Goal: Task Accomplishment & Management: Use online tool/utility

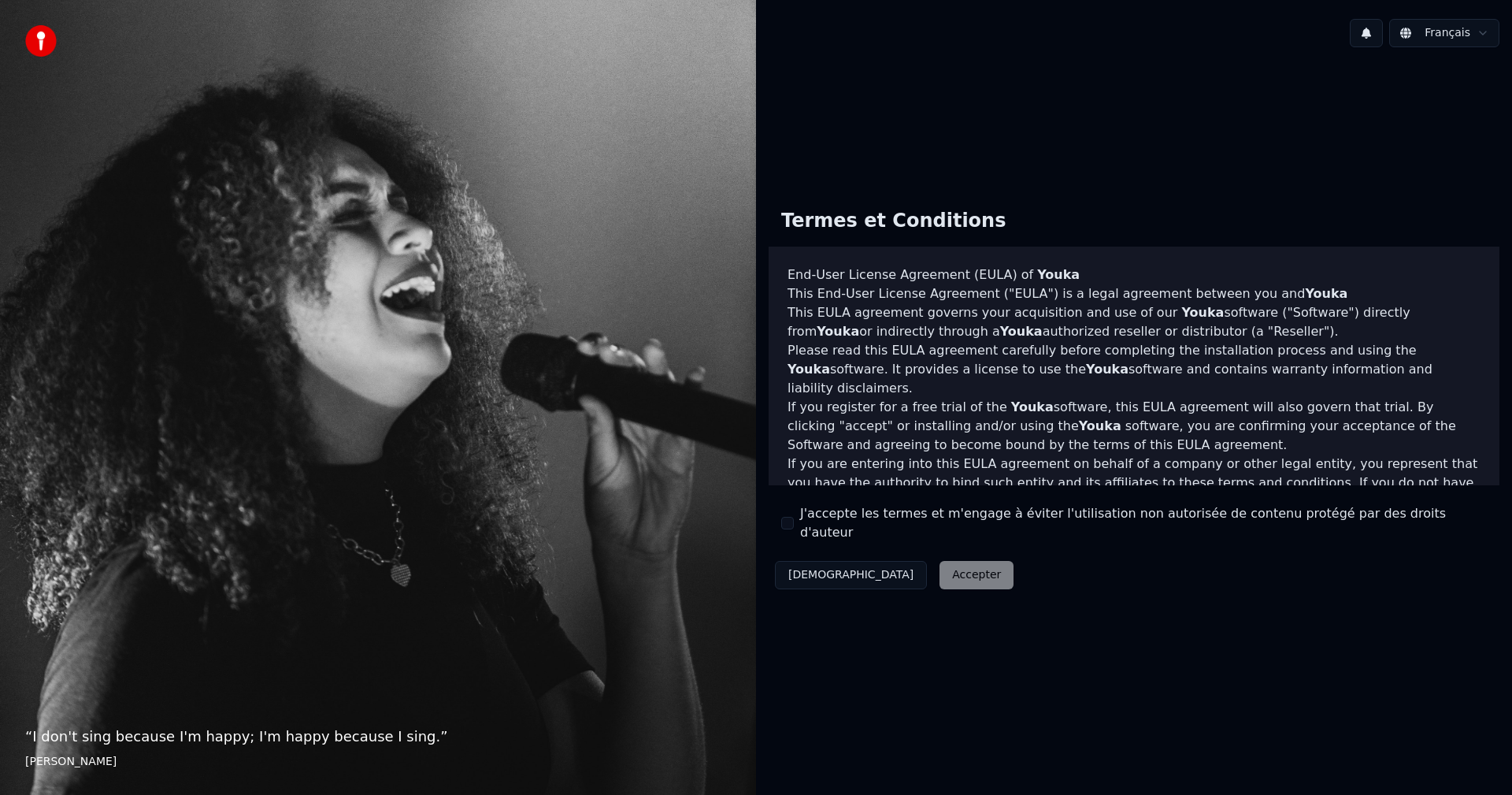
click at [827, 528] on label "J'accepte les termes et m'engage à éviter l'utilisation non autorisée de conten…" at bounding box center [1143, 523] width 687 height 38
click at [794, 528] on button "J'accepte les termes et m'engage à éviter l'utilisation non autorisée de conten…" at bounding box center [787, 523] width 13 height 13
click at [939, 568] on button "Accepter" at bounding box center [976, 575] width 74 height 28
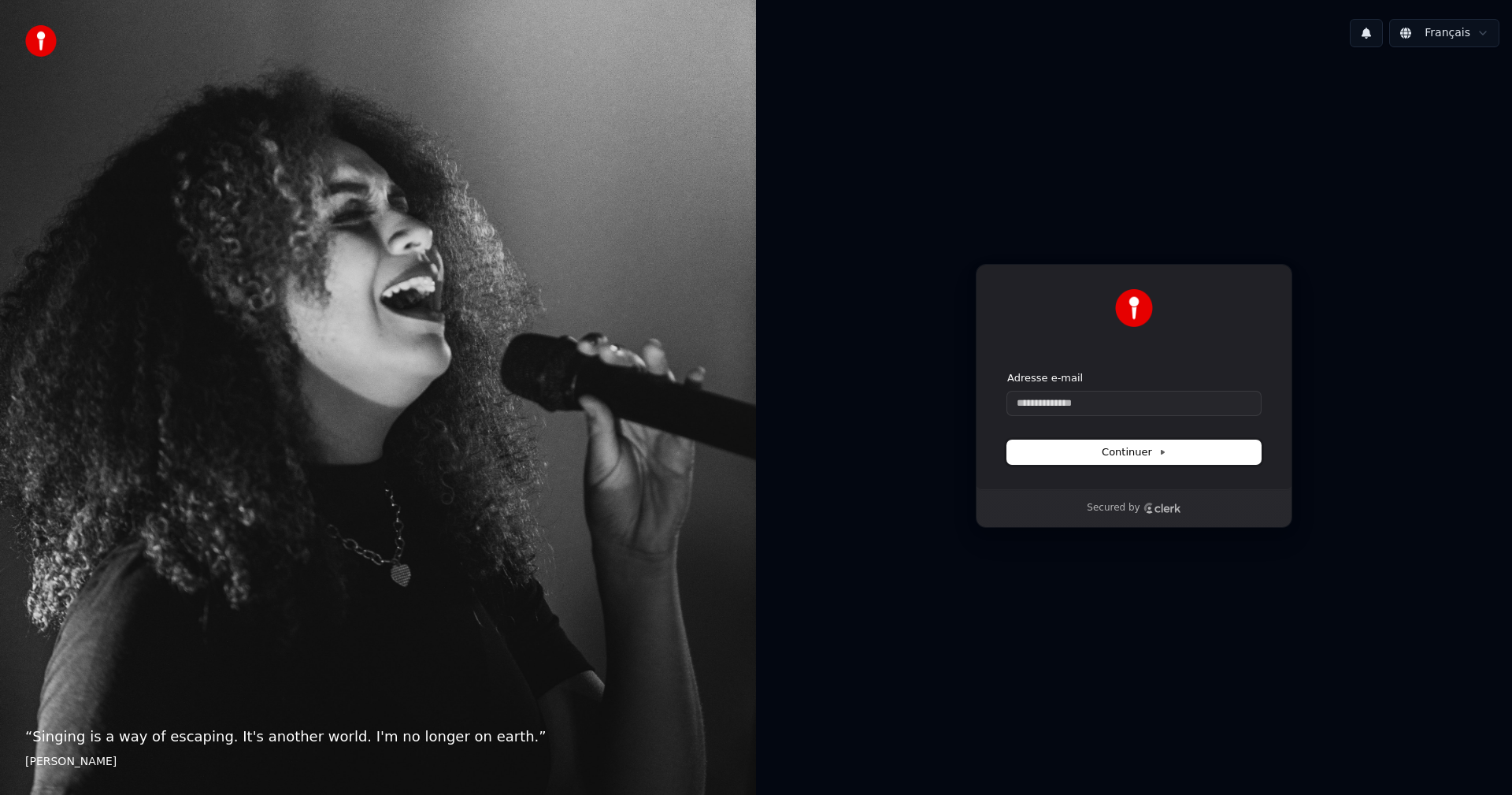
click at [1094, 446] on button "Continuer" at bounding box center [1134, 452] width 254 height 23
click at [1040, 399] on input "Adresse e-mail" at bounding box center [1134, 403] width 254 height 23
click at [1072, 457] on button "Continuer" at bounding box center [1134, 452] width 254 height 23
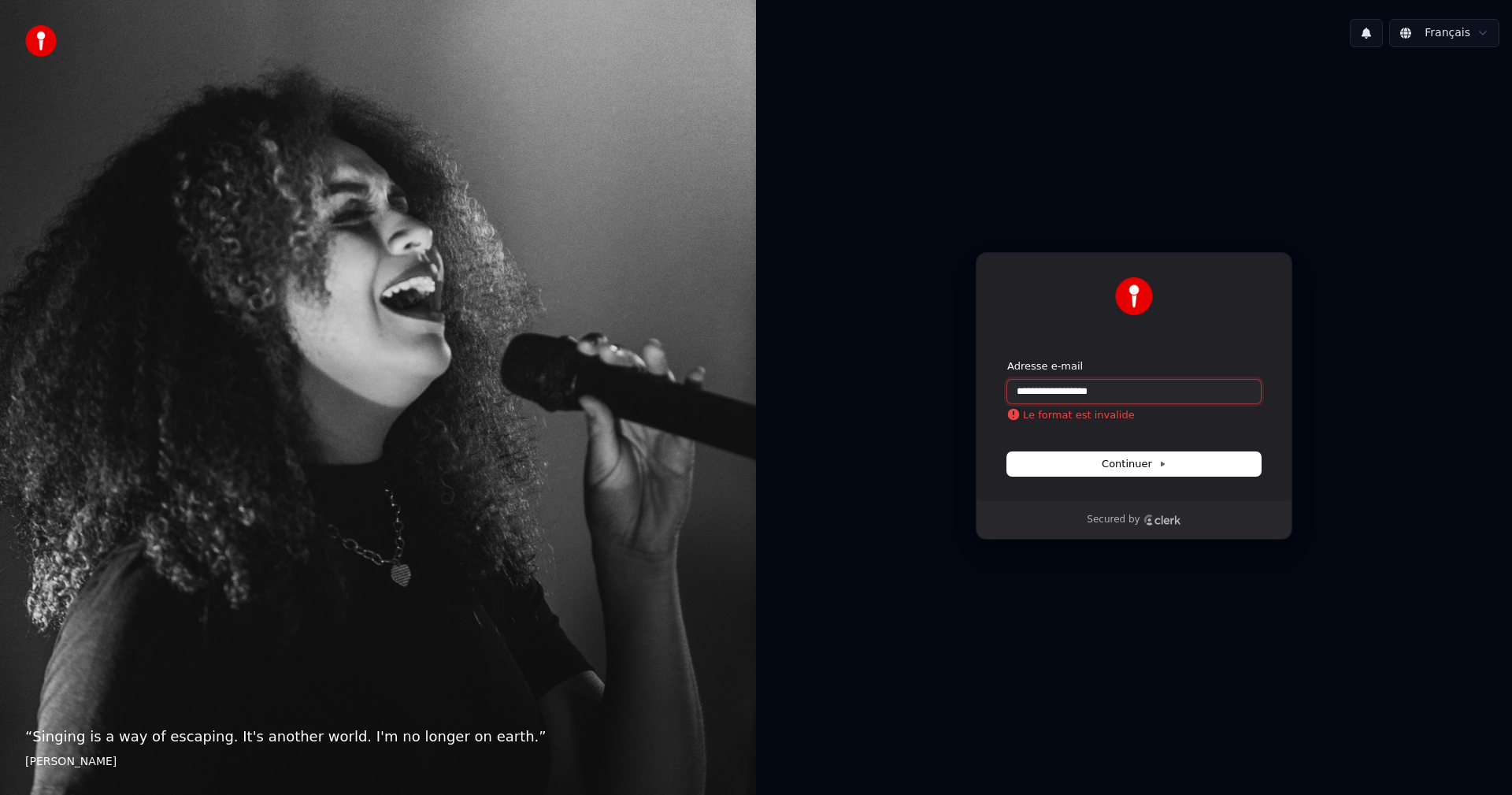
drag, startPoint x: 1094, startPoint y: 391, endPoint x: 1149, endPoint y: 391, distance: 55.0
click at [1149, 391] on input "**********" at bounding box center [1134, 391] width 254 height 23
click at [1110, 456] on button "Continuer" at bounding box center [1134, 463] width 254 height 23
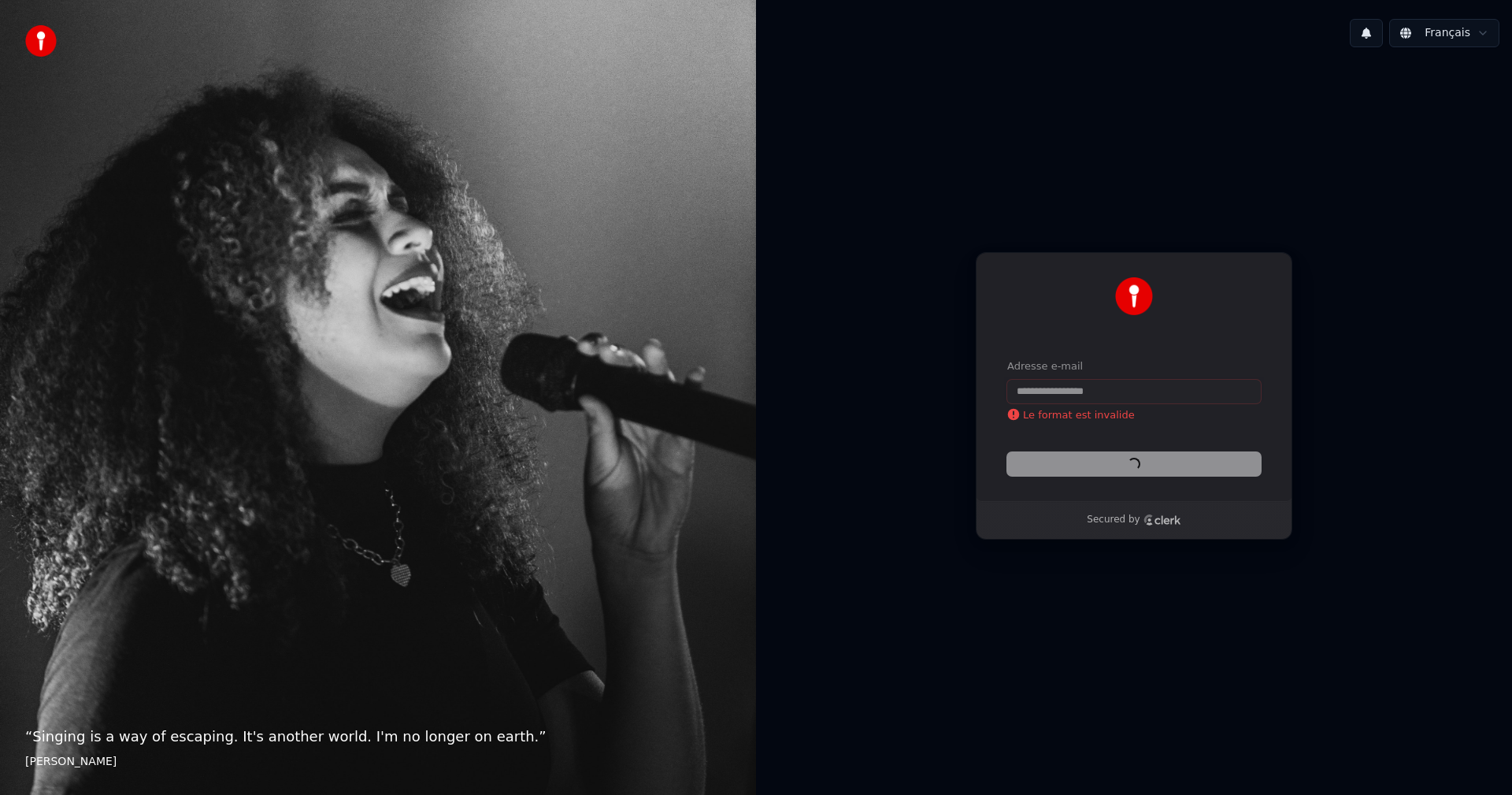
type input "**********"
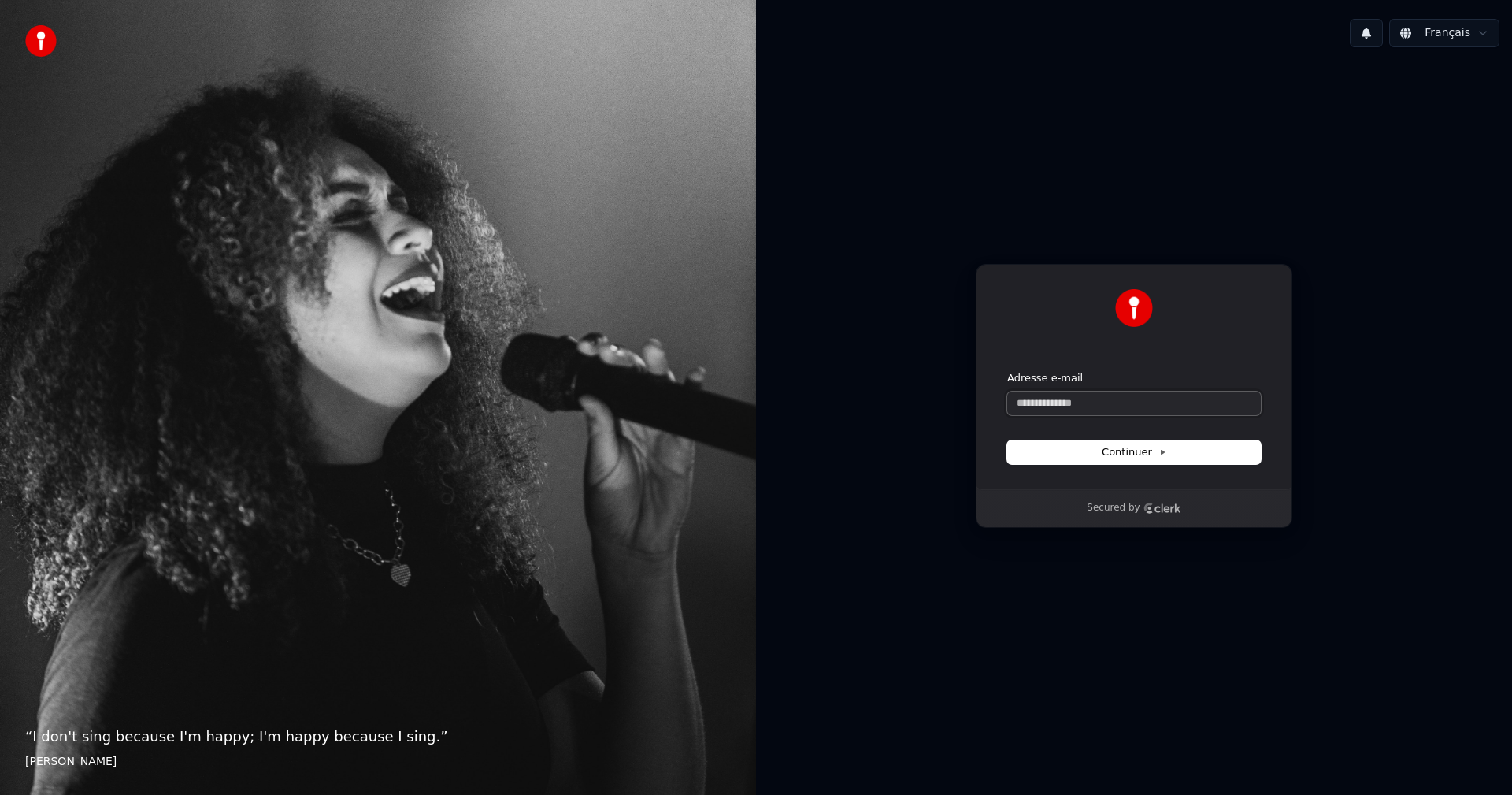
click at [1079, 402] on input "Adresse e-mail" at bounding box center [1134, 403] width 254 height 23
click at [1138, 449] on span "Continuer" at bounding box center [1134, 452] width 64 height 15
type input "**********"
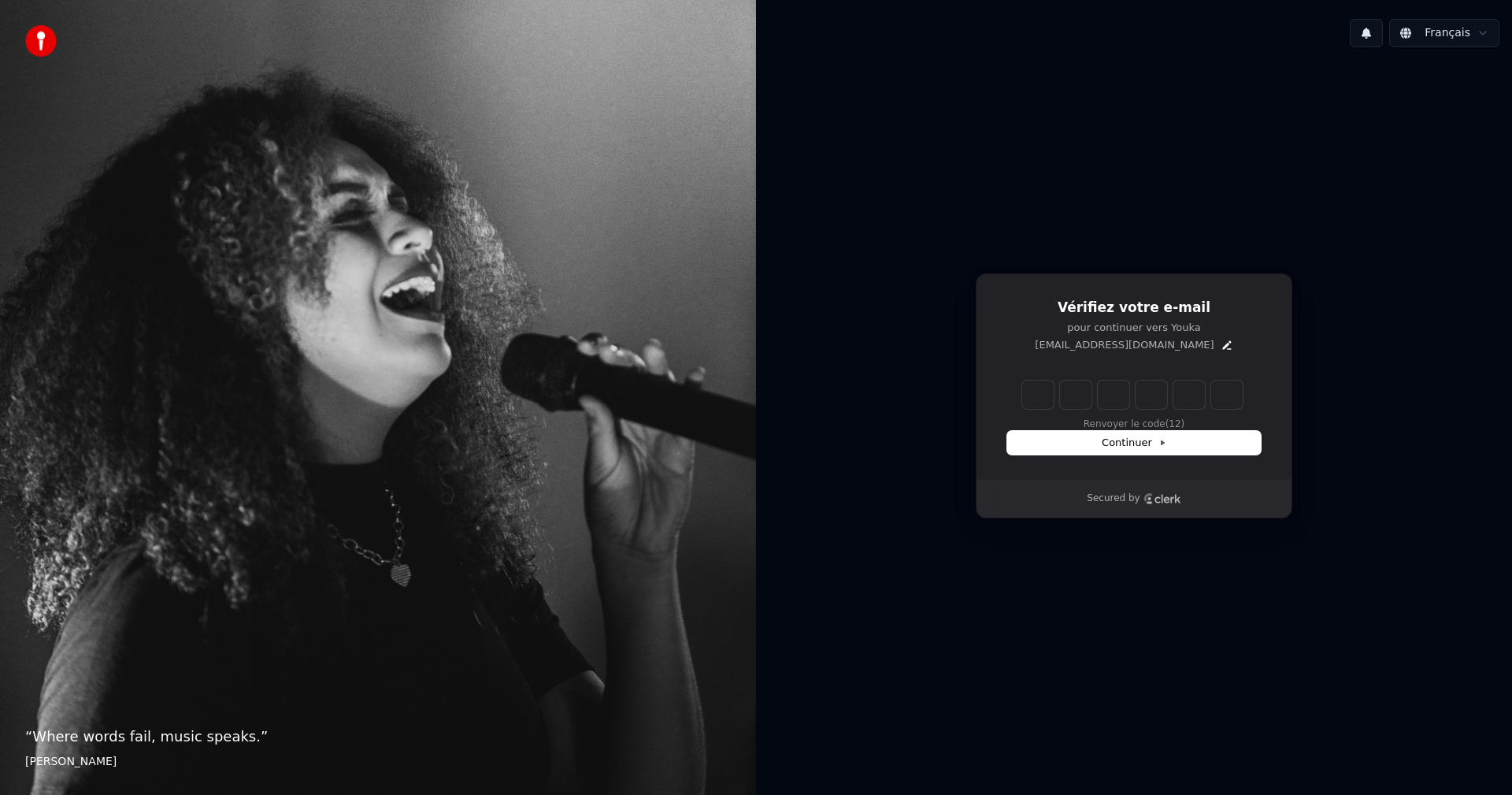
type input "*"
type input "**"
type input "*"
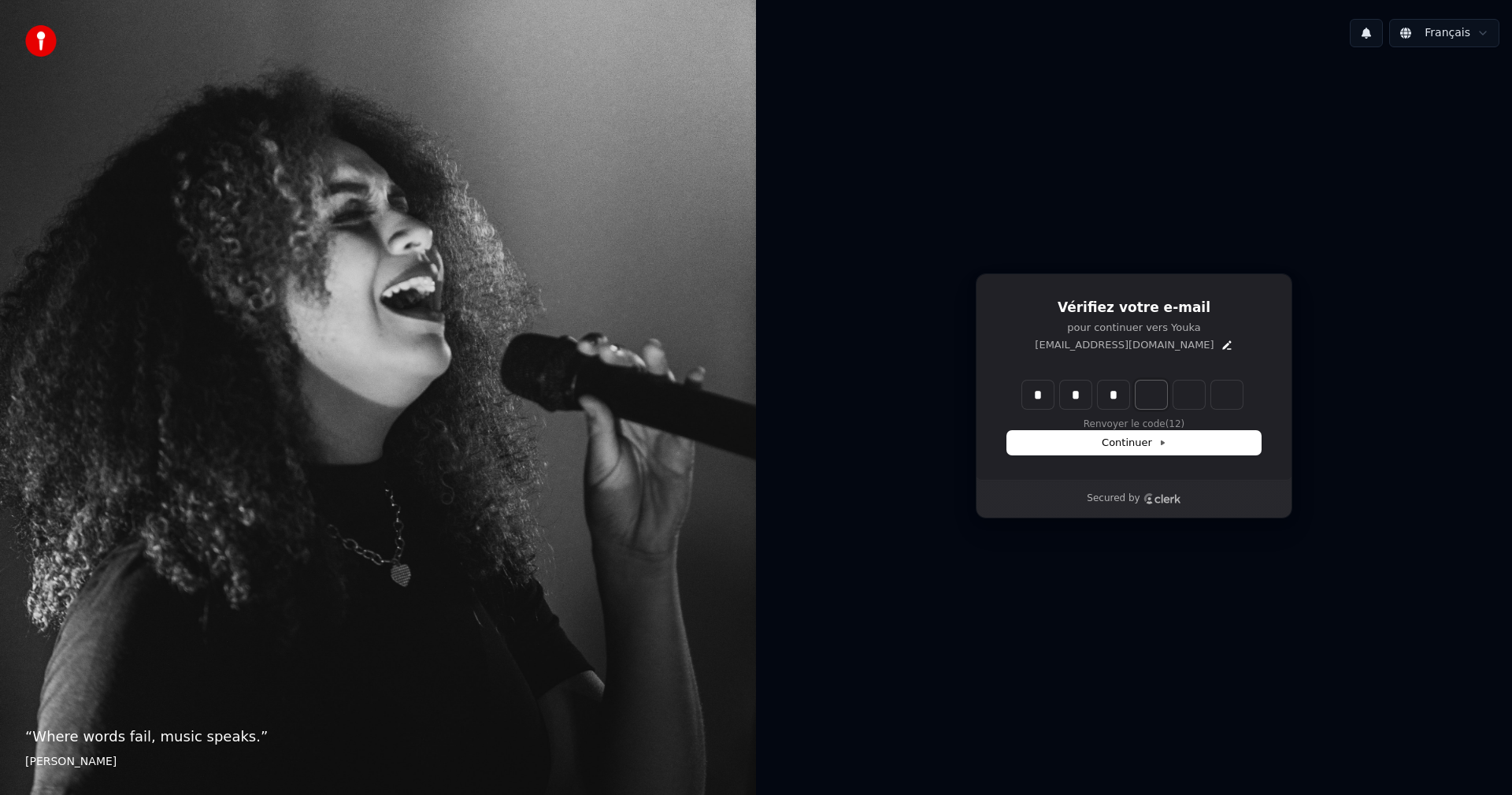
type input "***"
type input "*"
type input "****"
type input "*"
type input "******"
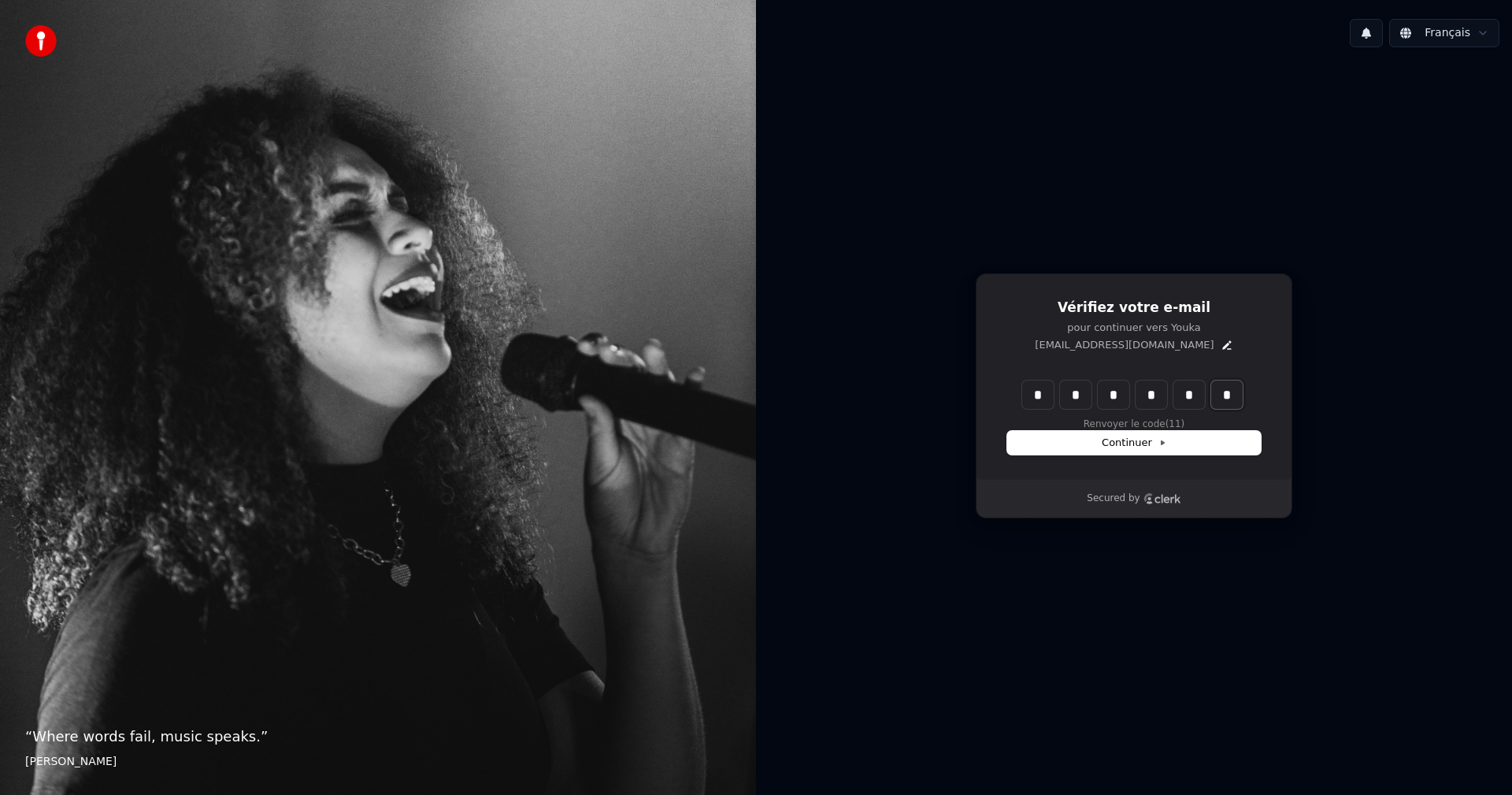
type input "*"
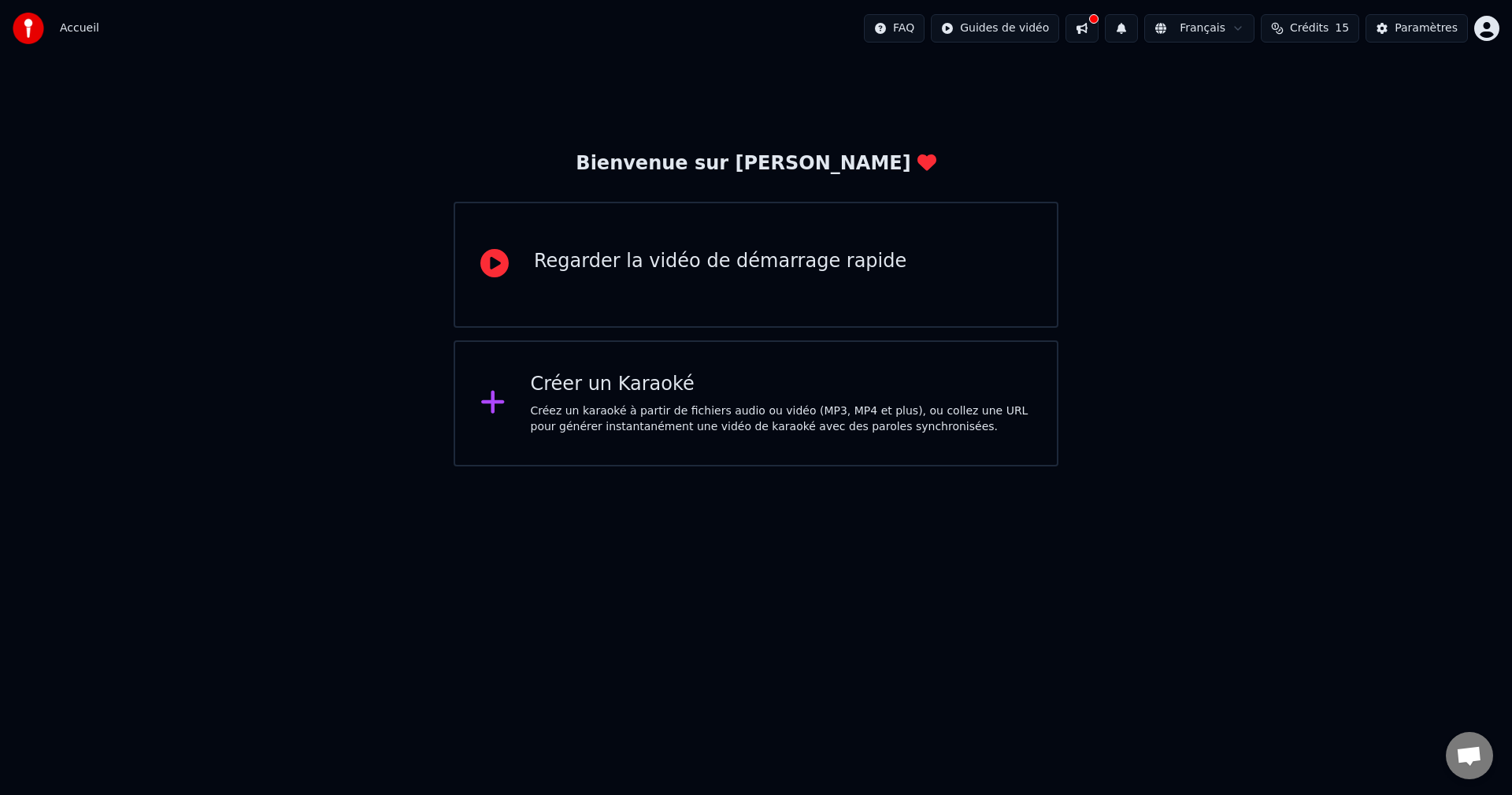
click at [642, 399] on div "Créer un Karaoké Créez un karaoké à partir de fichiers audio ou vidéo (MP3, MP4…" at bounding box center [781, 403] width 501 height 63
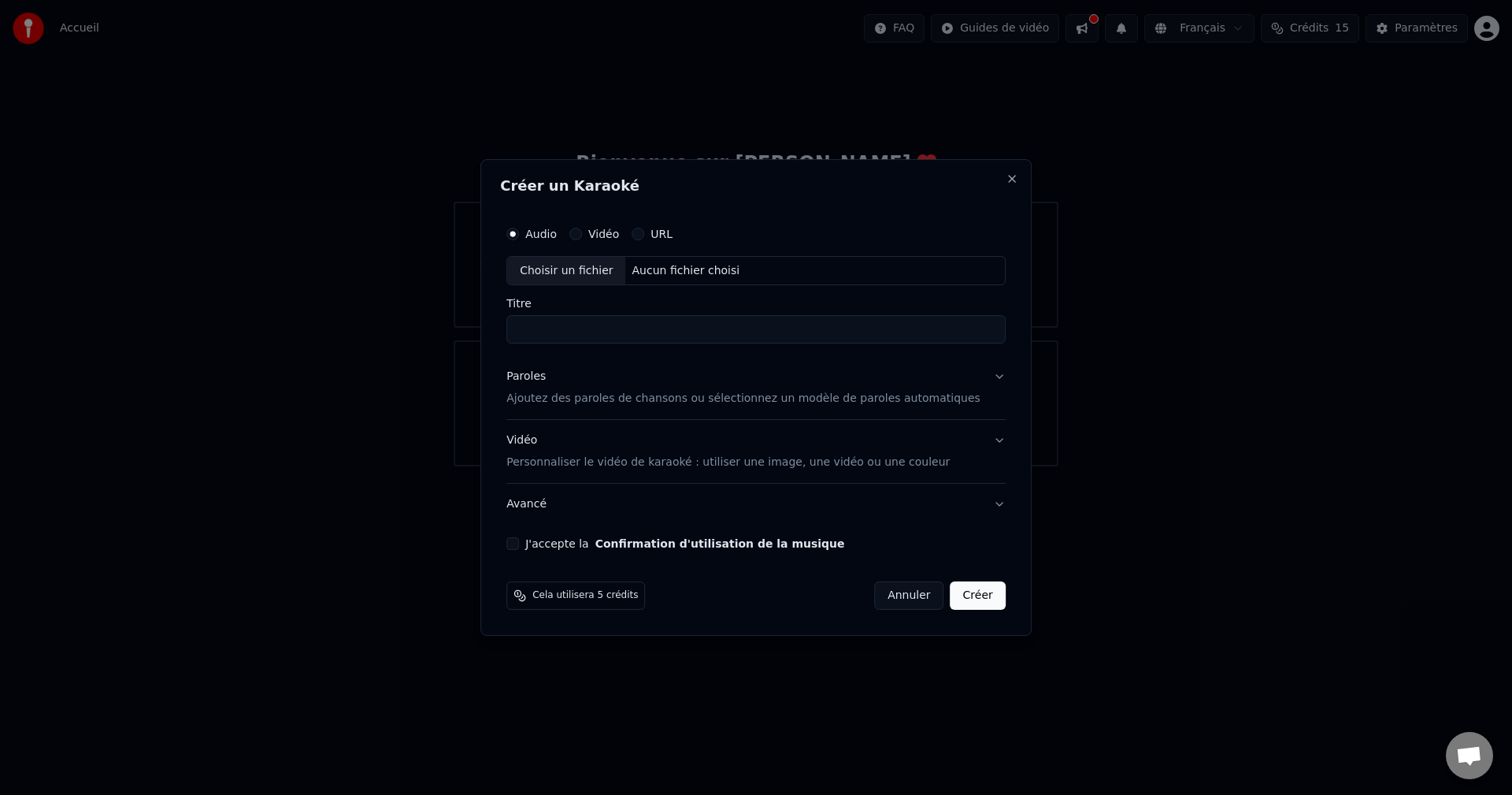
click at [597, 269] on div "Choisir un fichier" at bounding box center [566, 270] width 118 height 28
type input "****"
click at [659, 396] on p "Ajoutez des paroles de chansons ou sélectionnez un modèle de paroles automatiqu…" at bounding box center [743, 399] width 474 height 16
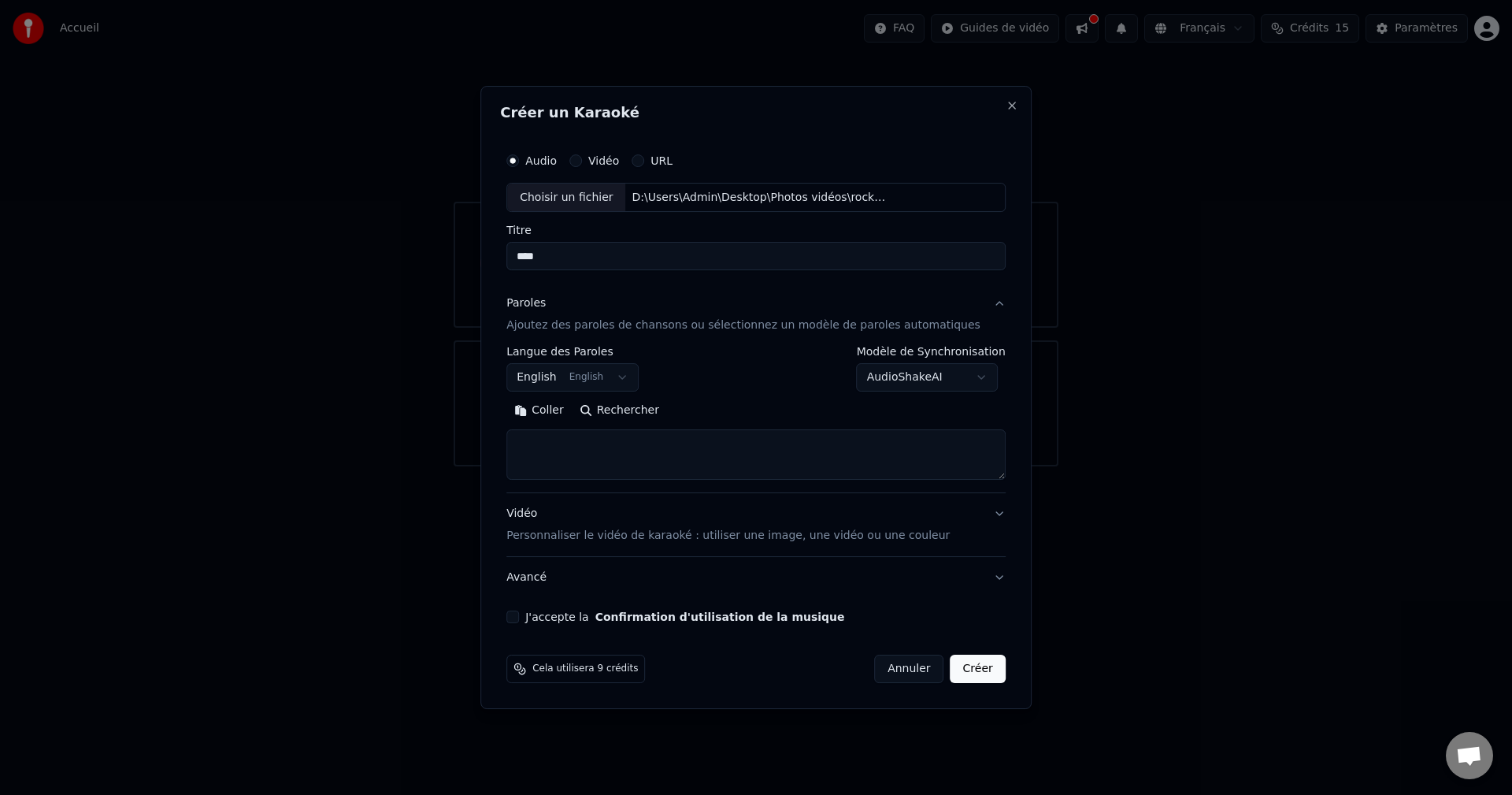
click at [640, 378] on body "**********" at bounding box center [756, 233] width 1512 height 466
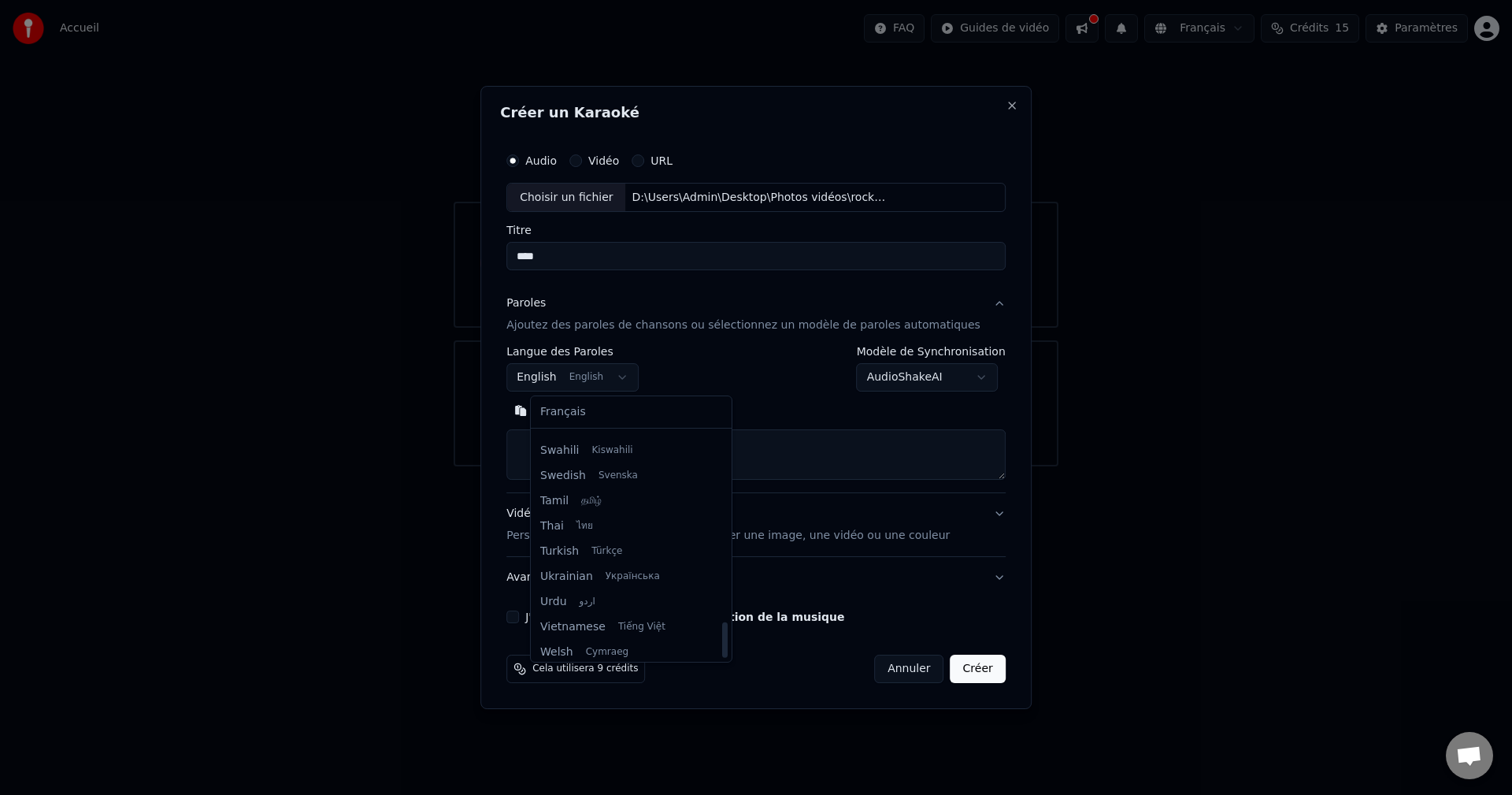
scroll to position [1209, 0]
select select "**"
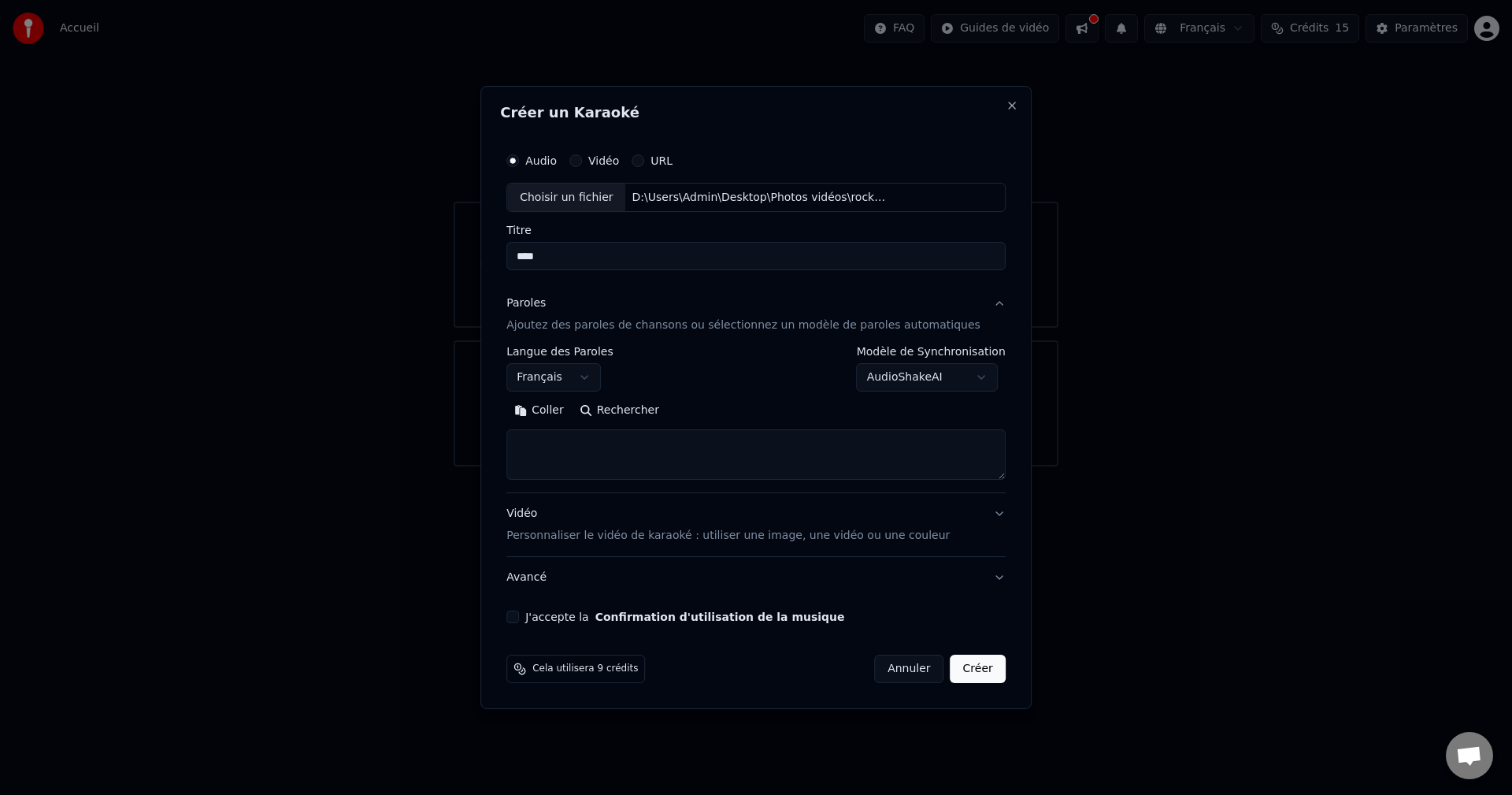
click at [967, 378] on body "**********" at bounding box center [756, 233] width 1512 height 466
click at [651, 453] on body "**********" at bounding box center [756, 233] width 1512 height 466
click at [636, 414] on button "Rechercher" at bounding box center [619, 412] width 96 height 25
click at [715, 664] on div "Cela utilisera 9 crédits Annuler Créer" at bounding box center [756, 668] width 499 height 28
click at [601, 432] on textarea at bounding box center [756, 456] width 499 height 51
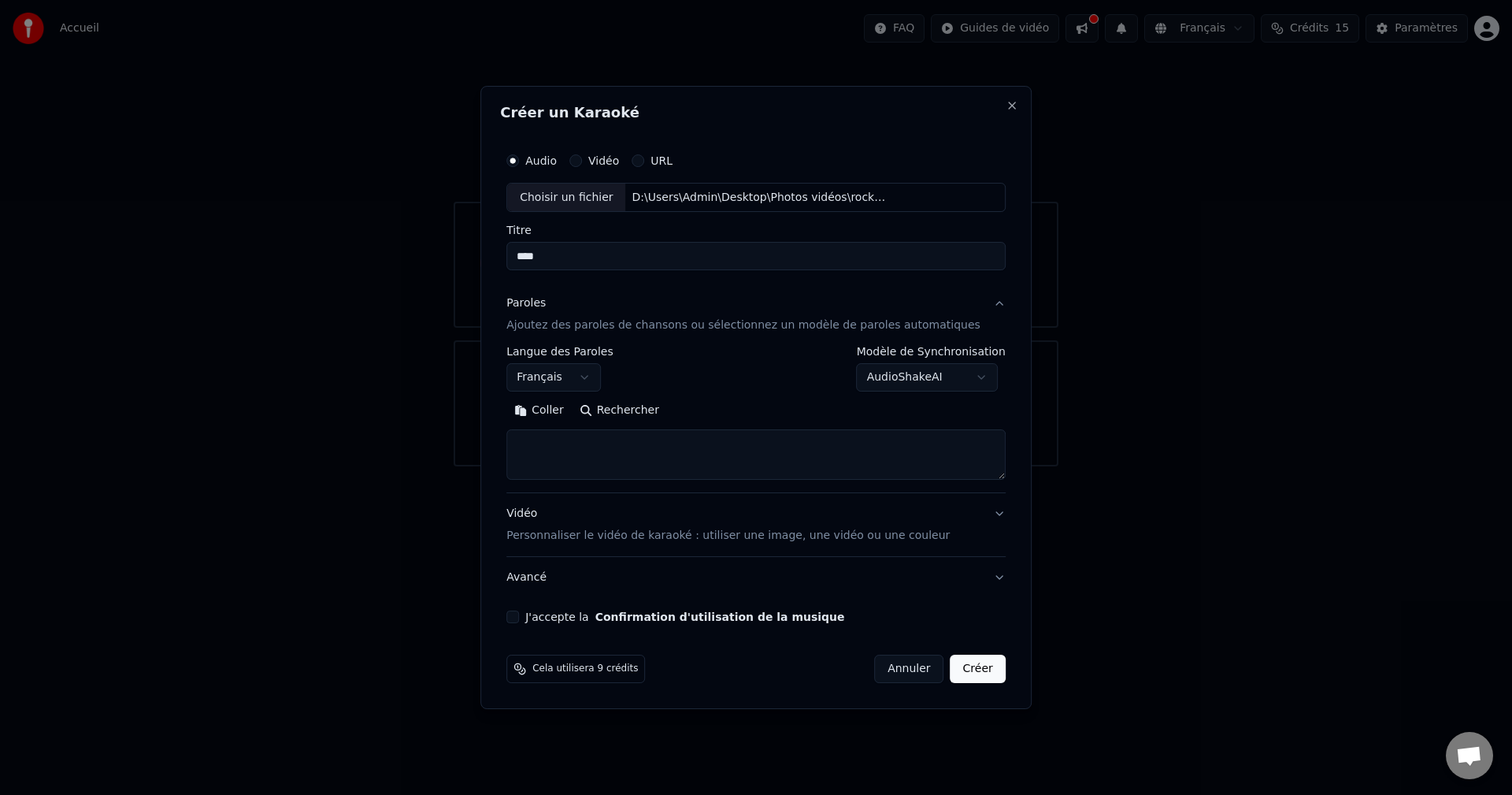
paste textarea "**********"
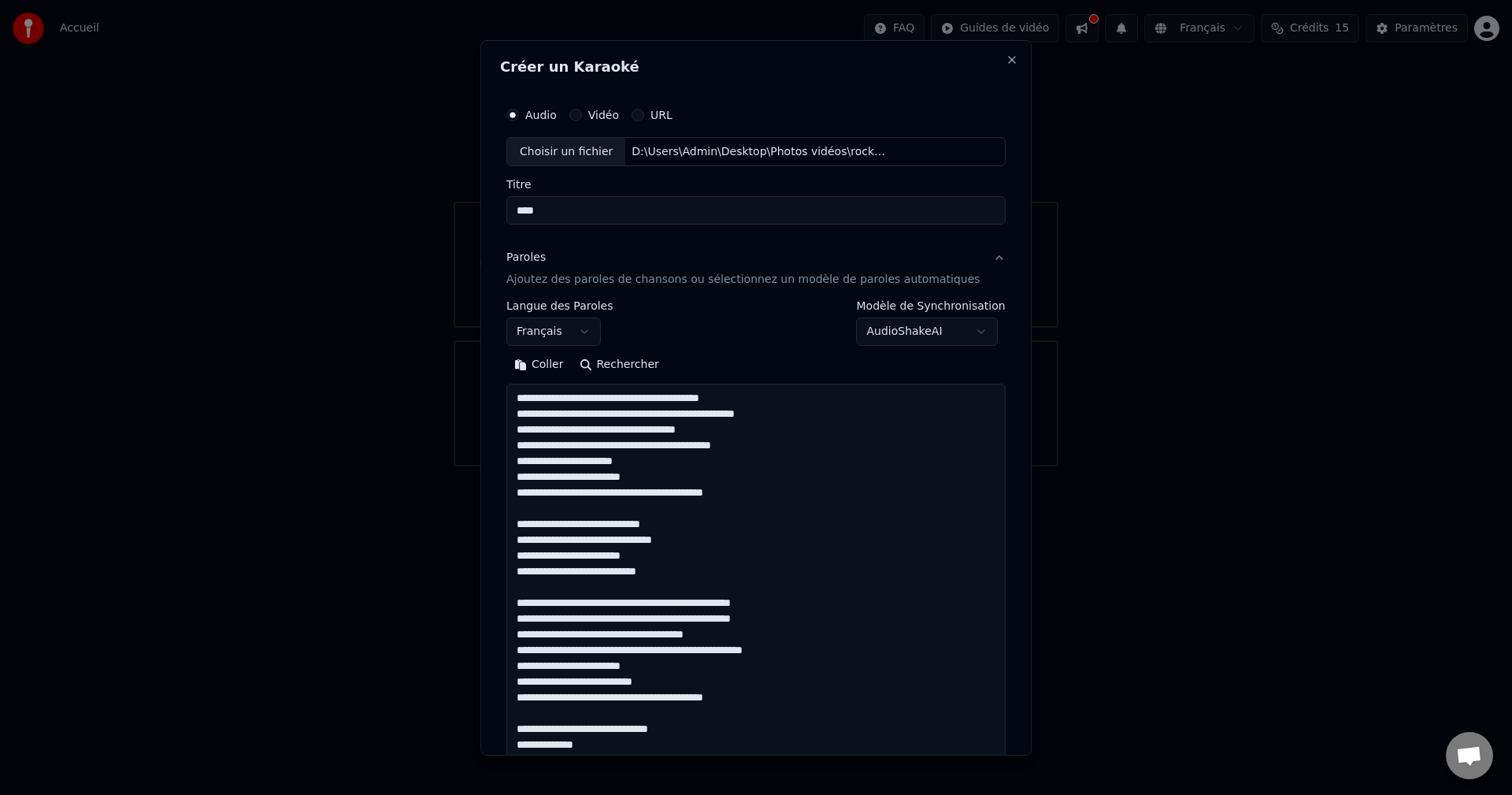
scroll to position [2161, 0]
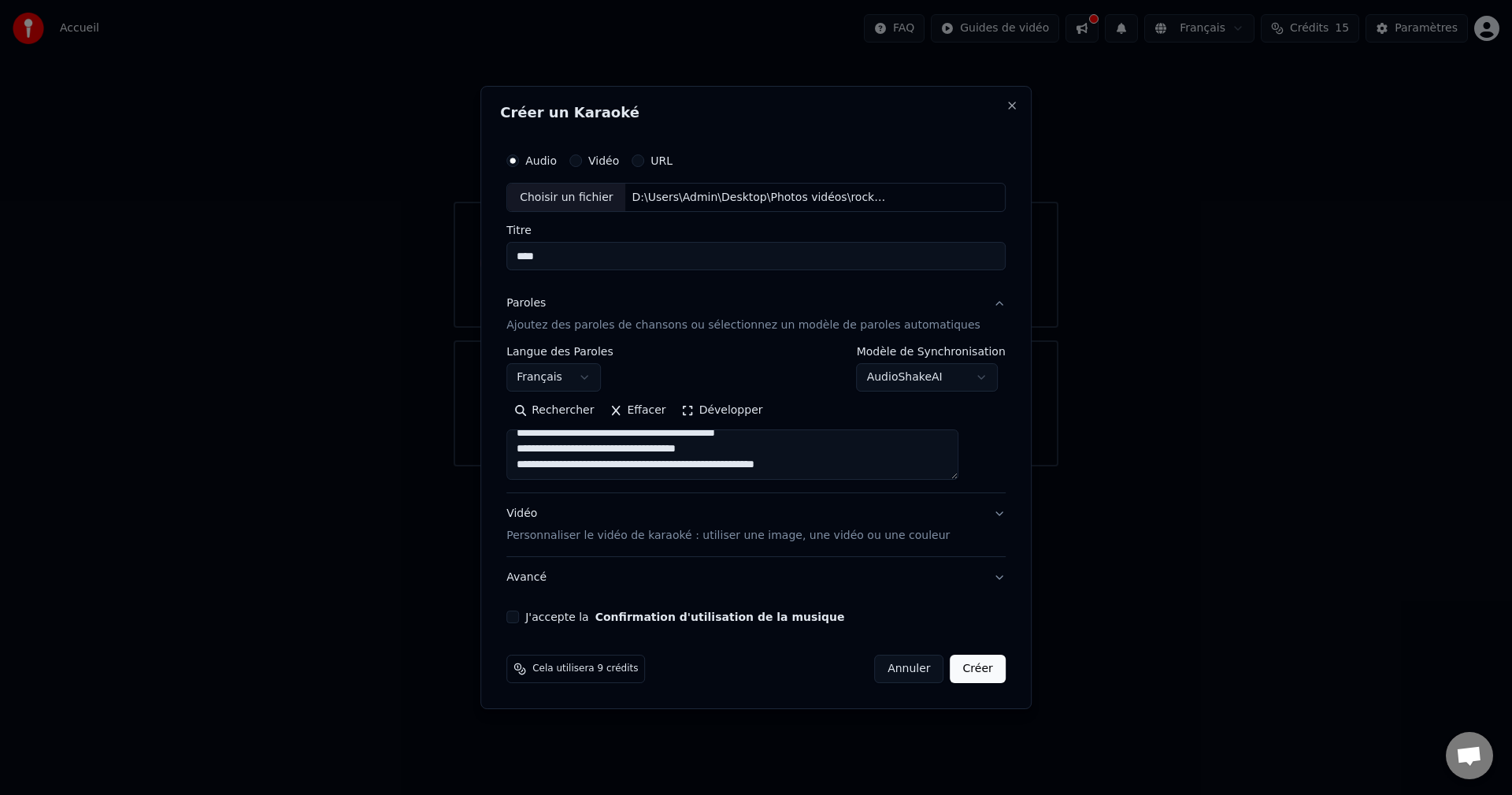
type textarea "**********"
click at [552, 582] on button "Avancé" at bounding box center [756, 577] width 499 height 41
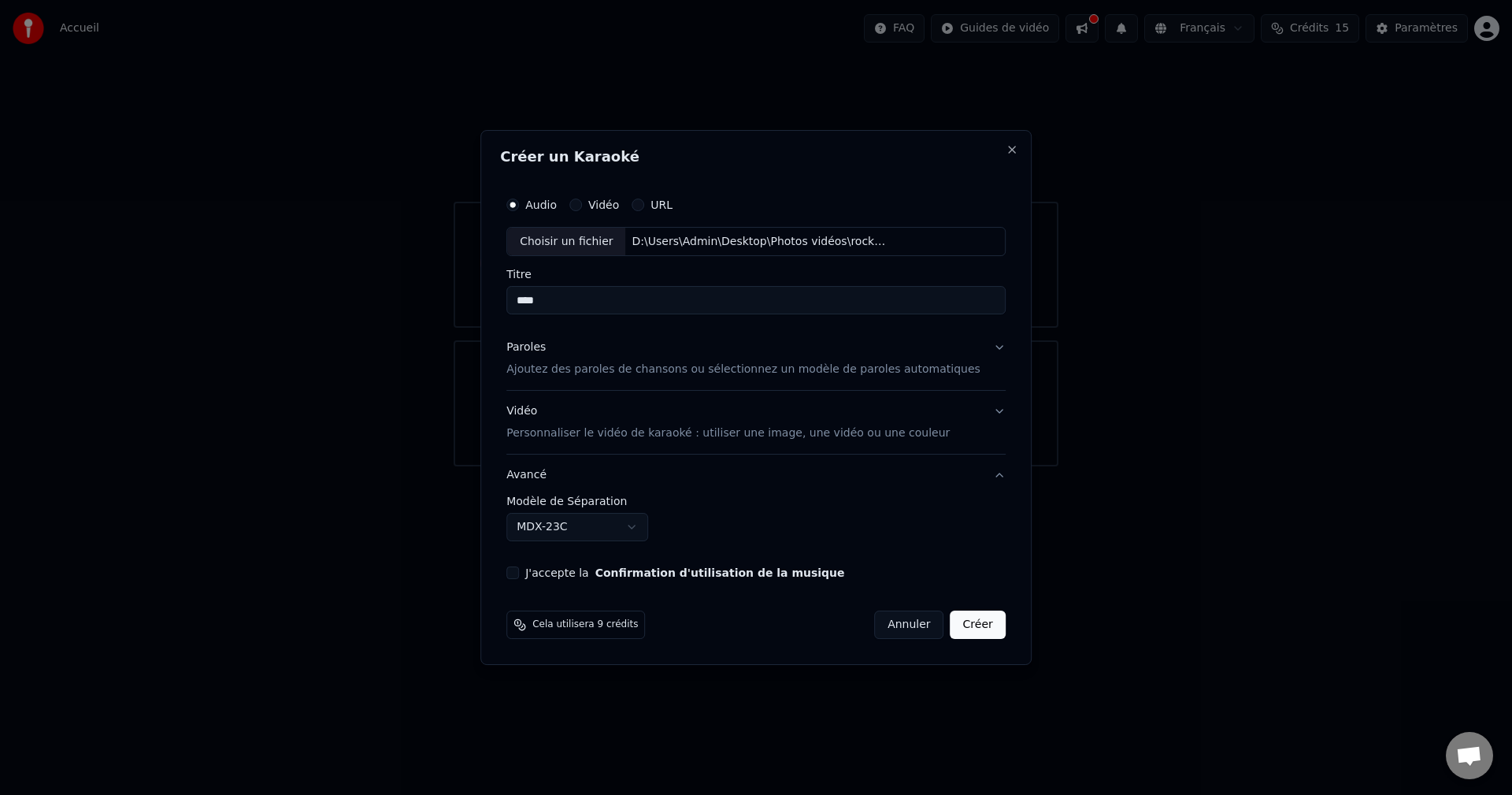
click at [627, 375] on p "Ajoutez des paroles de chansons ou sélectionnez un modèle de paroles automatiqu…" at bounding box center [743, 370] width 474 height 16
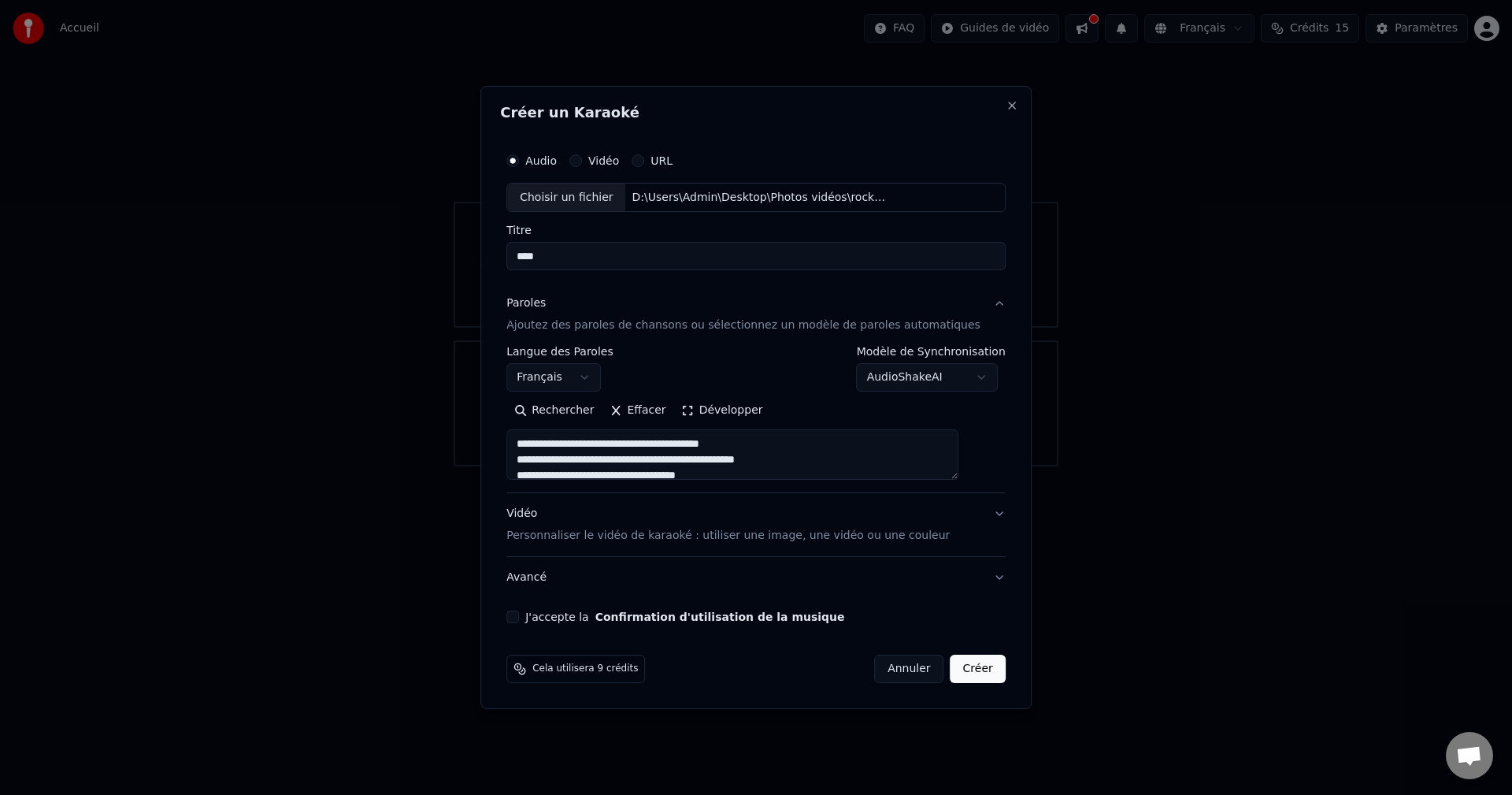
click at [566, 615] on label "J'accepte la Confirmation d'utilisation de la musique" at bounding box center [685, 616] width 319 height 11
click at [519, 615] on button "J'accepte la Confirmation d'utilisation de la musique" at bounding box center [512, 616] width 13 height 13
click at [951, 668] on button "Créer" at bounding box center [978, 668] width 56 height 28
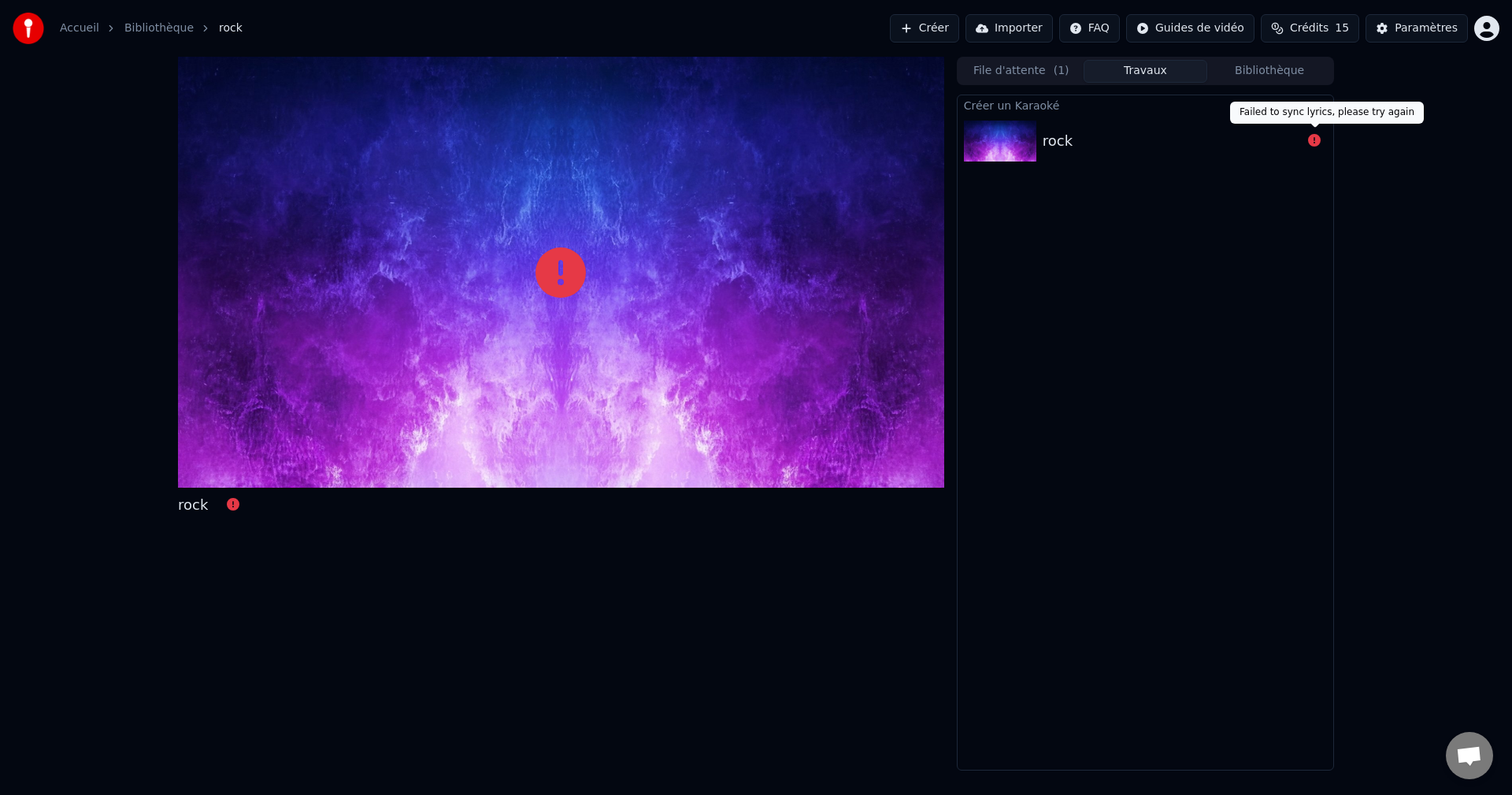
click at [1315, 140] on icon at bounding box center [1314, 139] width 13 height 13
click at [1030, 70] on button "File d'attente ( 1 )" at bounding box center [1021, 70] width 125 height 22
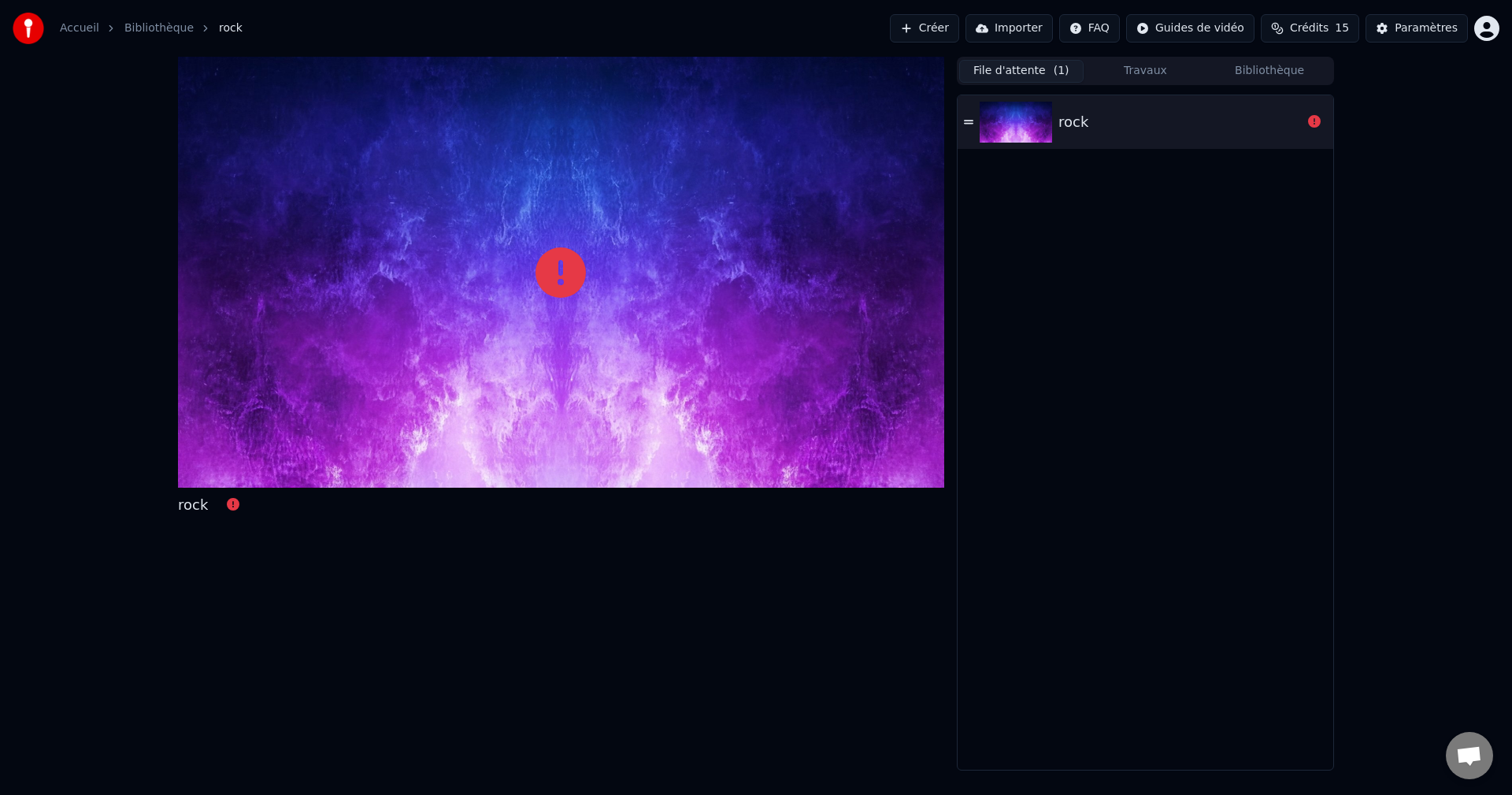
click at [963, 122] on div "rock" at bounding box center [1145, 122] width 376 height 54
click at [971, 122] on icon at bounding box center [969, 121] width 10 height 11
click at [1033, 28] on button "Importer" at bounding box center [1010, 28] width 88 height 28
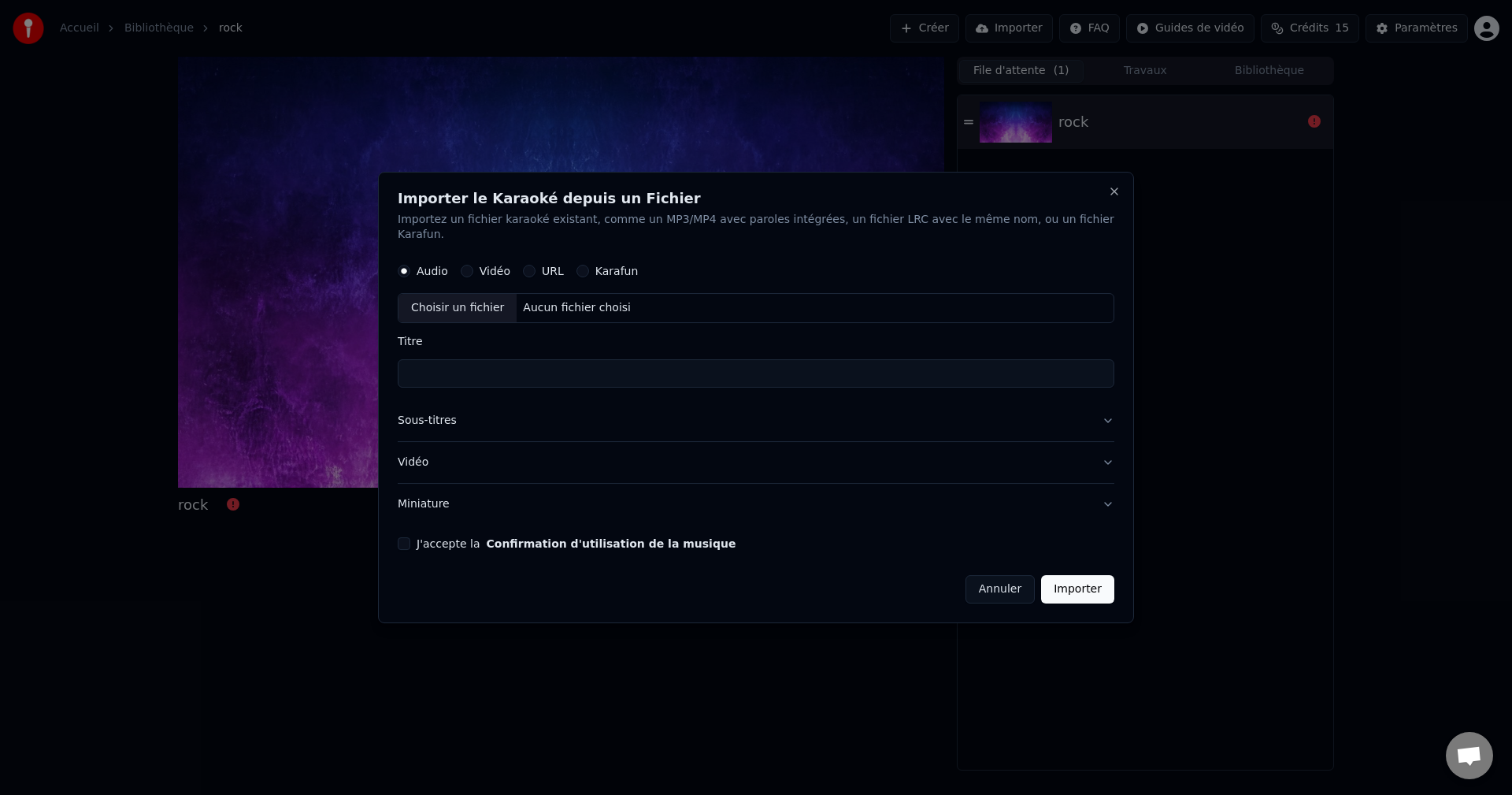
click at [553, 300] on div "Aucun fichier choisi" at bounding box center [577, 308] width 121 height 16
click at [628, 266] on label "Karafun" at bounding box center [617, 271] width 43 height 11
click at [589, 265] on button "Karafun" at bounding box center [582, 271] width 13 height 13
click at [612, 300] on div "Aucun fichier choisi" at bounding box center [577, 308] width 121 height 16
type input "****"
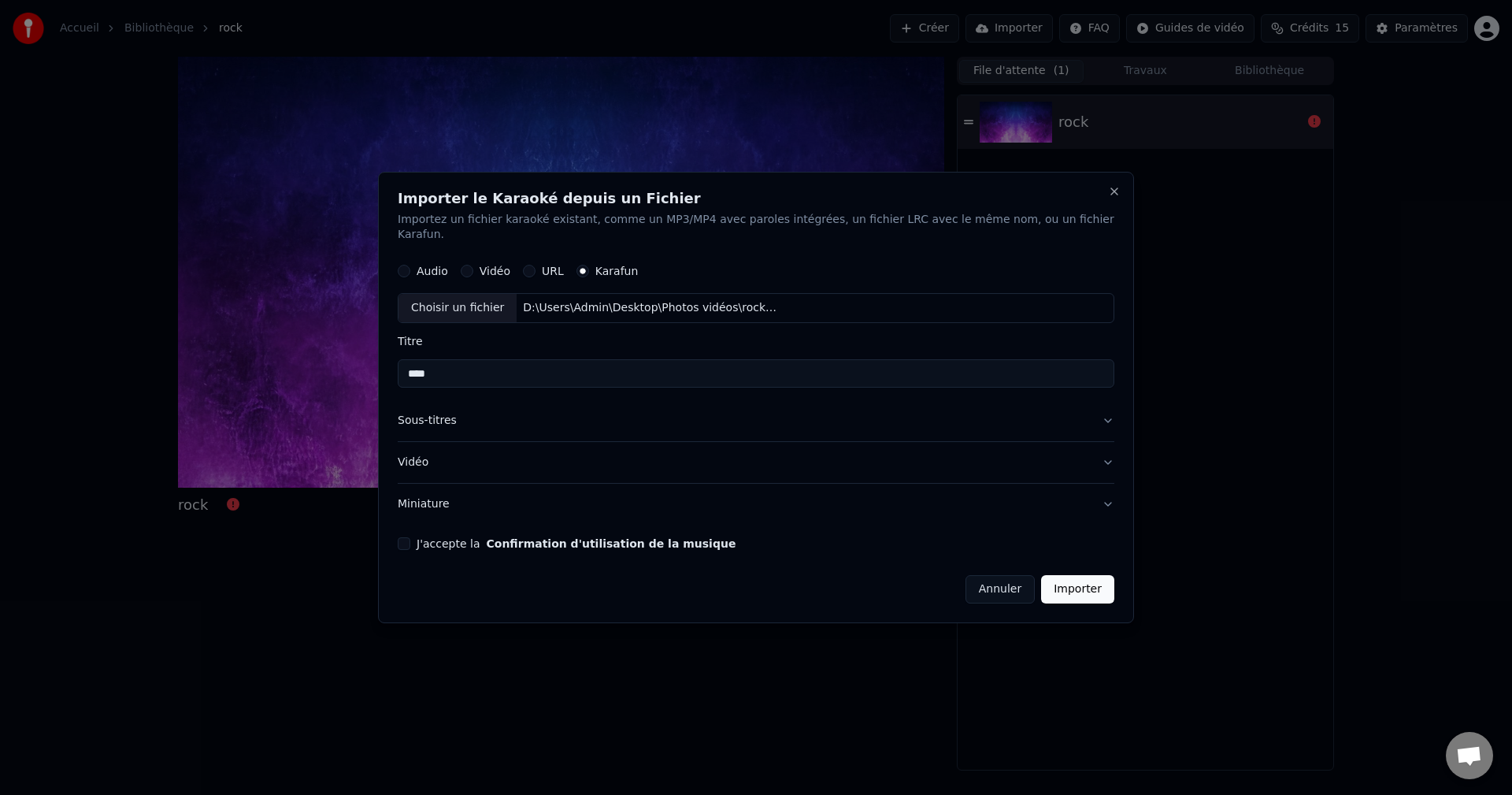
click at [1066, 584] on button "Importer" at bounding box center [1077, 588] width 73 height 28
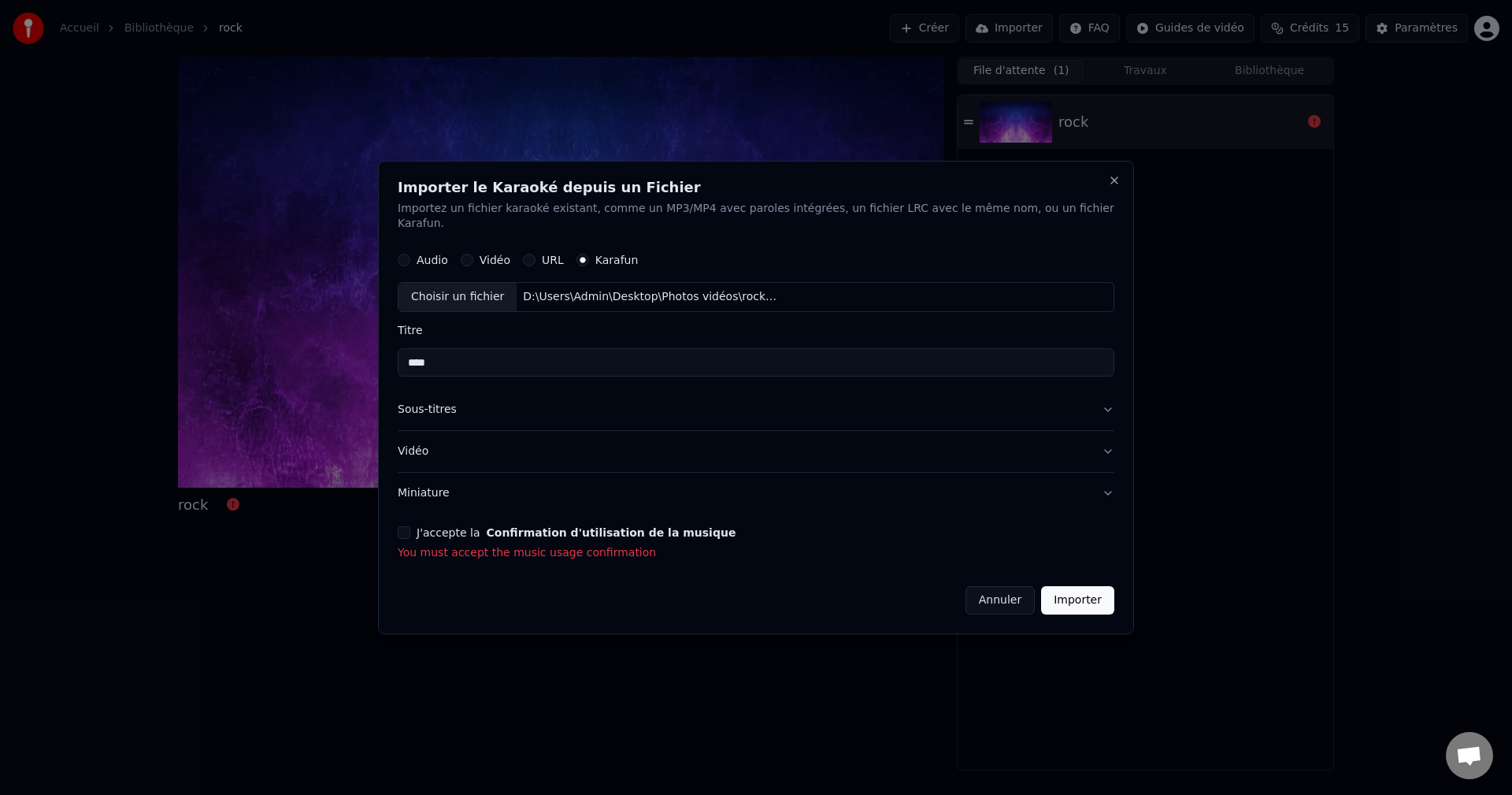
click at [451, 529] on label "J'accepte la Confirmation d'utilisation de la musique" at bounding box center [576, 532] width 319 height 11
click at [411, 529] on button "J'accepte la Confirmation d'utilisation de la musique" at bounding box center [404, 532] width 13 height 13
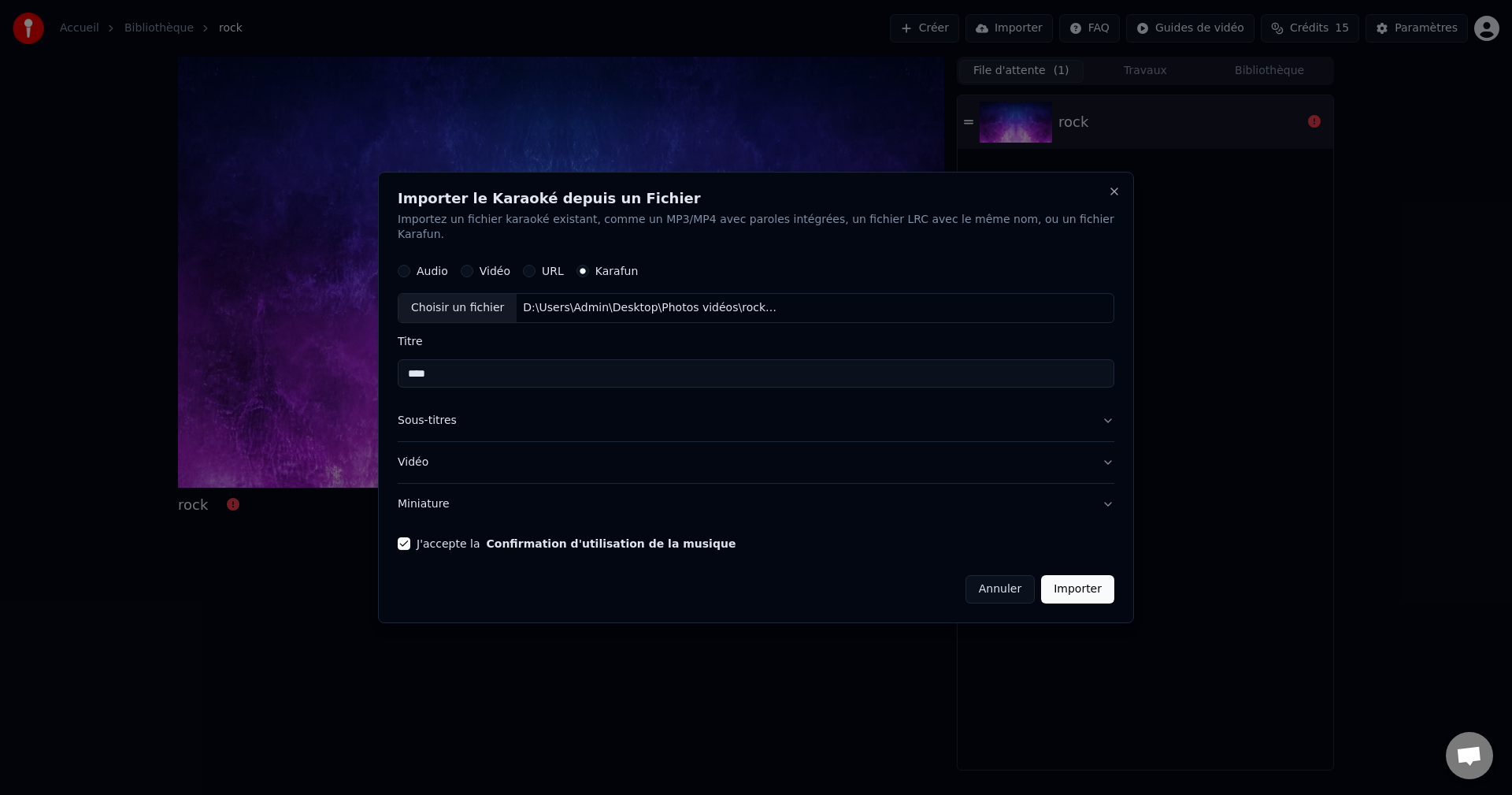
click at [1069, 578] on button "Importer" at bounding box center [1077, 588] width 73 height 28
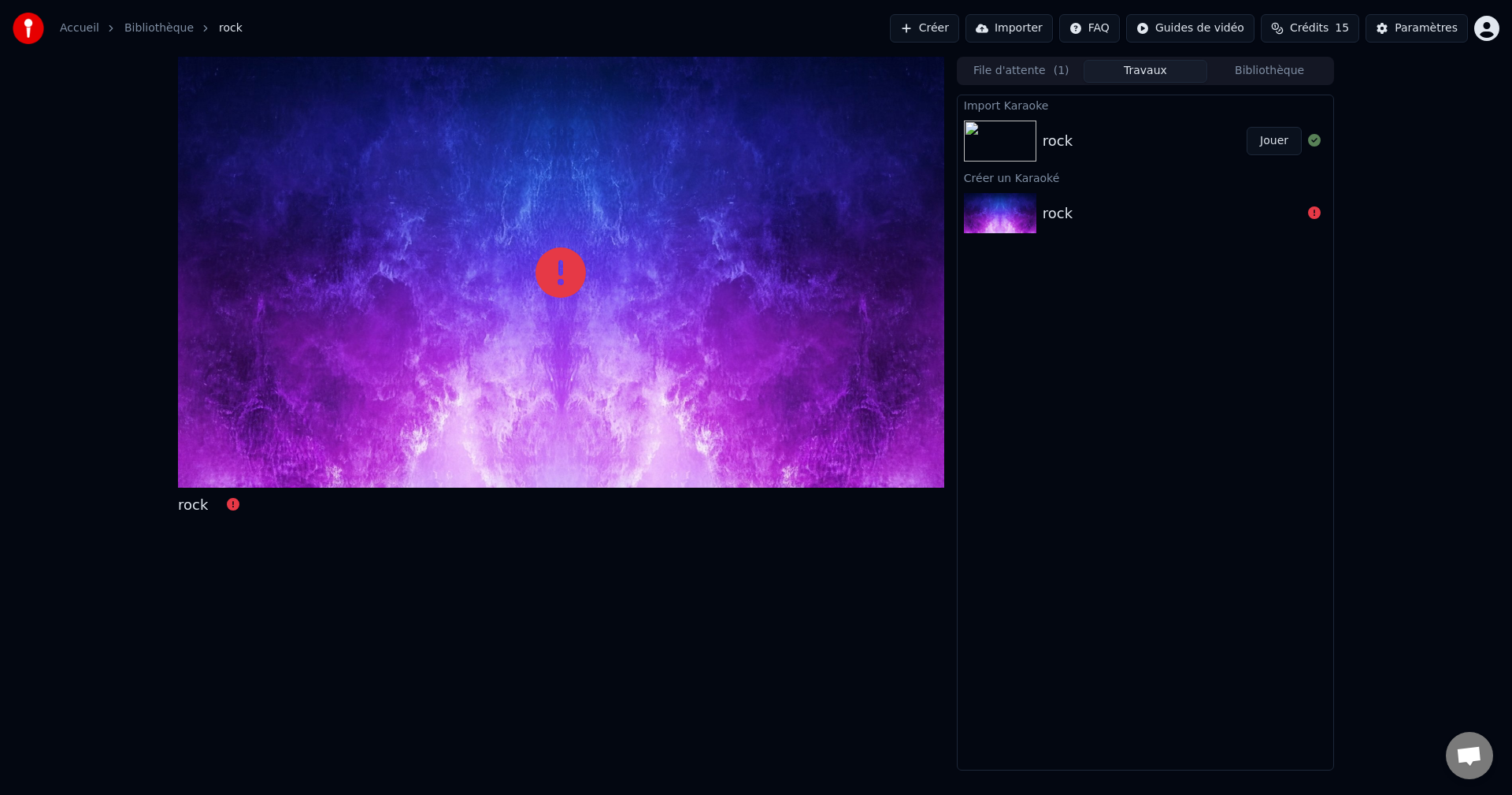
click at [1271, 146] on button "Jouer" at bounding box center [1274, 140] width 56 height 28
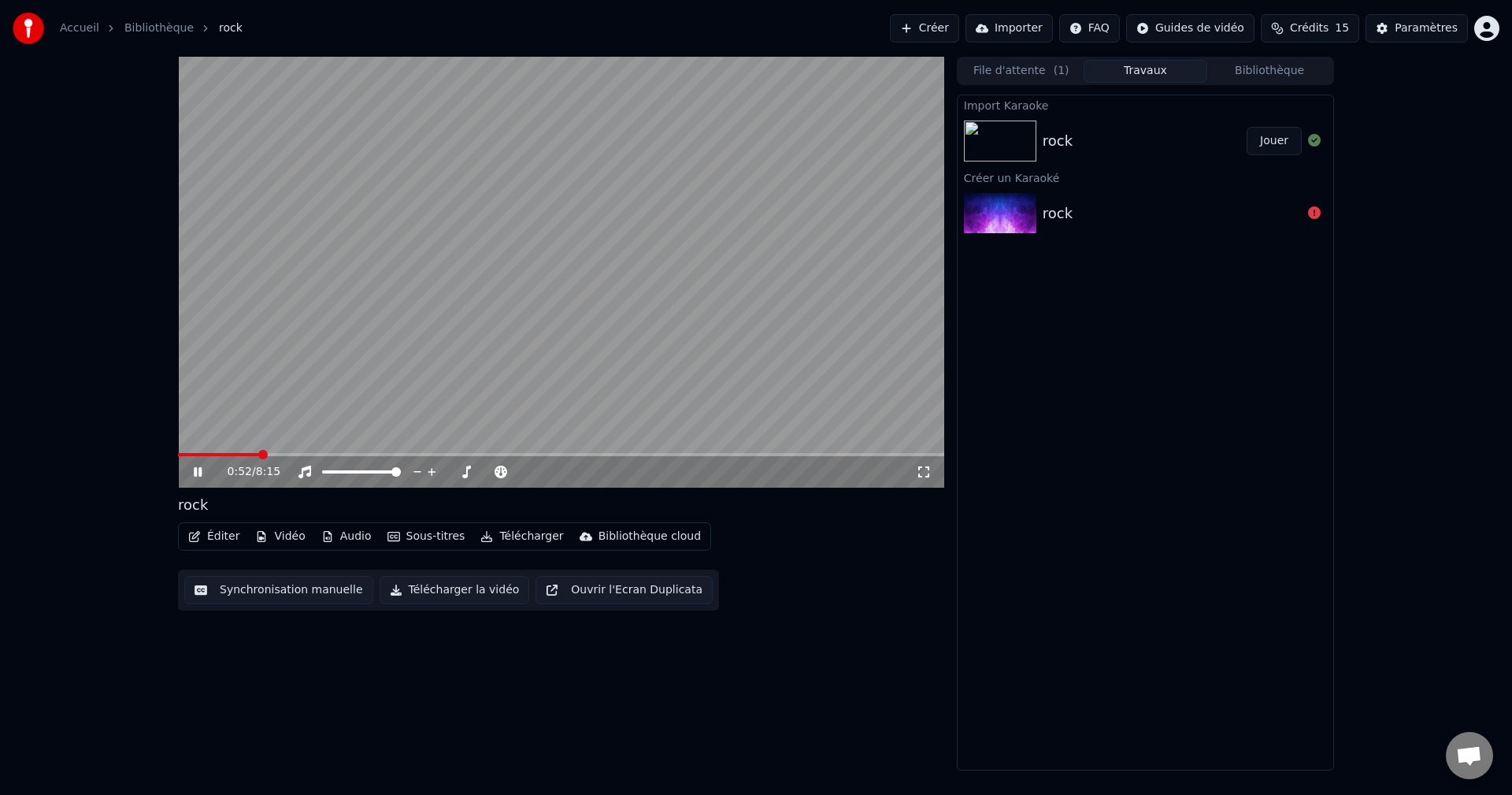
click at [200, 472] on icon at bounding box center [198, 472] width 8 height 10
click at [1415, 333] on div "0:53 / 8:15 rock Éditer Vidéo Audio Sous-titres Télécharger Bibliothèque cloud …" at bounding box center [756, 413] width 1512 height 713
click at [197, 470] on icon at bounding box center [198, 471] width 10 height 11
click at [205, 466] on icon at bounding box center [209, 471] width 37 height 13
click at [198, 469] on icon at bounding box center [198, 471] width 10 height 11
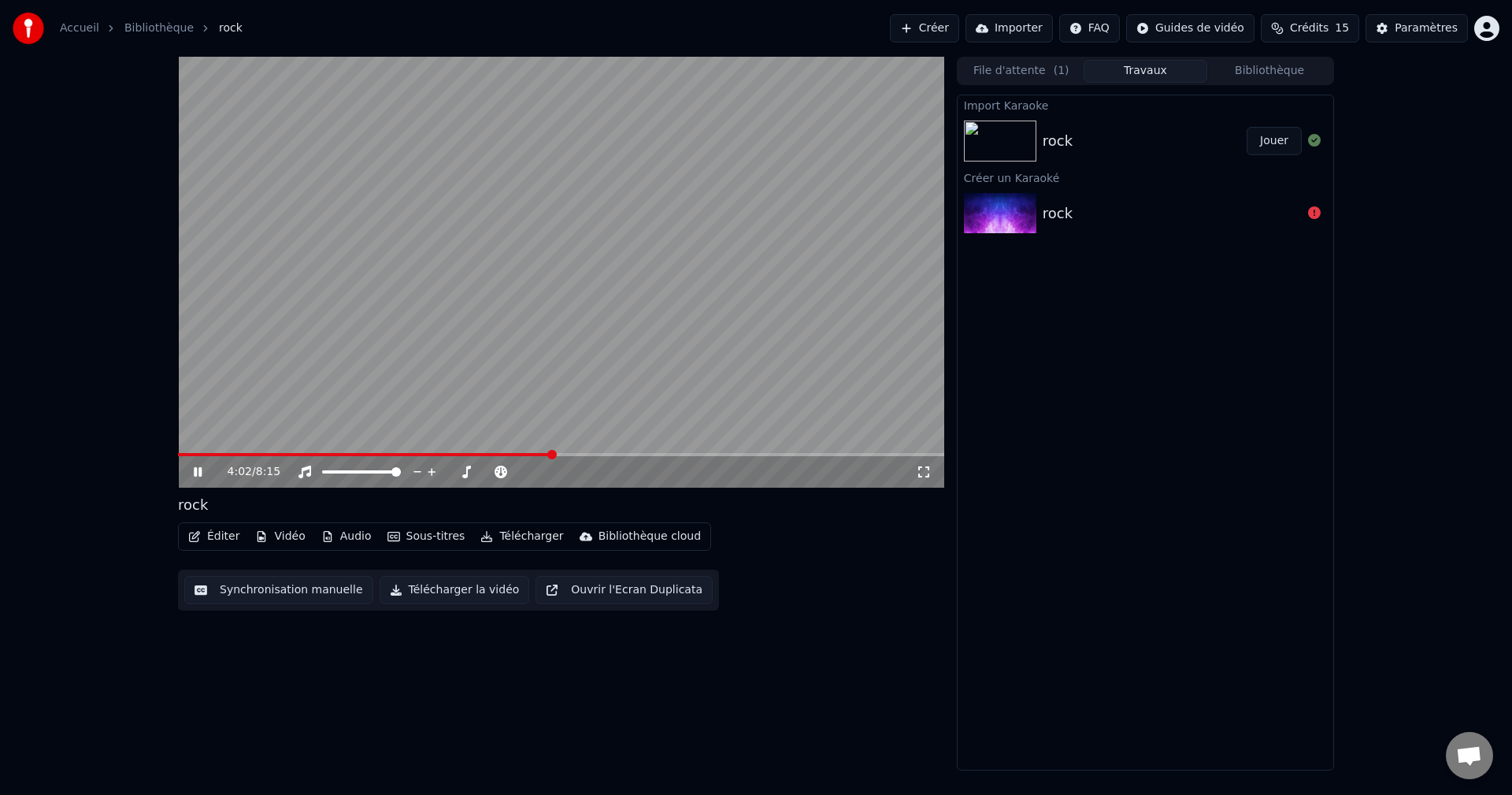
click at [567, 454] on span at bounding box center [561, 454] width 767 height 3
click at [578, 454] on span at bounding box center [561, 454] width 767 height 3
click at [654, 455] on span at bounding box center [561, 454] width 767 height 3
click at [726, 453] on span at bounding box center [561, 454] width 767 height 3
click at [733, 455] on span at bounding box center [561, 454] width 767 height 3
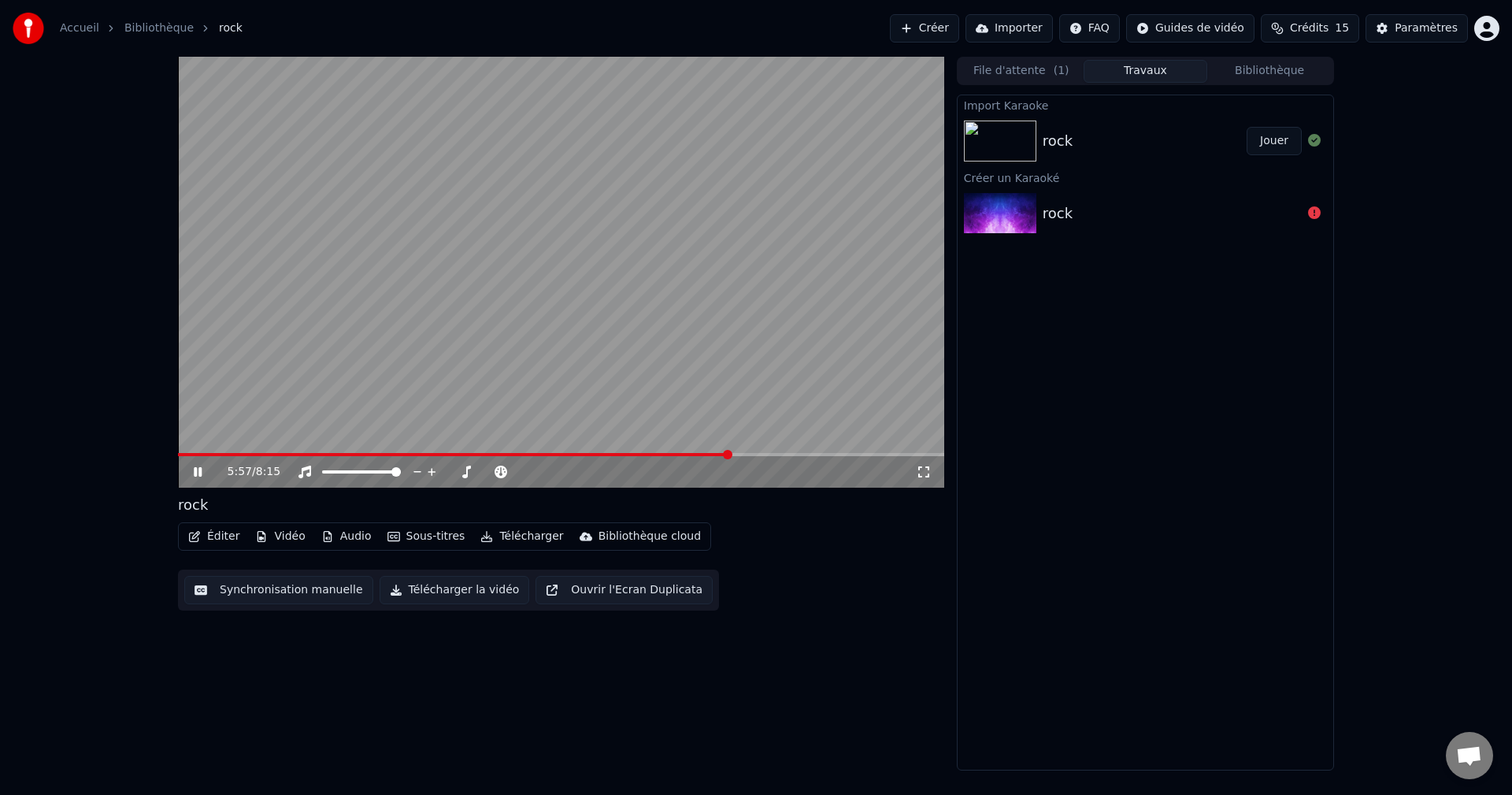
click at [730, 455] on span at bounding box center [728, 455] width 10 height 10
click at [726, 456] on span at bounding box center [725, 455] width 10 height 10
click at [775, 454] on span at bounding box center [561, 454] width 767 height 3
click at [779, 454] on span at bounding box center [561, 454] width 767 height 3
click at [783, 454] on span at bounding box center [561, 454] width 767 height 3
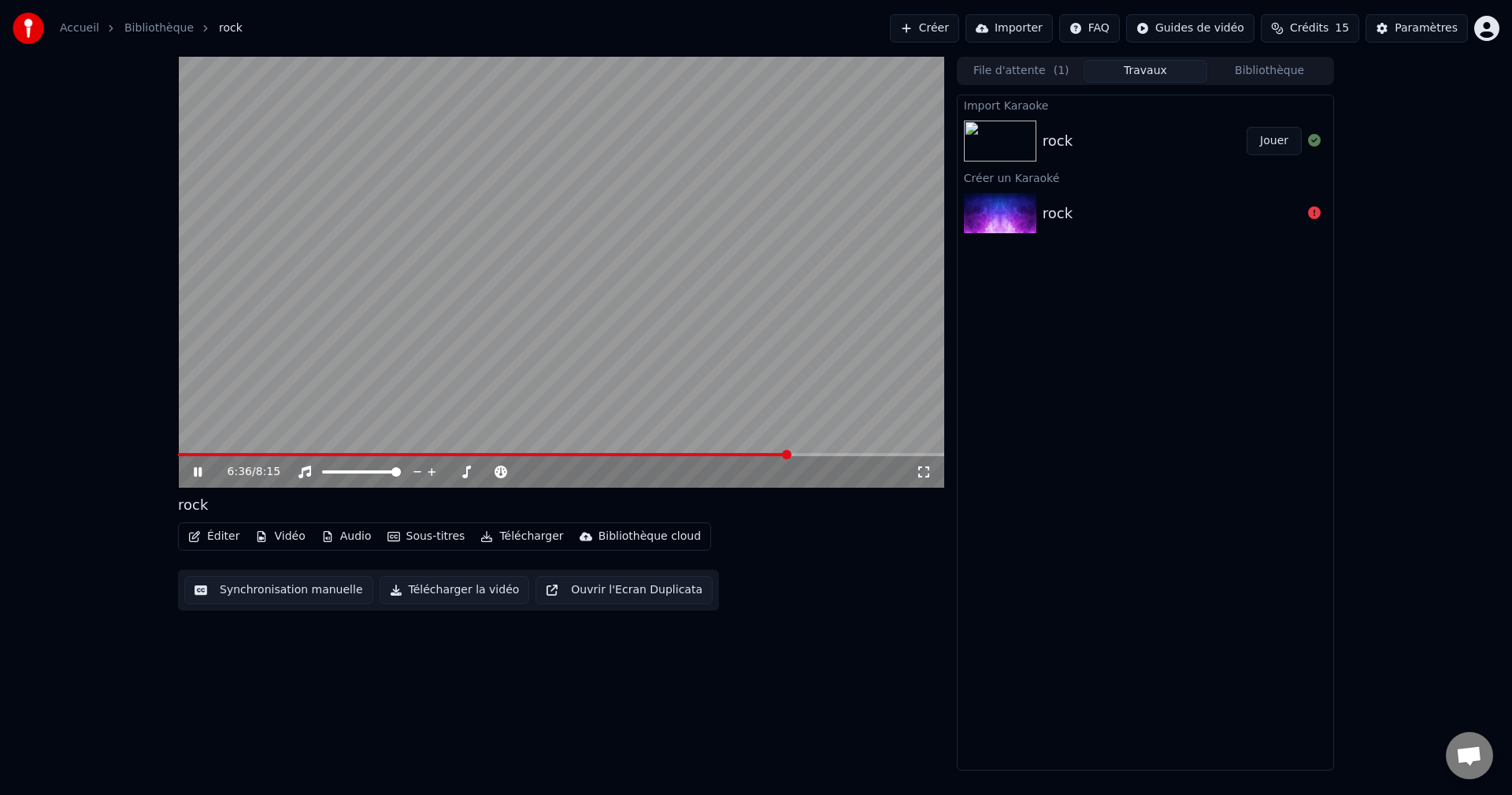
click at [791, 454] on span at bounding box center [561, 454] width 767 height 3
click at [793, 454] on span at bounding box center [561, 454] width 767 height 3
click at [799, 453] on span at bounding box center [561, 454] width 767 height 3
click at [802, 452] on span at bounding box center [797, 455] width 10 height 10
click at [809, 452] on video at bounding box center [561, 272] width 767 height 431
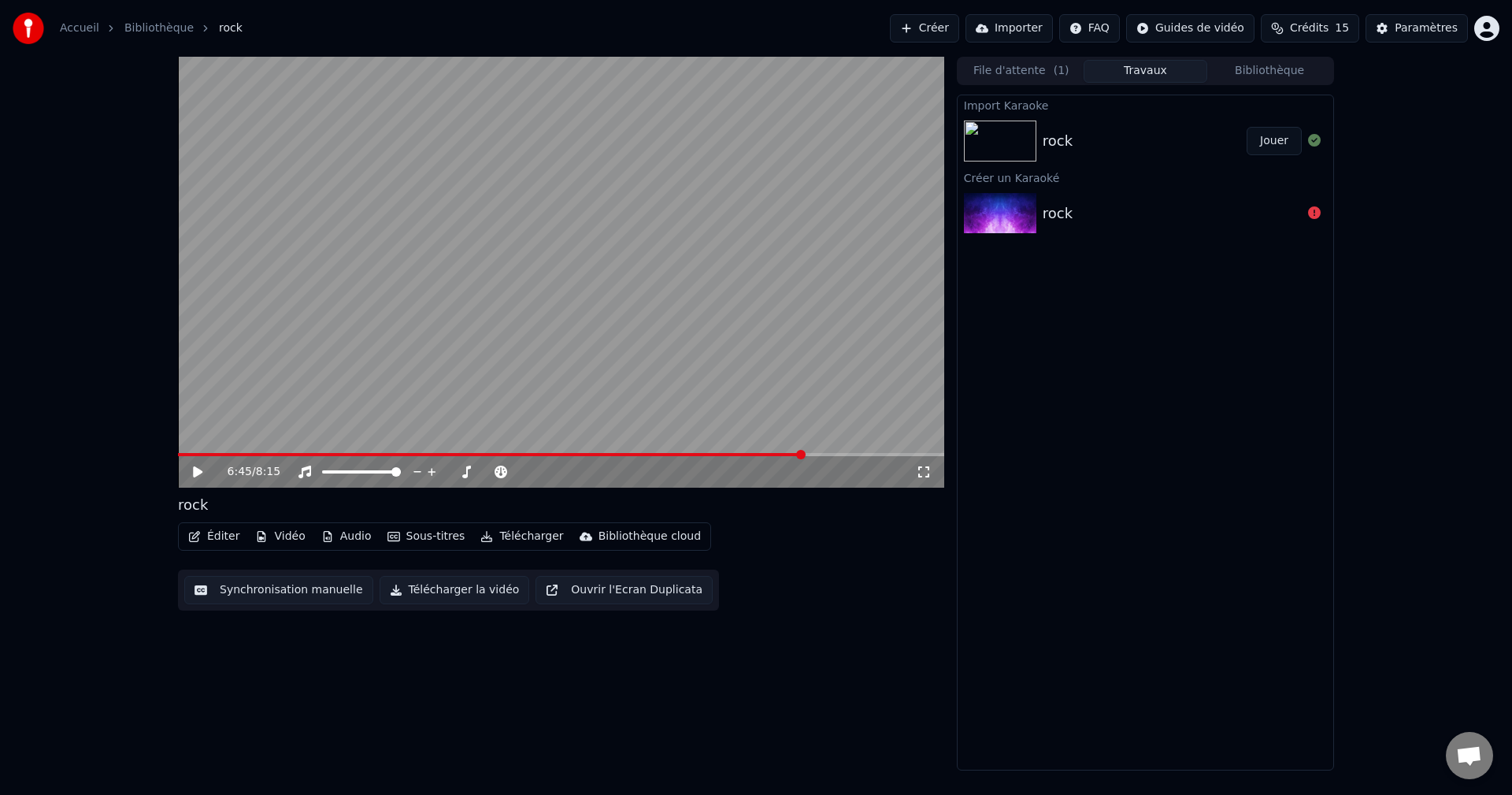
click at [809, 456] on span at bounding box center [561, 454] width 767 height 3
click at [778, 399] on video at bounding box center [561, 272] width 767 height 431
click at [804, 452] on span at bounding box center [801, 455] width 10 height 10
click at [869, 456] on span at bounding box center [561, 454] width 767 height 3
click at [873, 456] on span at bounding box center [561, 454] width 767 height 3
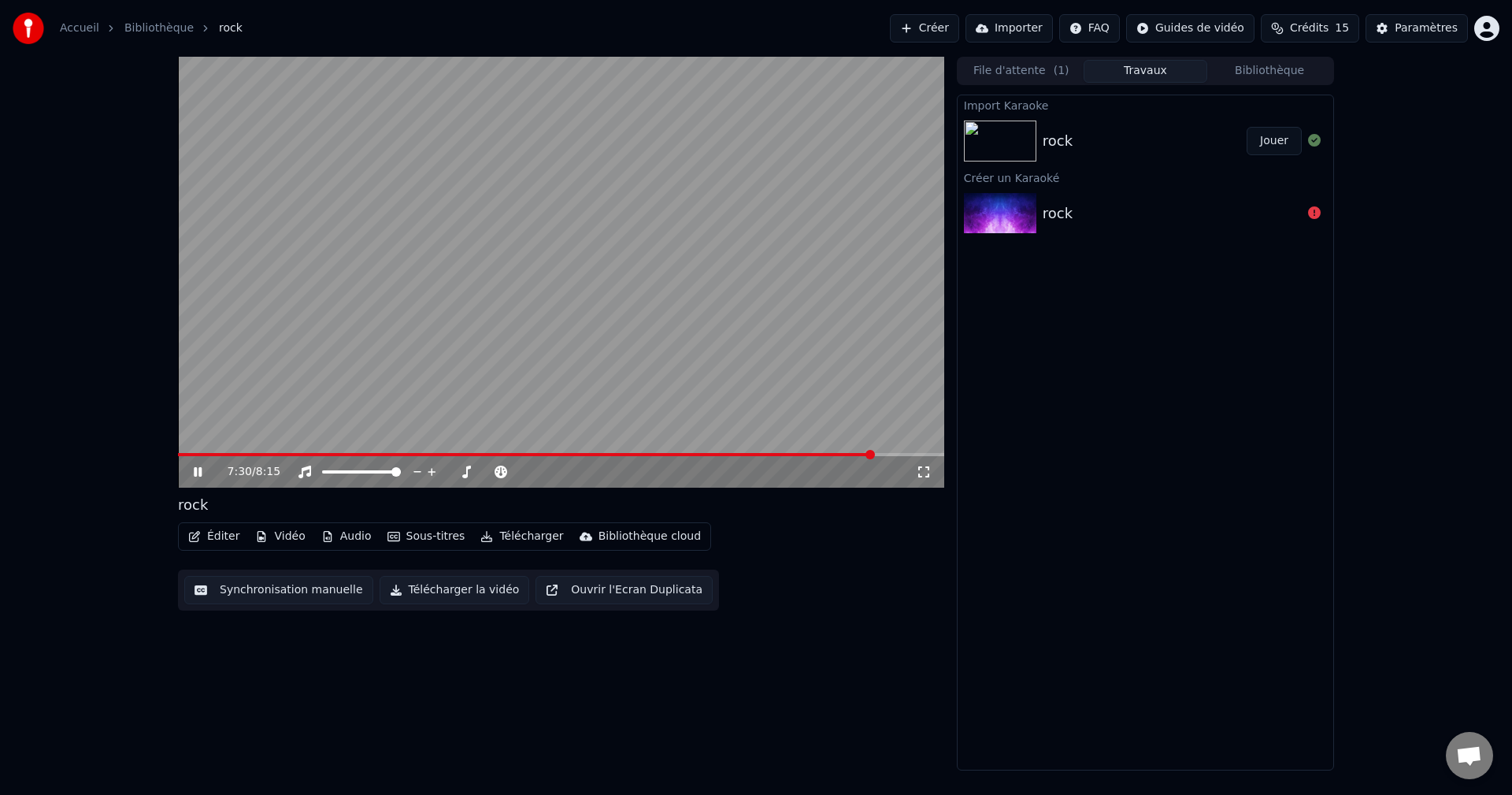
click at [875, 456] on span at bounding box center [870, 455] width 10 height 10
click at [878, 456] on span at bounding box center [561, 454] width 767 height 3
click at [883, 454] on span at bounding box center [561, 454] width 767 height 3
click at [874, 454] on span at bounding box center [871, 455] width 10 height 10
click at [926, 456] on span at bounding box center [557, 454] width 760 height 3
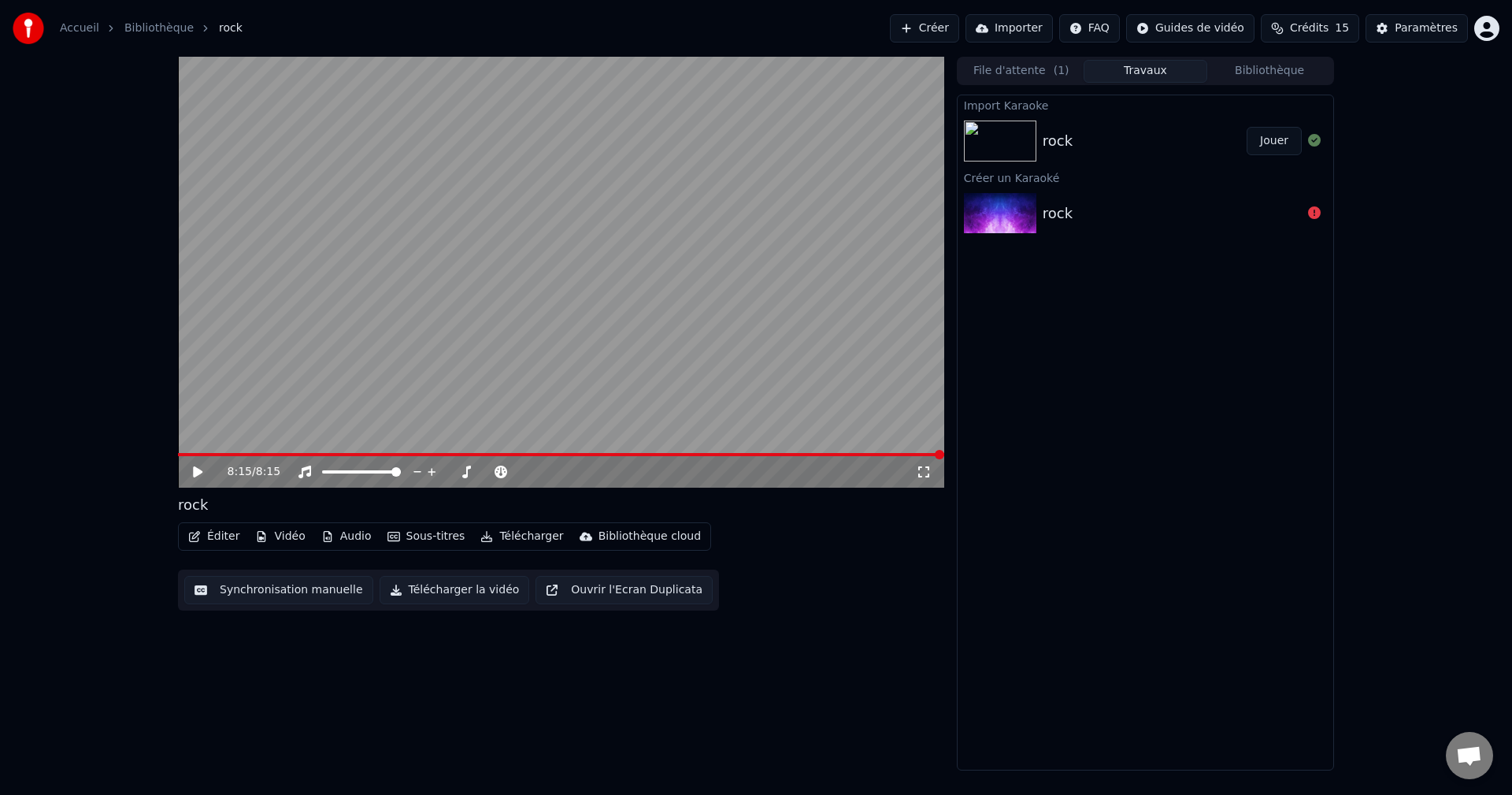
click at [1049, 26] on button "Importer" at bounding box center [1010, 28] width 88 height 28
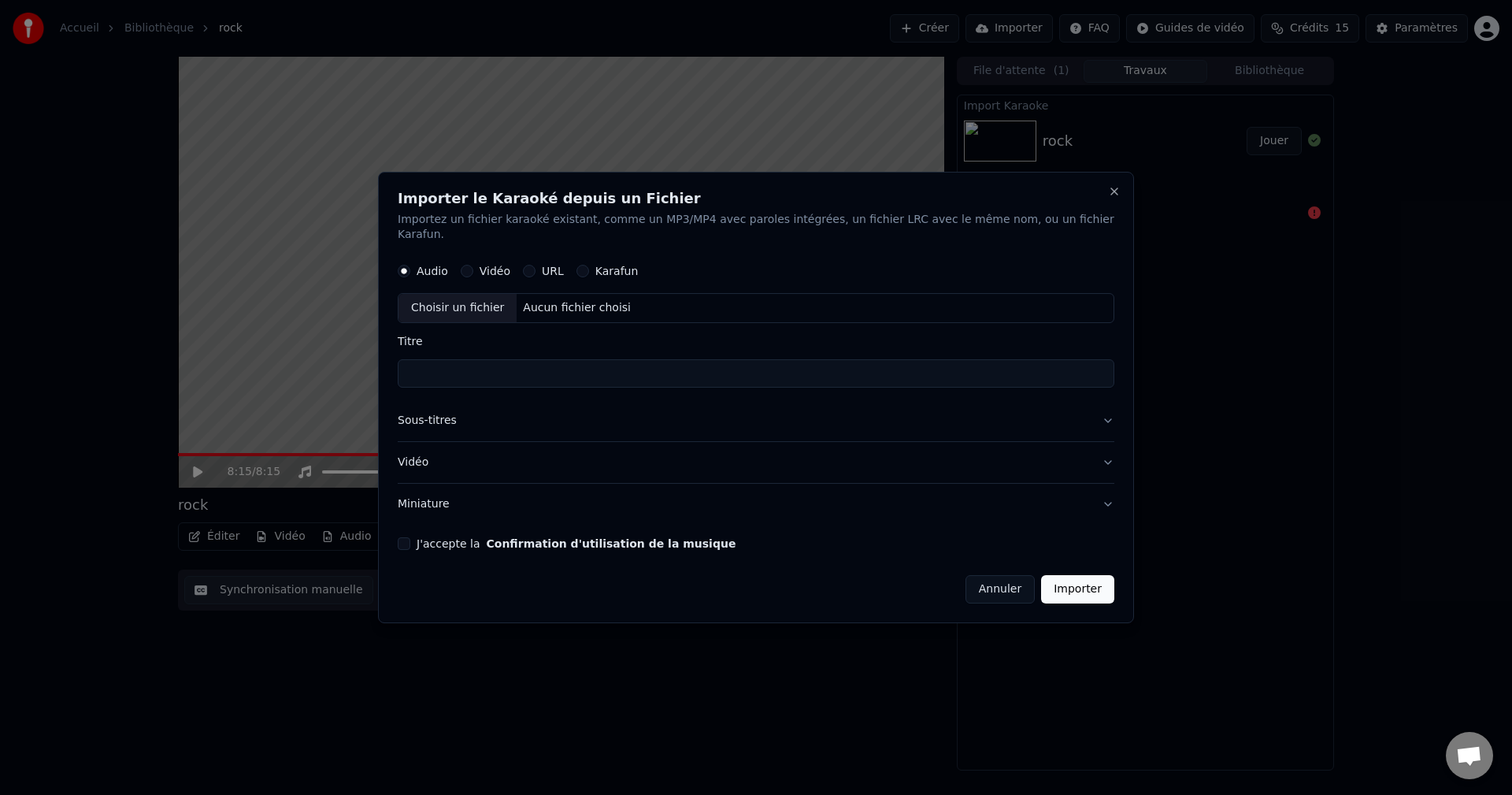
click at [607, 265] on div "Karafun" at bounding box center [608, 271] width 62 height 13
click at [621, 266] on label "Karafun" at bounding box center [617, 271] width 43 height 11
click at [589, 265] on button "Karafun" at bounding box center [582, 271] width 13 height 13
click at [463, 365] on input "Titre" at bounding box center [756, 374] width 717 height 28
click at [570, 300] on div "Aucun fichier choisi" at bounding box center [577, 308] width 121 height 16
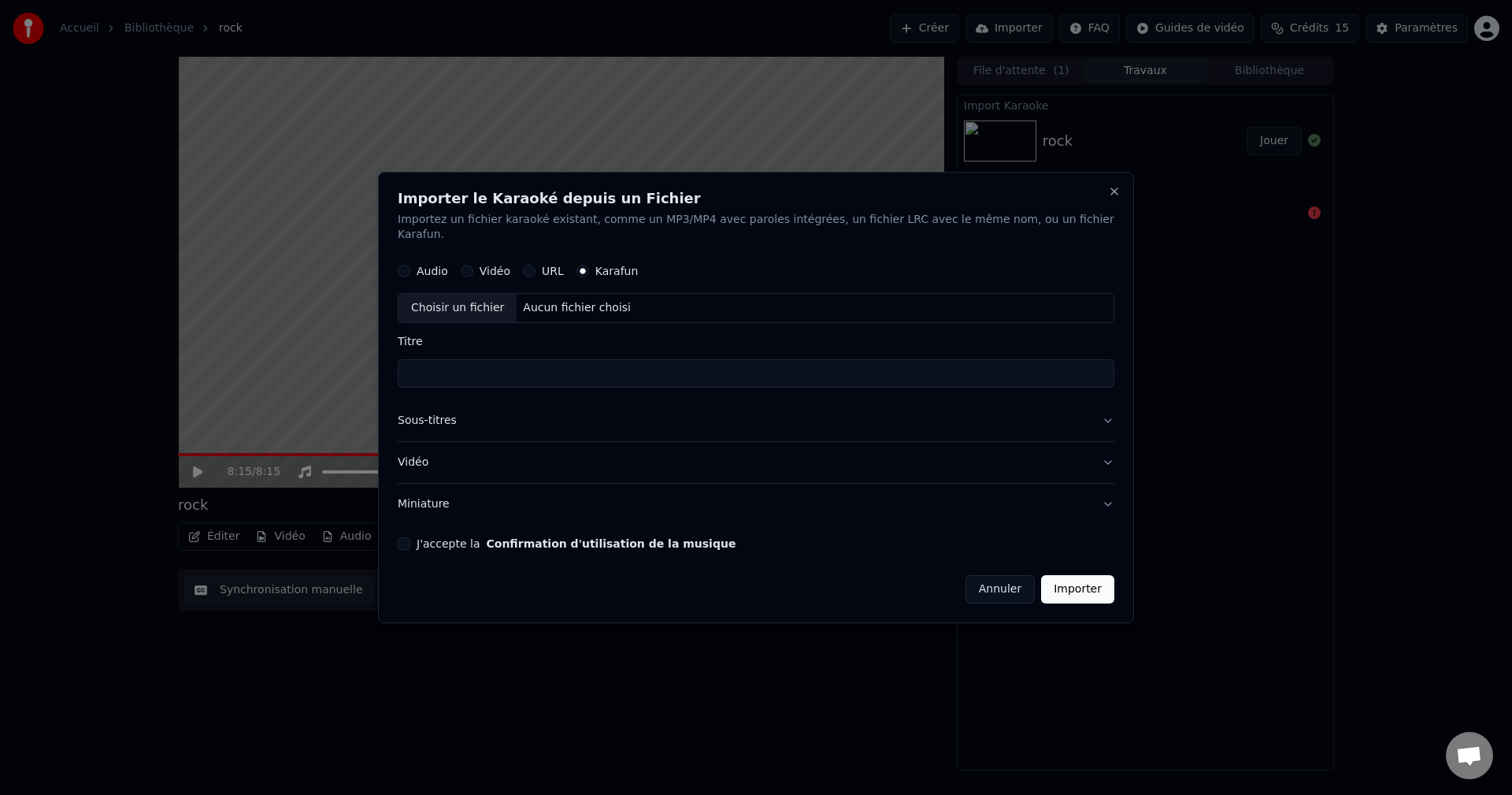
click at [979, 576] on button "Annuler" at bounding box center [1000, 588] width 69 height 28
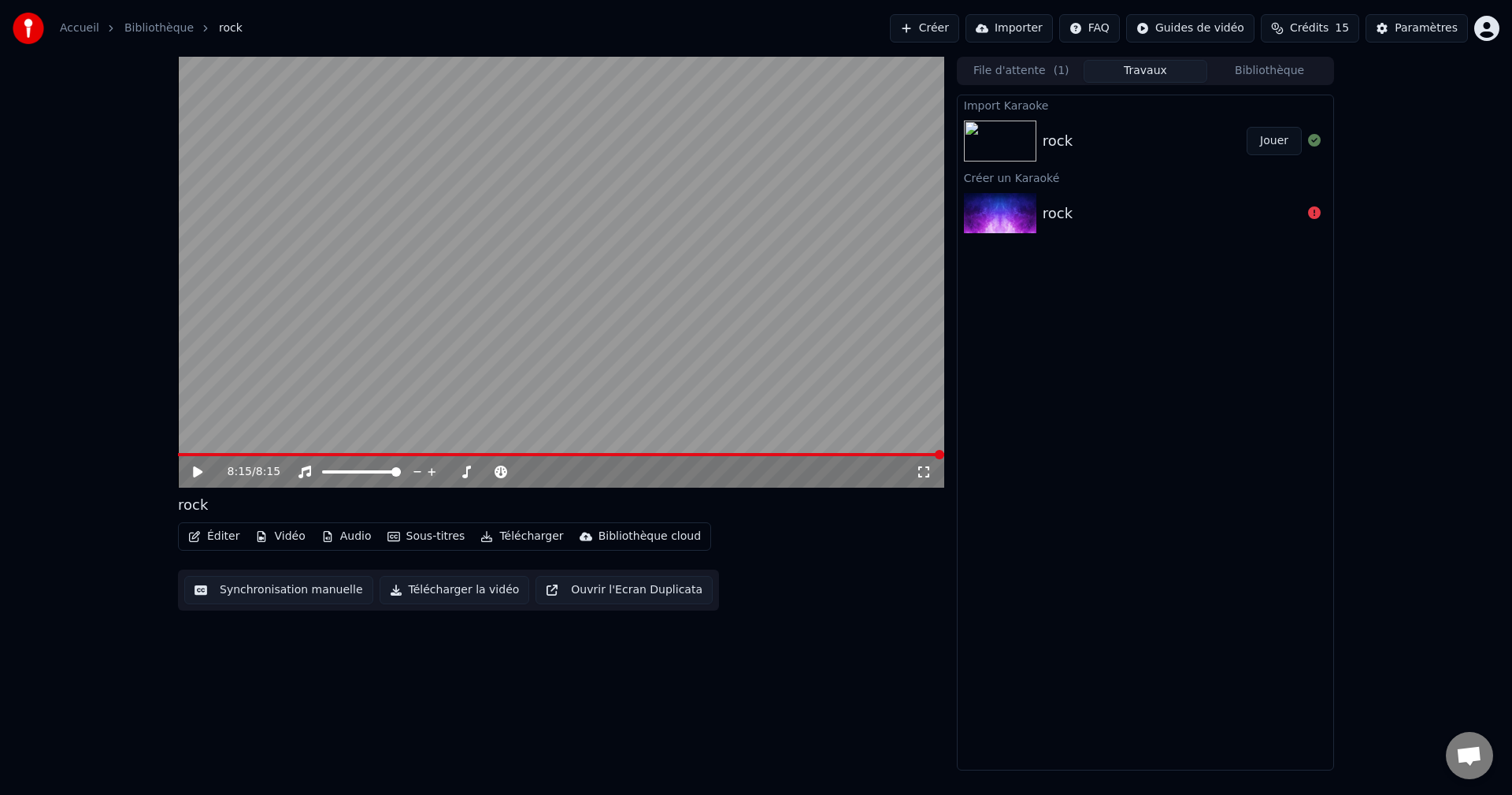
click at [954, 28] on button "Créer" at bounding box center [924, 28] width 69 height 28
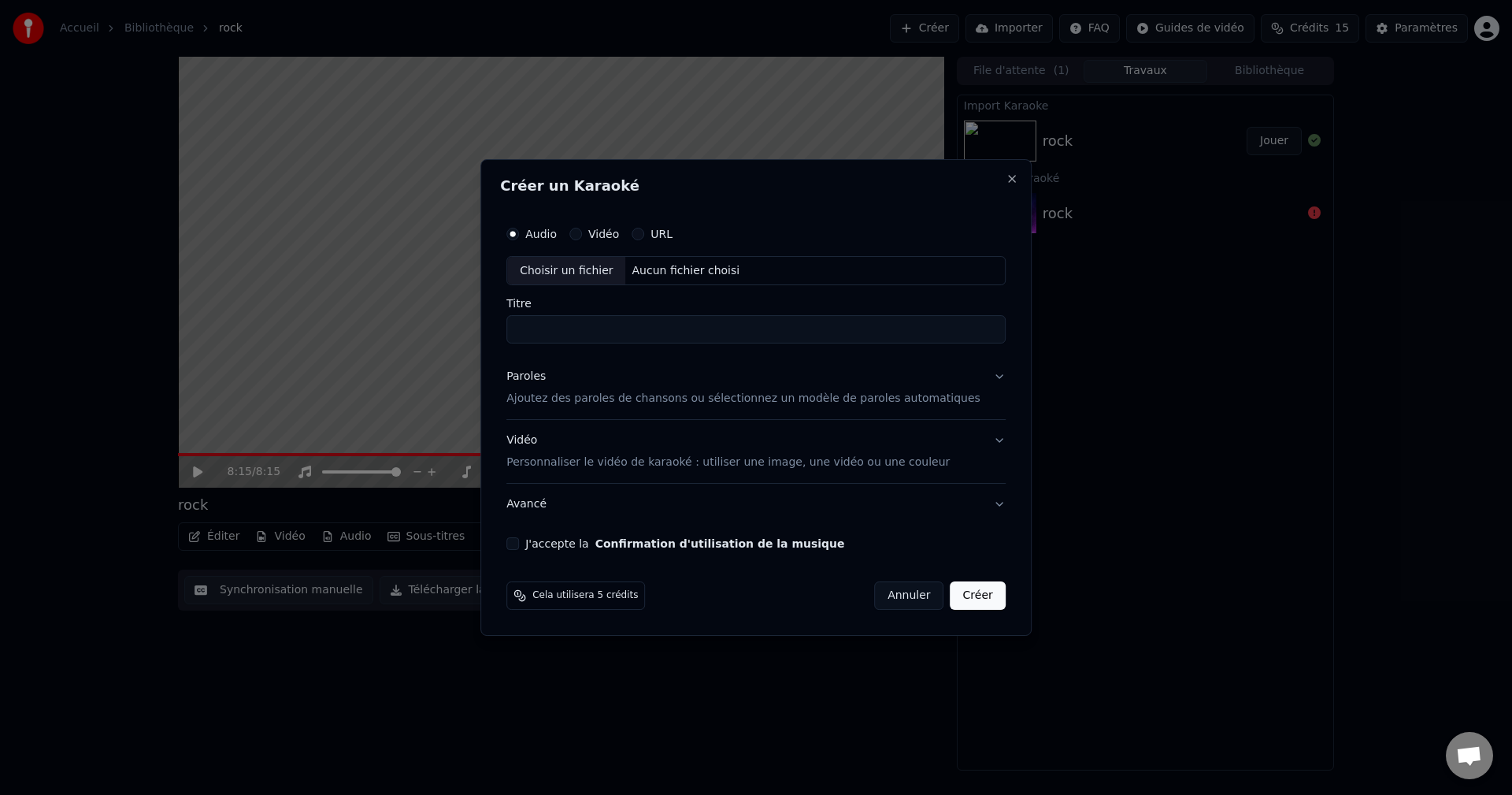
click at [659, 269] on div "Aucun fichier choisi" at bounding box center [687, 271] width 121 height 16
type input "**********"
click at [629, 396] on p "Ajoutez des paroles de chansons ou sélectionnez un modèle de paroles automatiqu…" at bounding box center [743, 399] width 474 height 16
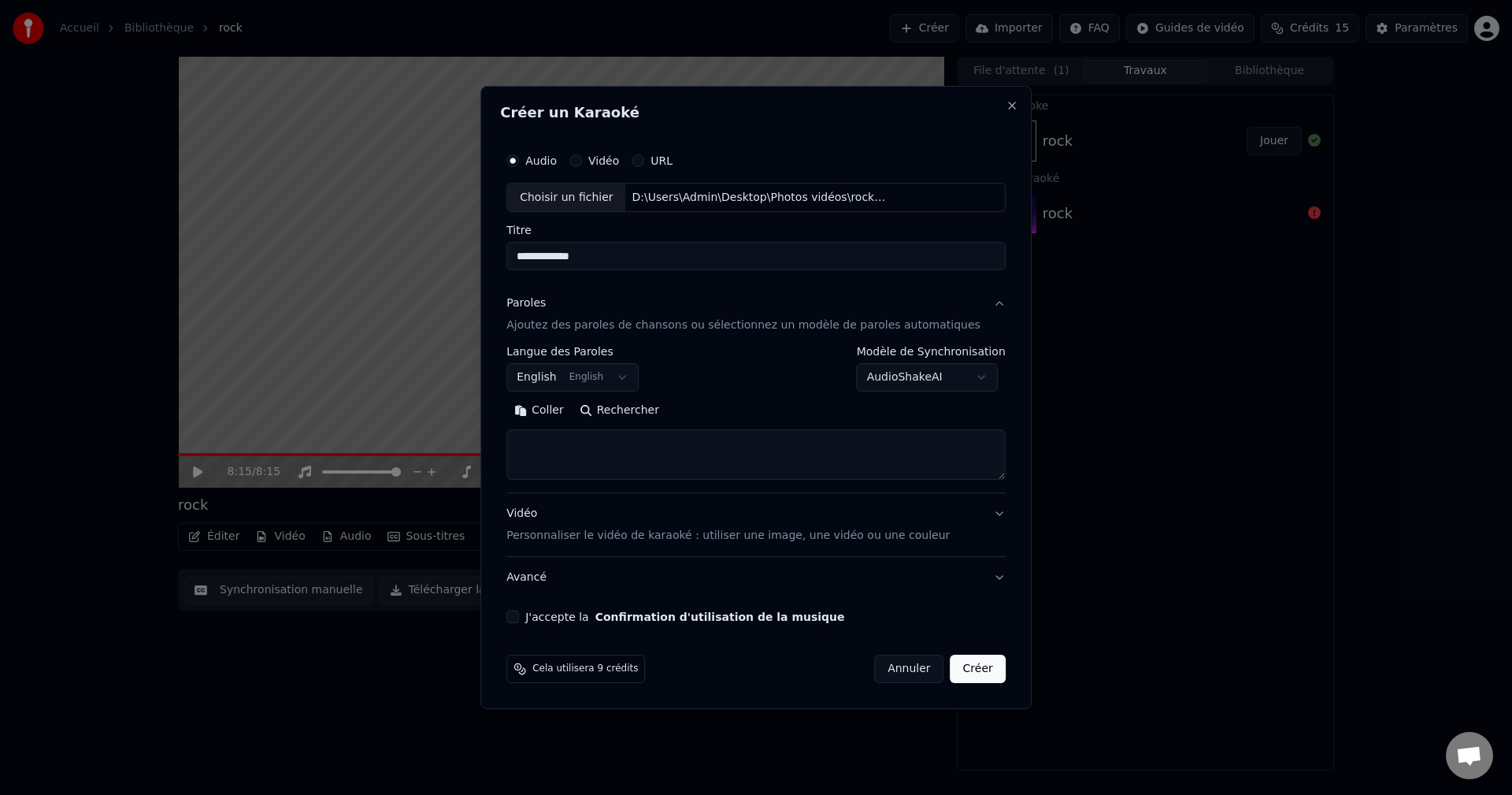
click at [593, 378] on body "**********" at bounding box center [756, 397] width 1512 height 795
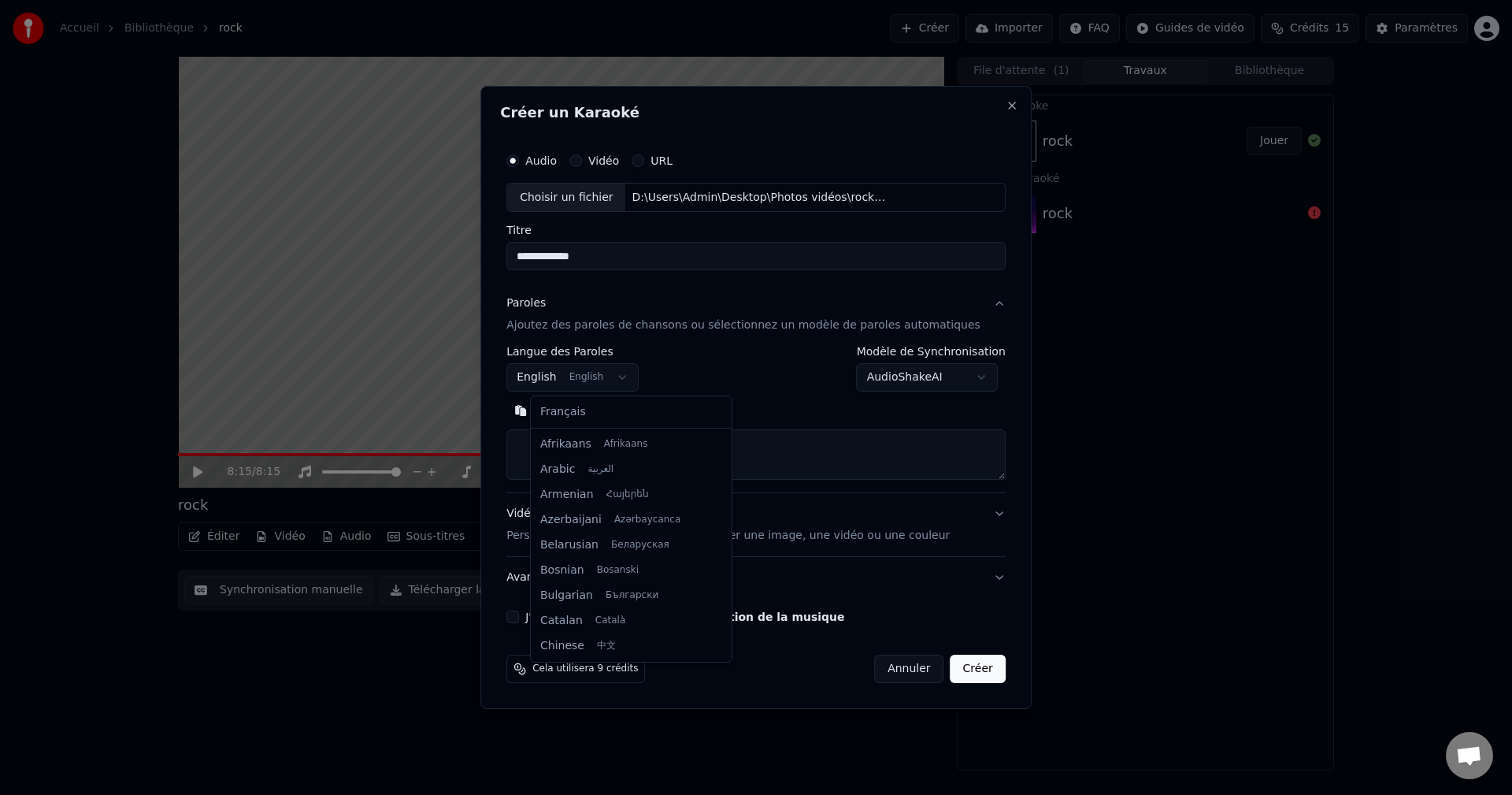
scroll to position [126, 0]
select select "**"
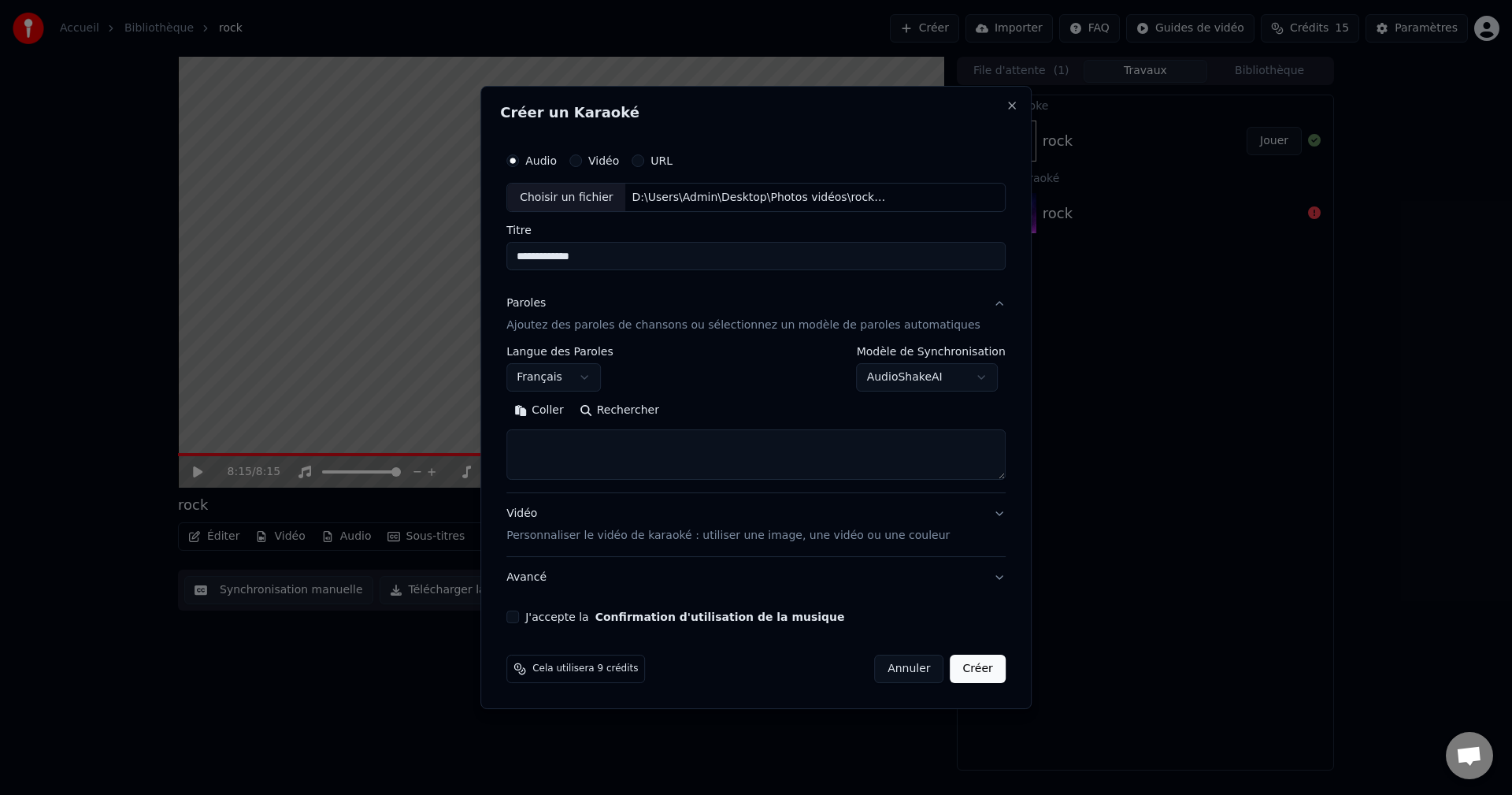
click at [931, 377] on body "**********" at bounding box center [756, 397] width 1512 height 795
click at [562, 407] on button "Coller" at bounding box center [538, 412] width 65 height 25
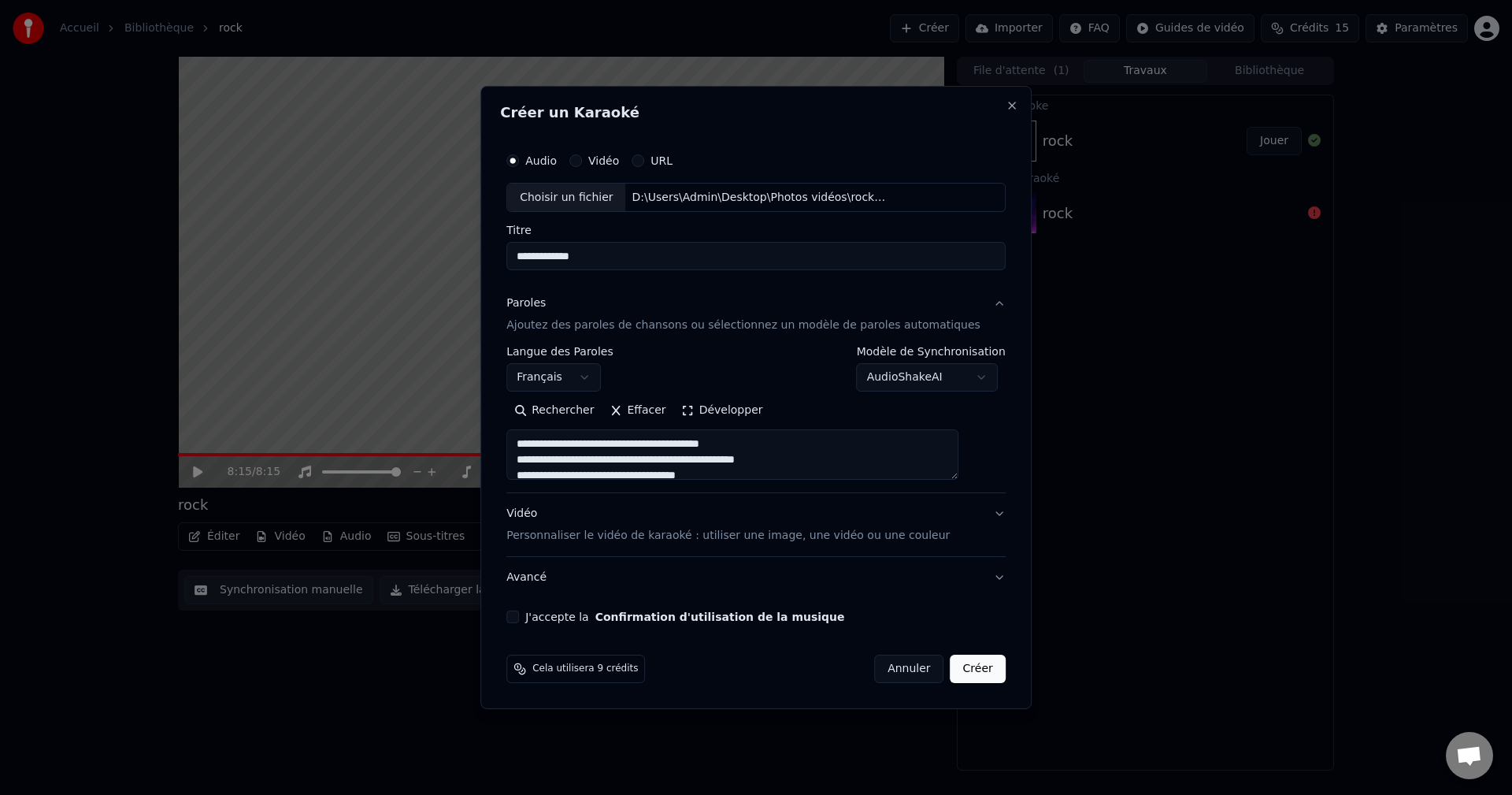
click at [519, 616] on button "J'accepte la Confirmation d'utilisation de la musique" at bounding box center [512, 616] width 13 height 13
click at [955, 671] on button "Créer" at bounding box center [978, 668] width 56 height 28
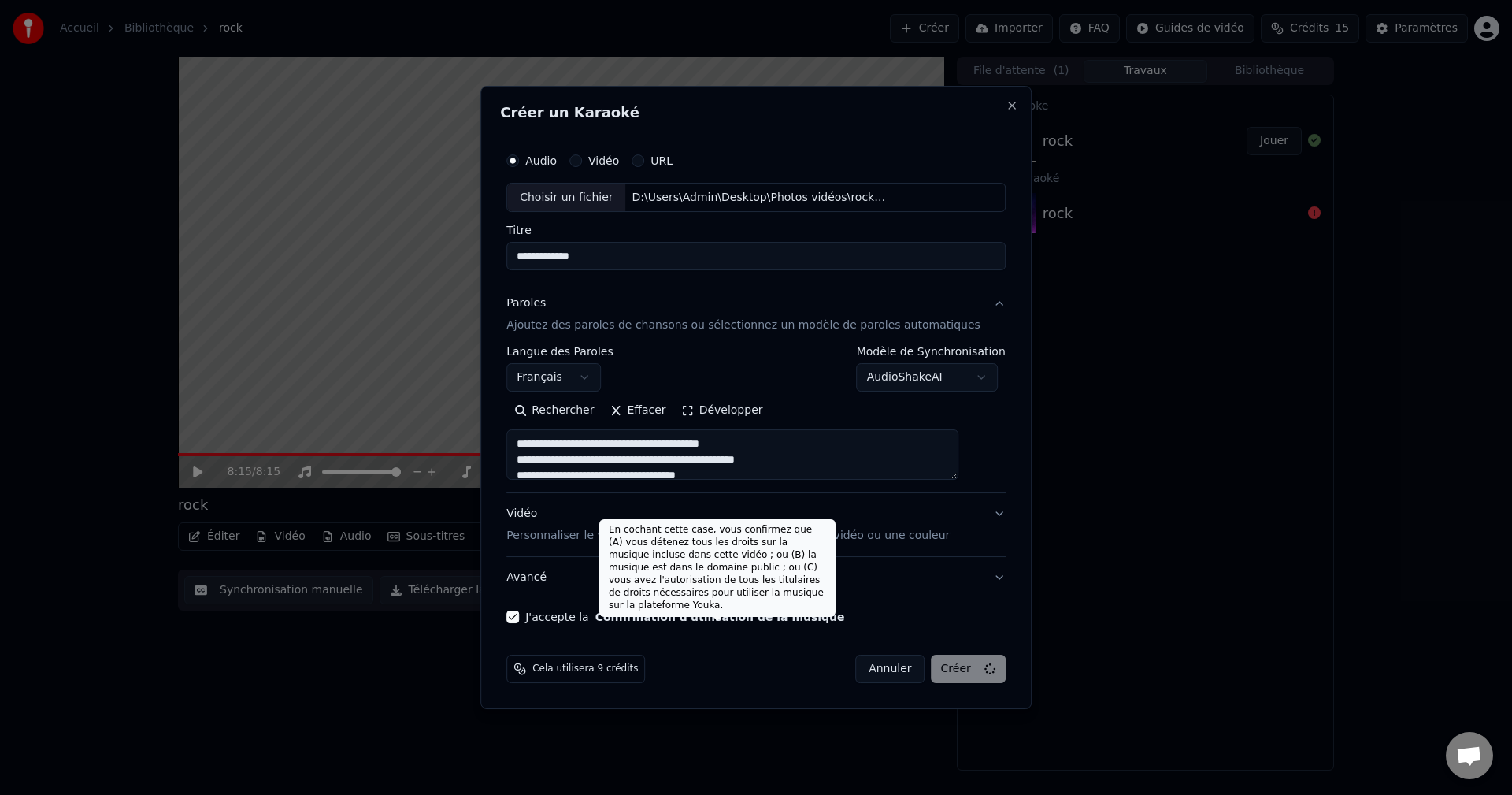
type textarea "**********"
select select
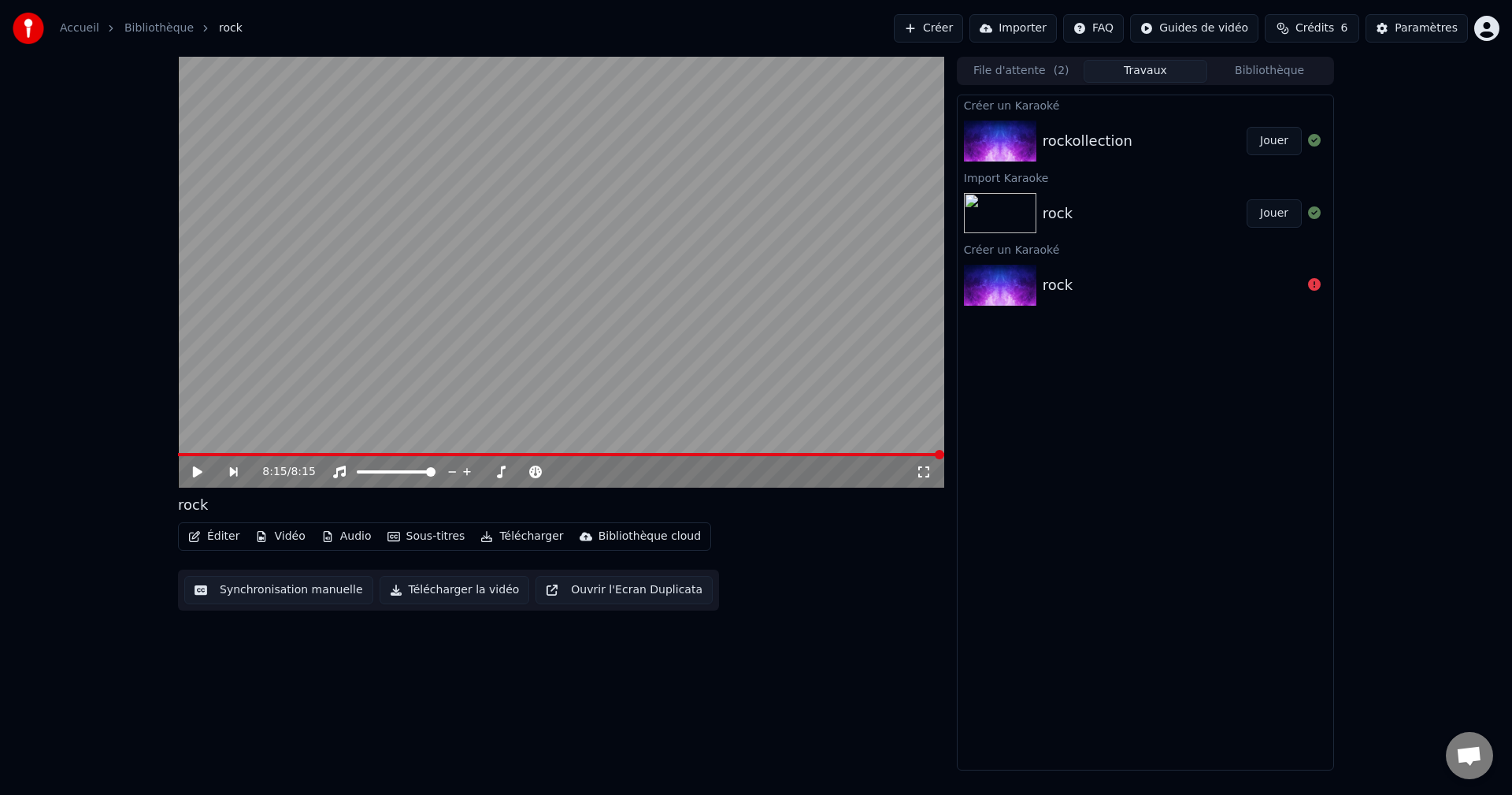
click at [1265, 138] on button "Jouer" at bounding box center [1274, 140] width 56 height 28
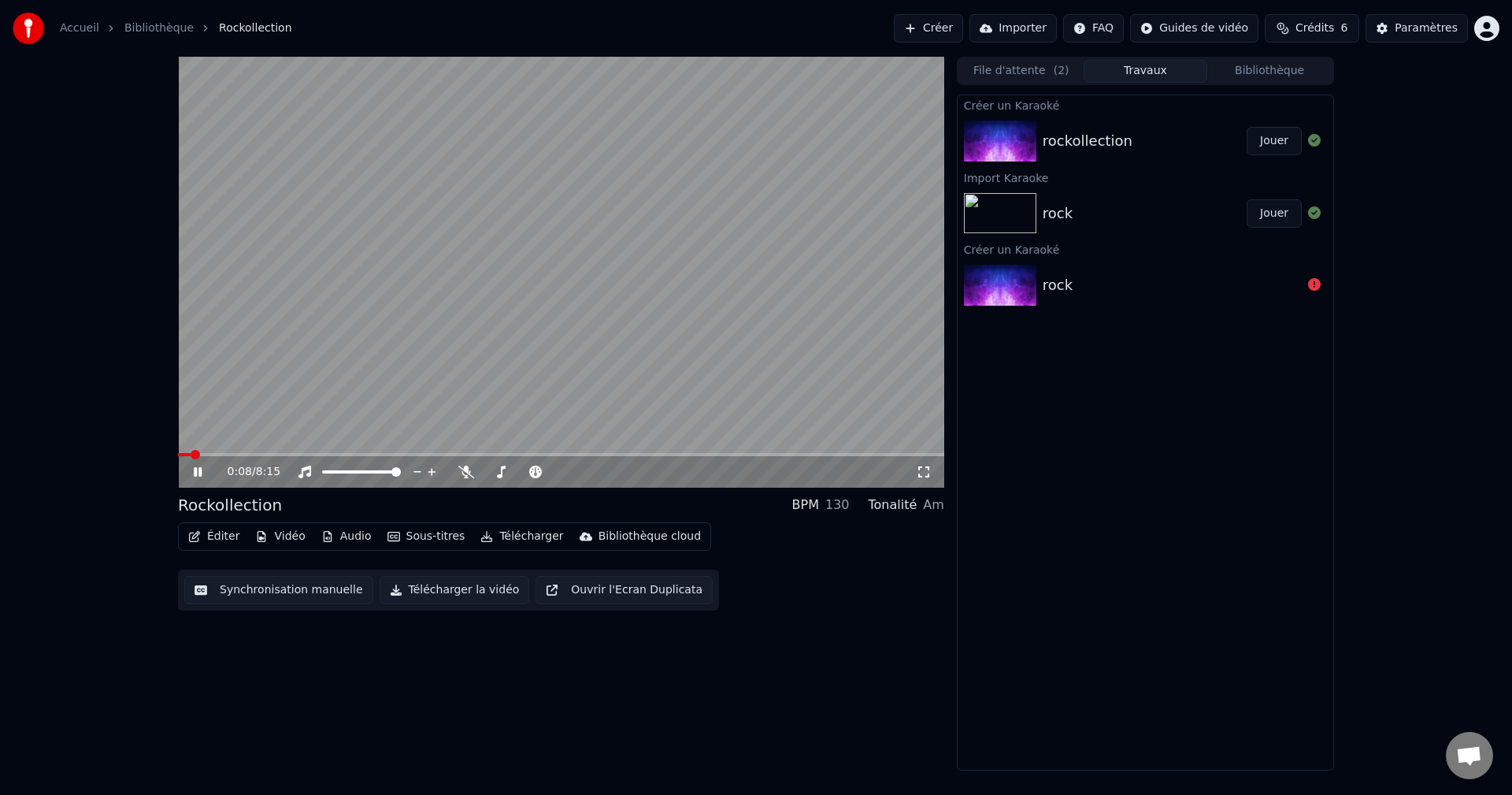
click at [218, 536] on button "Éditer" at bounding box center [214, 537] width 63 height 22
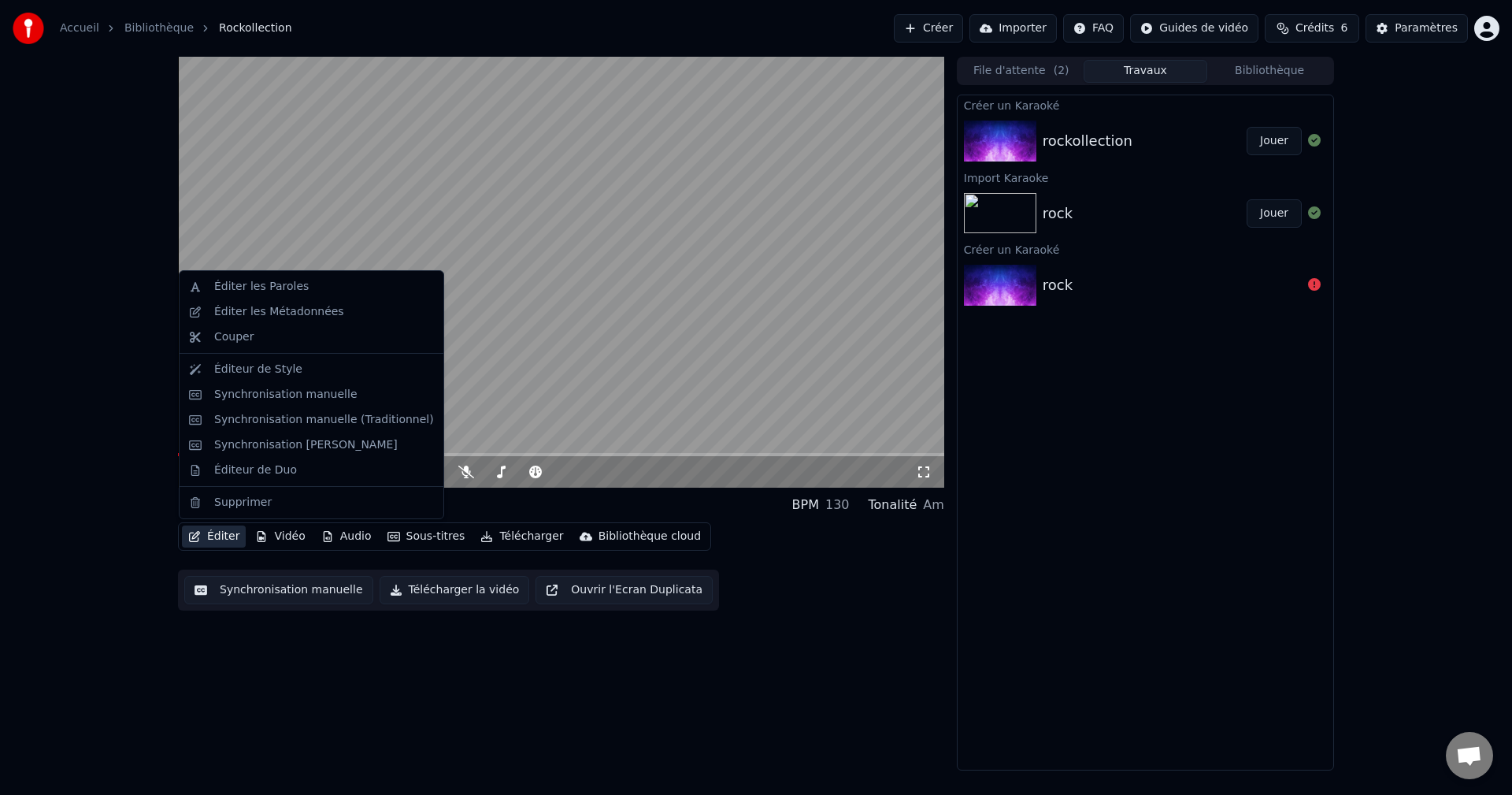
click at [252, 169] on video at bounding box center [561, 272] width 767 height 431
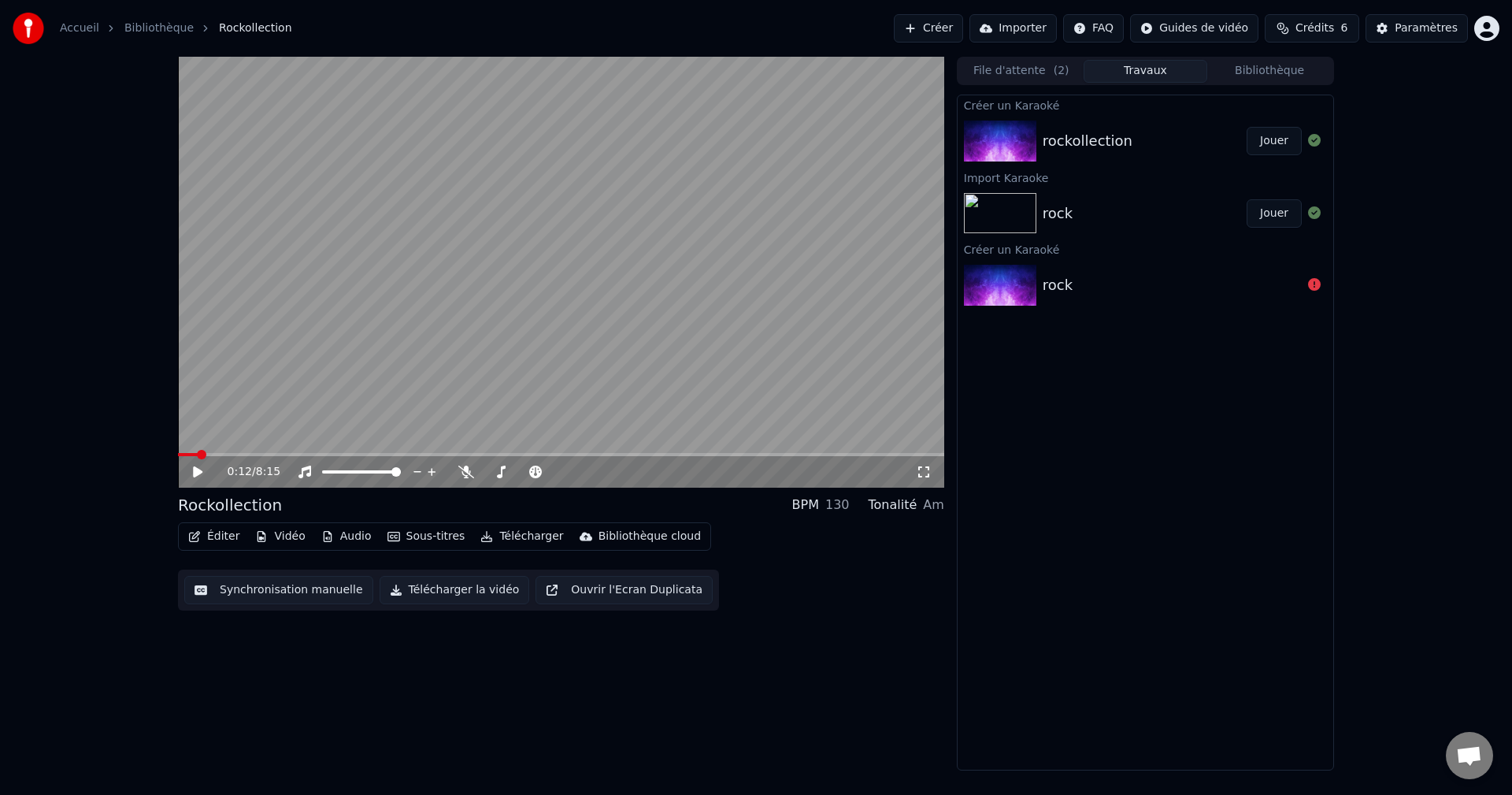
click at [252, 169] on video at bounding box center [561, 272] width 767 height 431
click at [219, 535] on button "Éditer" at bounding box center [214, 537] width 63 height 22
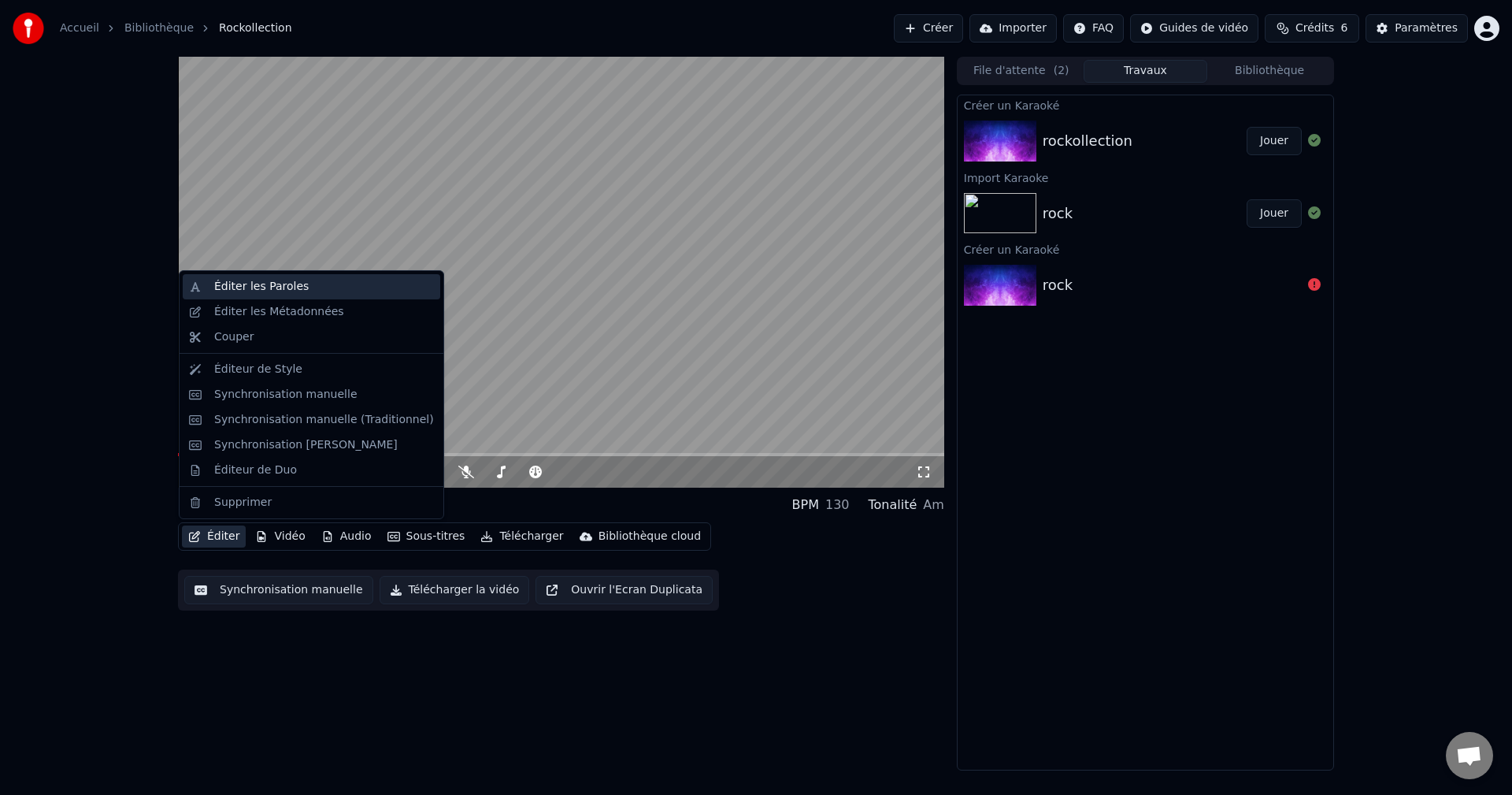
click at [255, 291] on div "Éditer les Paroles" at bounding box center [261, 287] width 95 height 16
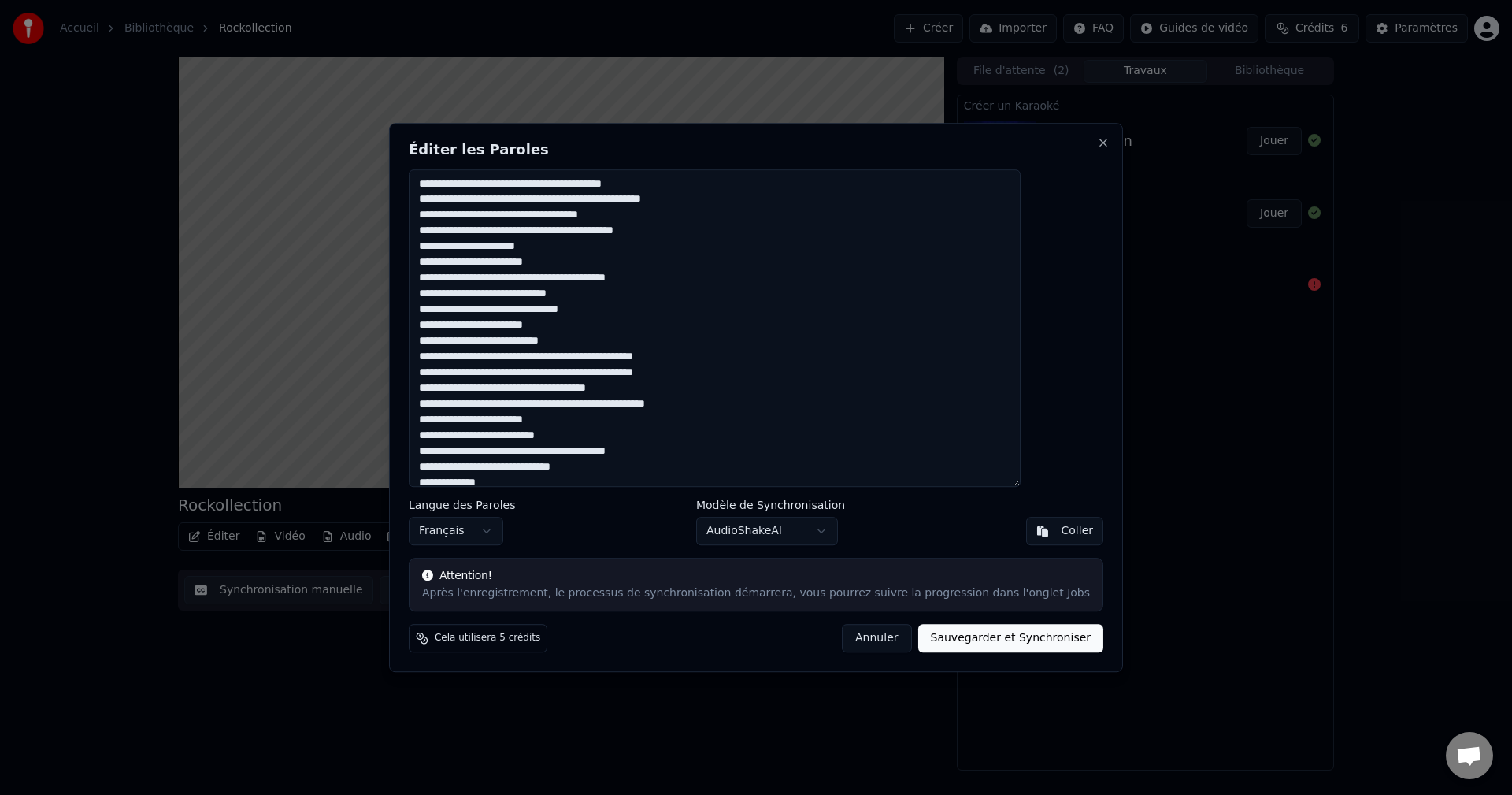
click at [859, 640] on button "Annuler" at bounding box center [876, 637] width 69 height 28
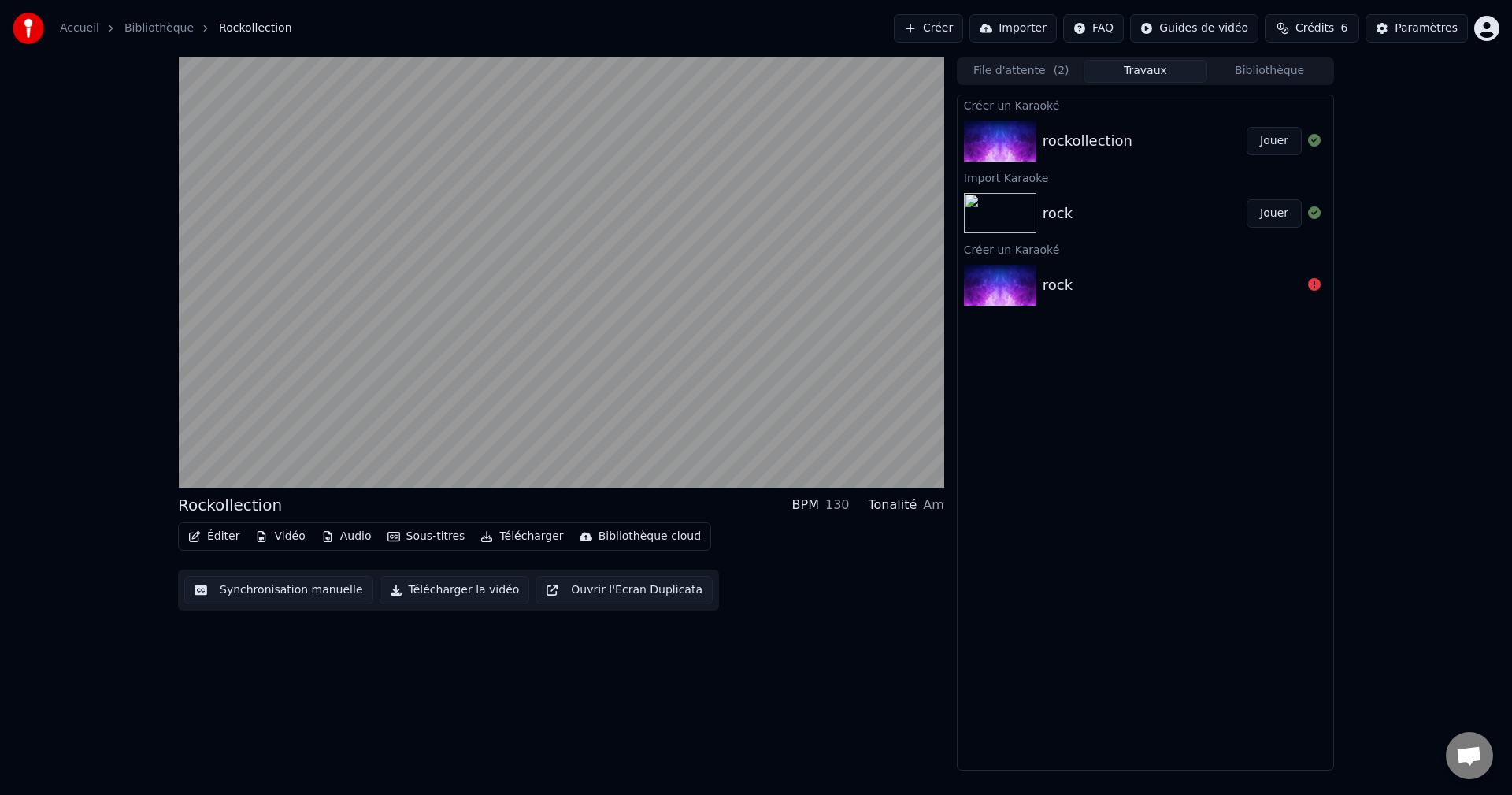
click at [247, 594] on button "Synchronisation manuelle" at bounding box center [279, 589] width 189 height 28
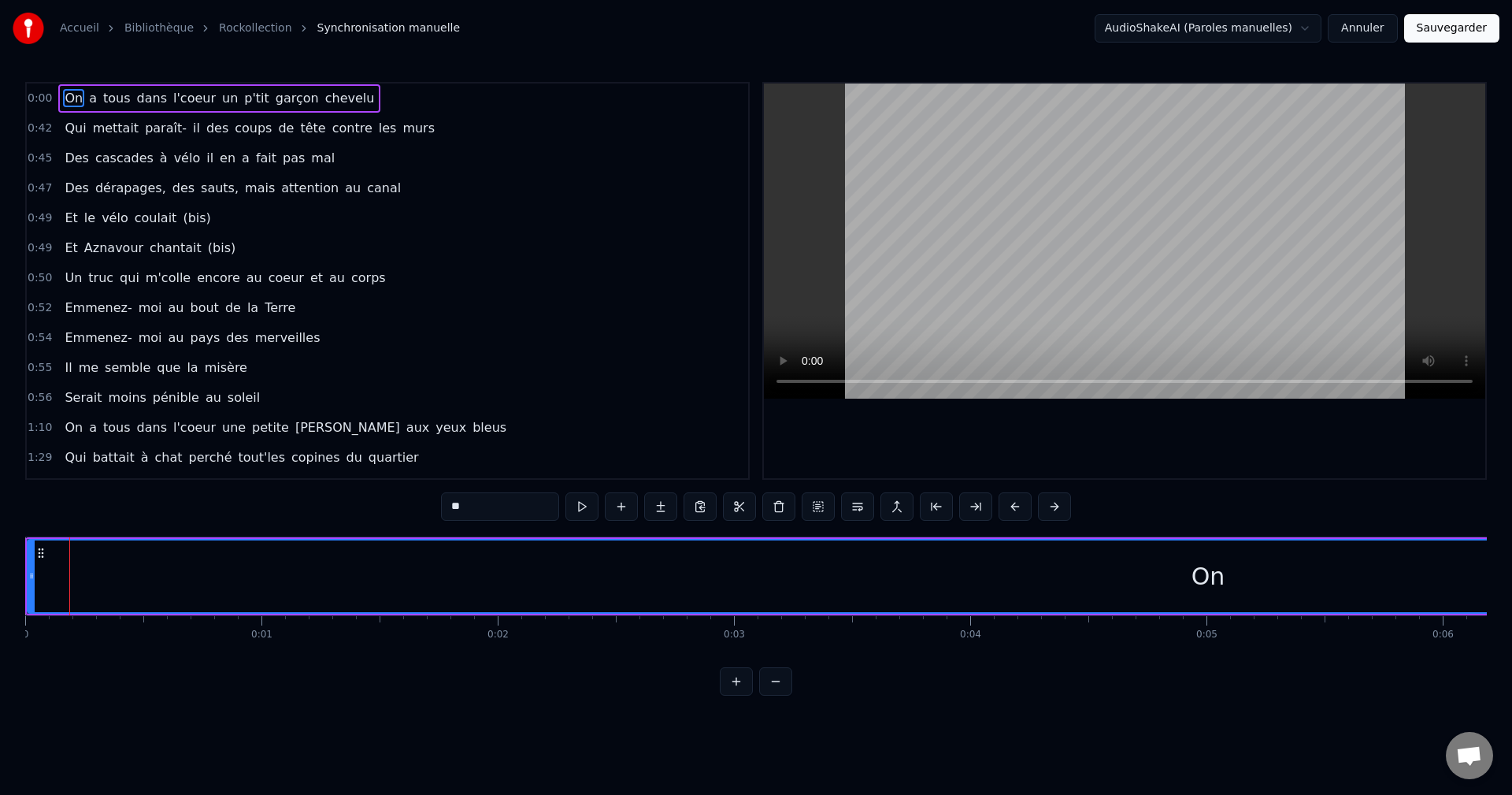
click at [88, 95] on span "a" at bounding box center [93, 98] width 11 height 19
type input "*"
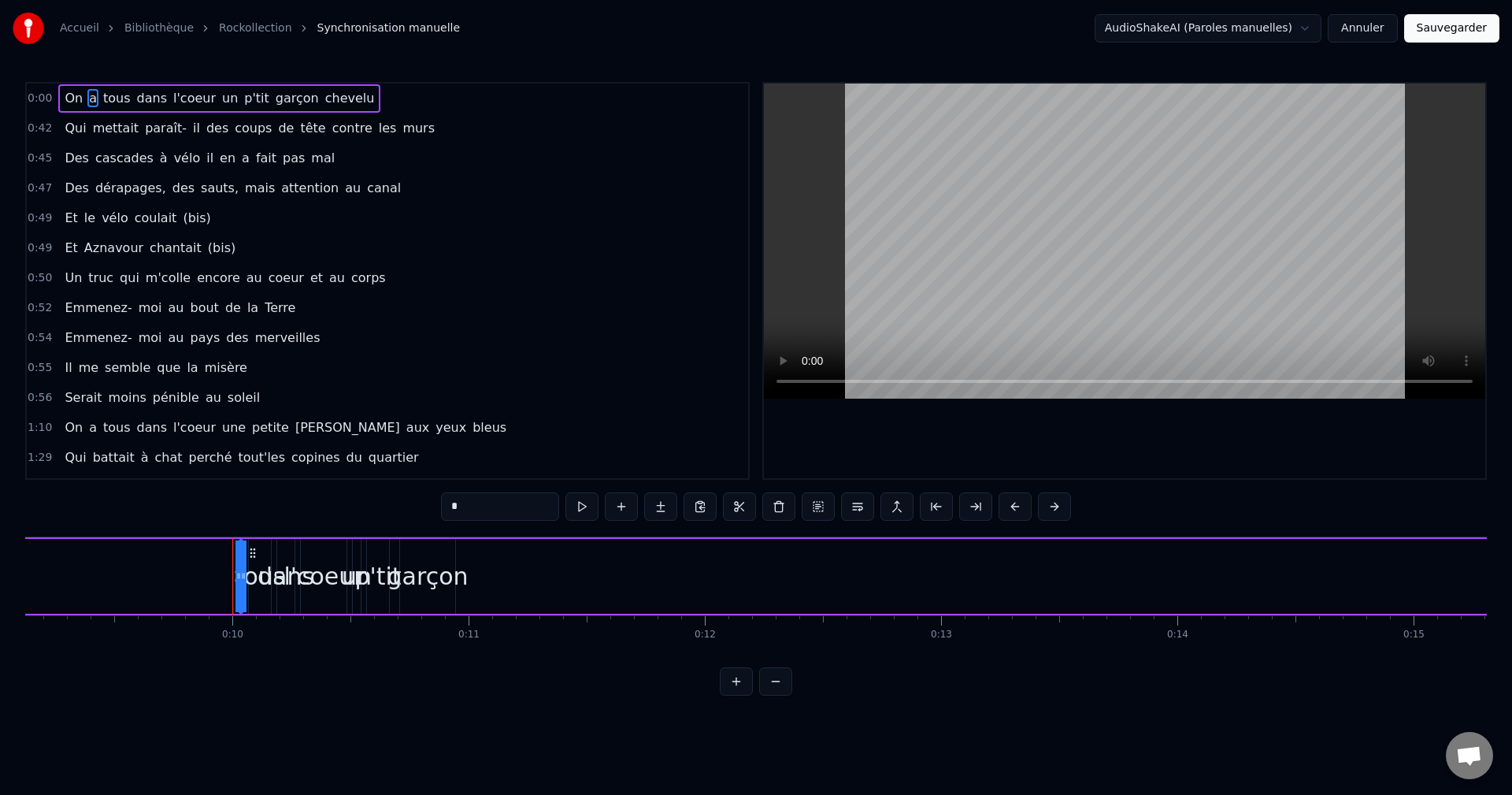
scroll to position [0, 2284]
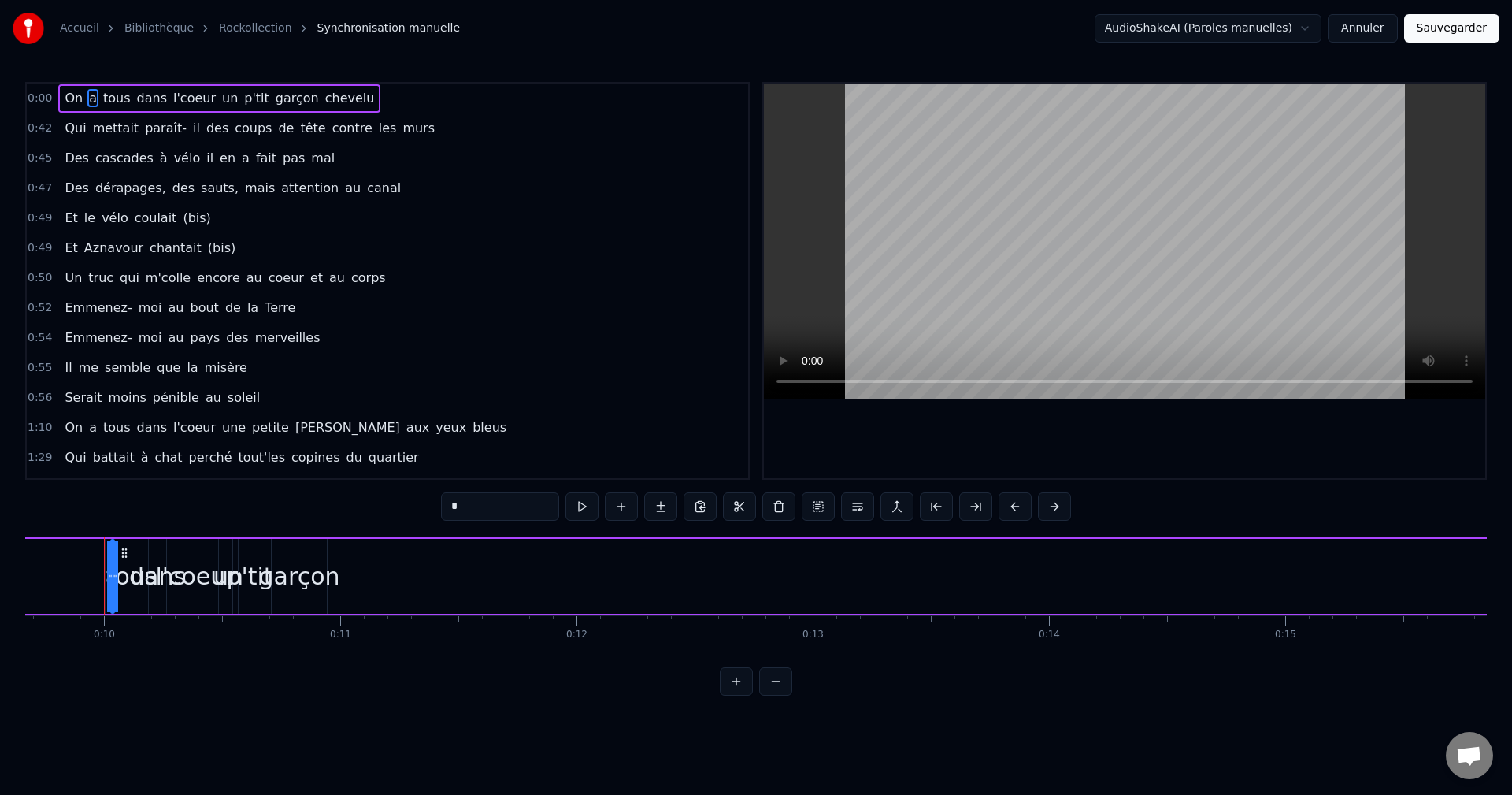
click at [1237, 28] on html "Accueil Bibliothèque Rockollection Synchronisation manuelle AudioShakeAI (Parol…" at bounding box center [756, 360] width 1512 height 721
drag, startPoint x: 111, startPoint y: 586, endPoint x: 0, endPoint y: 582, distance: 111.1
click at [0, 582] on div "Accueil Bibliothèque Rockollection Synchronisation manuelle AudioShakeAI (Parol…" at bounding box center [756, 347] width 1512 height 696
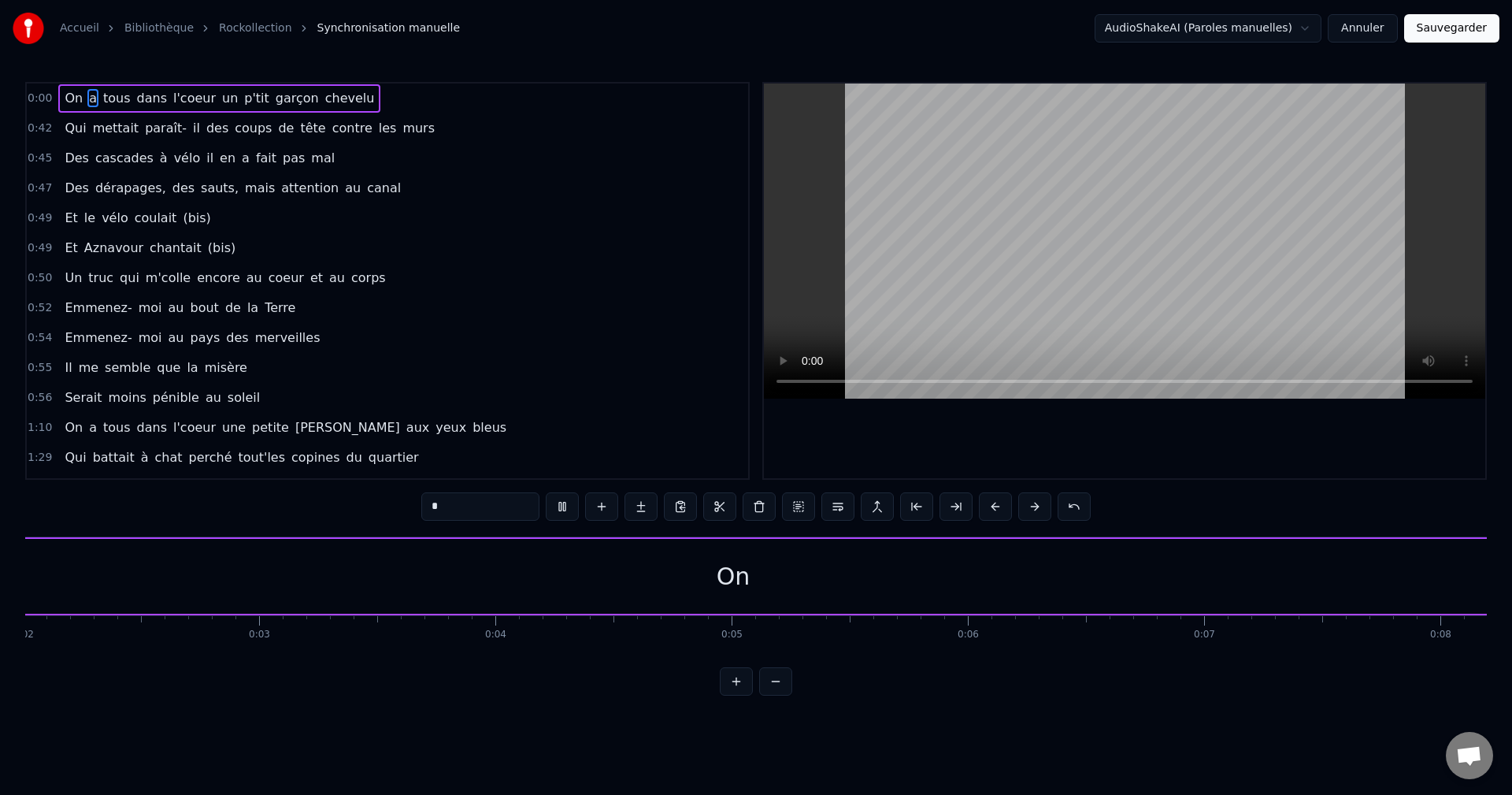
scroll to position [0, 222]
click at [112, 129] on span "mettait" at bounding box center [116, 128] width 50 height 19
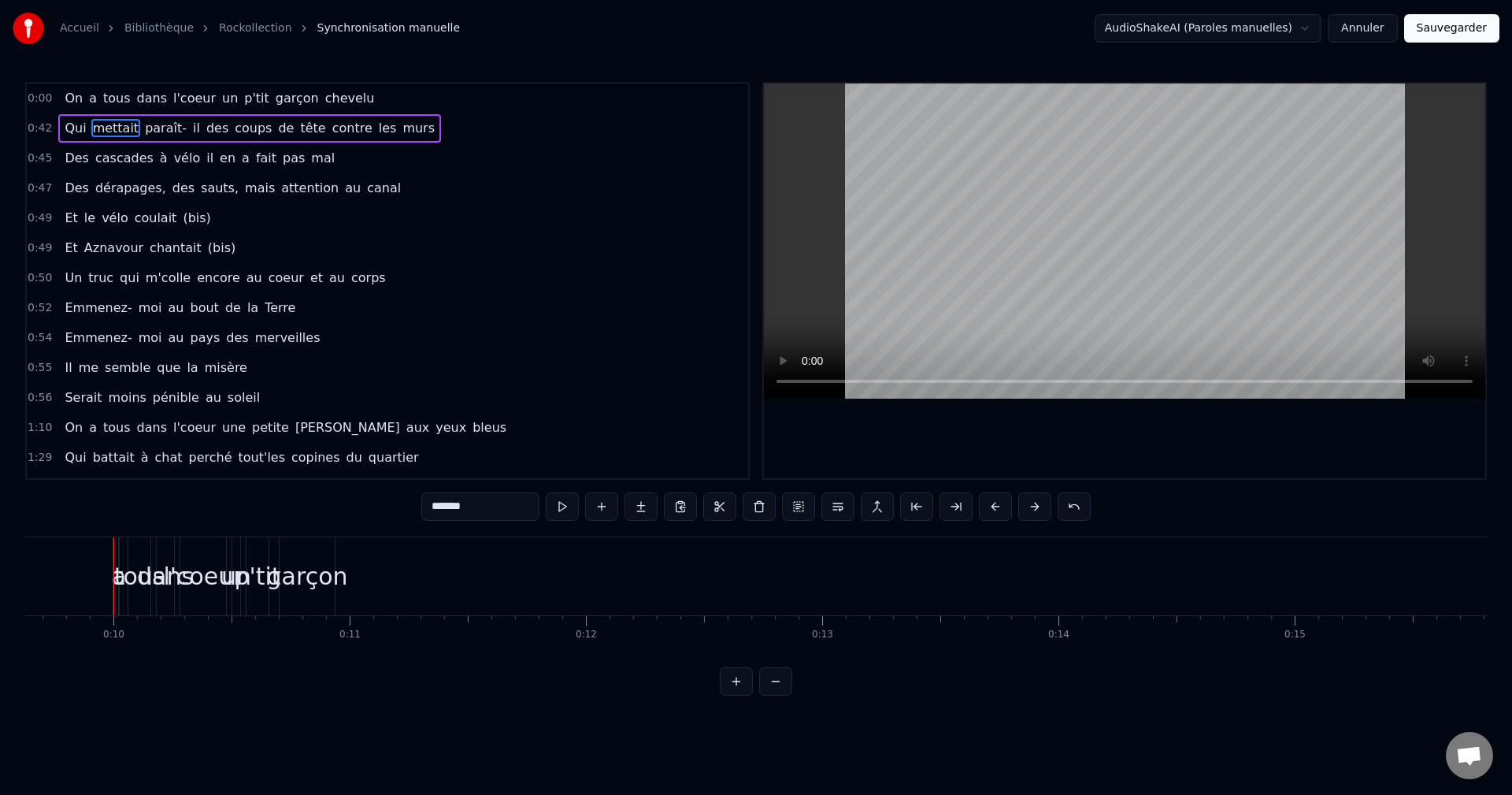
scroll to position [0, 2284]
click at [112, 154] on span "cascades" at bounding box center [124, 158] width 61 height 19
type input "********"
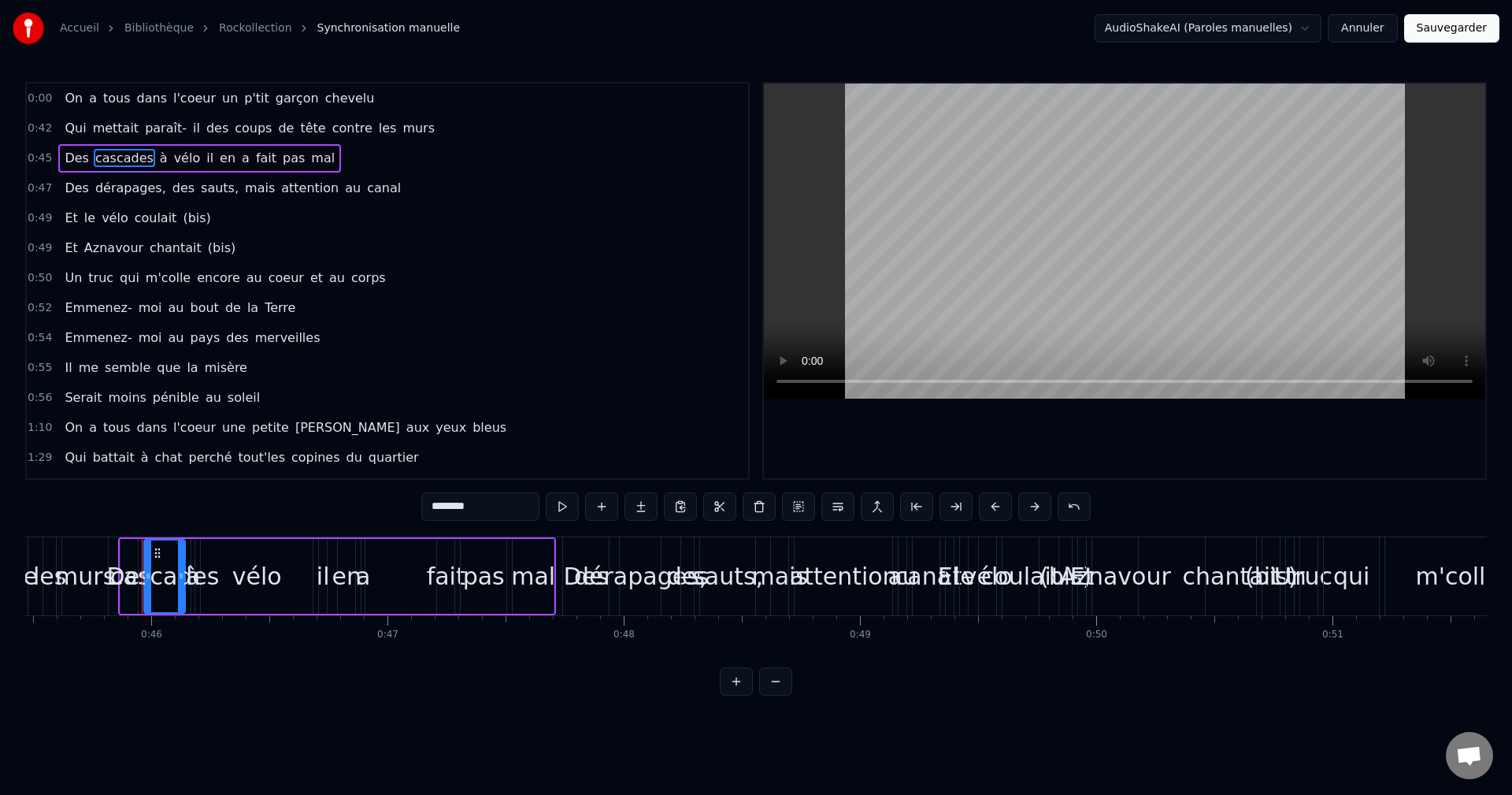
scroll to position [0, 10780]
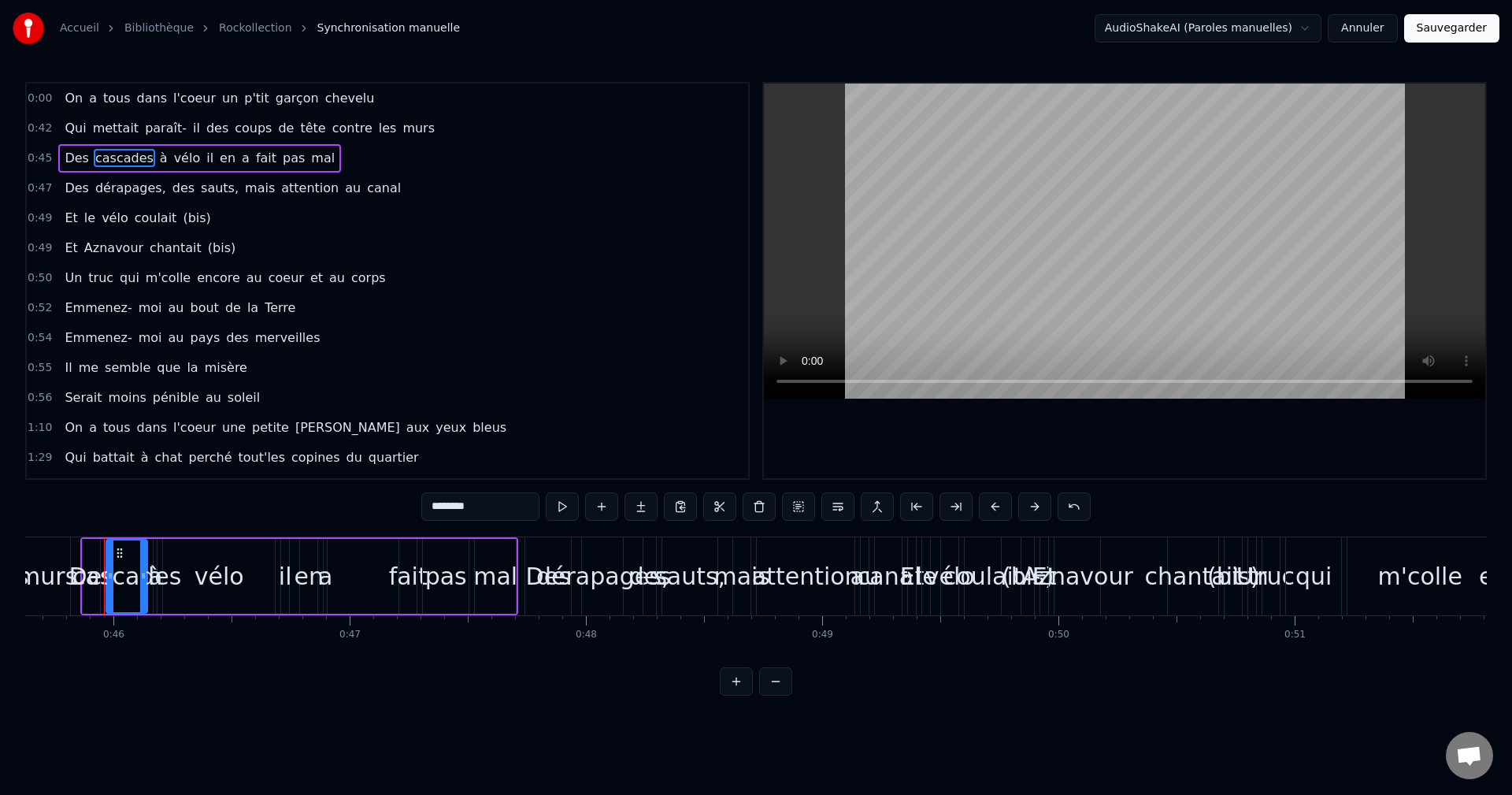
drag, startPoint x: 111, startPoint y: 155, endPoint x: 143, endPoint y: 155, distance: 32.0
click at [143, 155] on div "Des cascades à vélo il en a fait pas mal" at bounding box center [200, 158] width 283 height 28
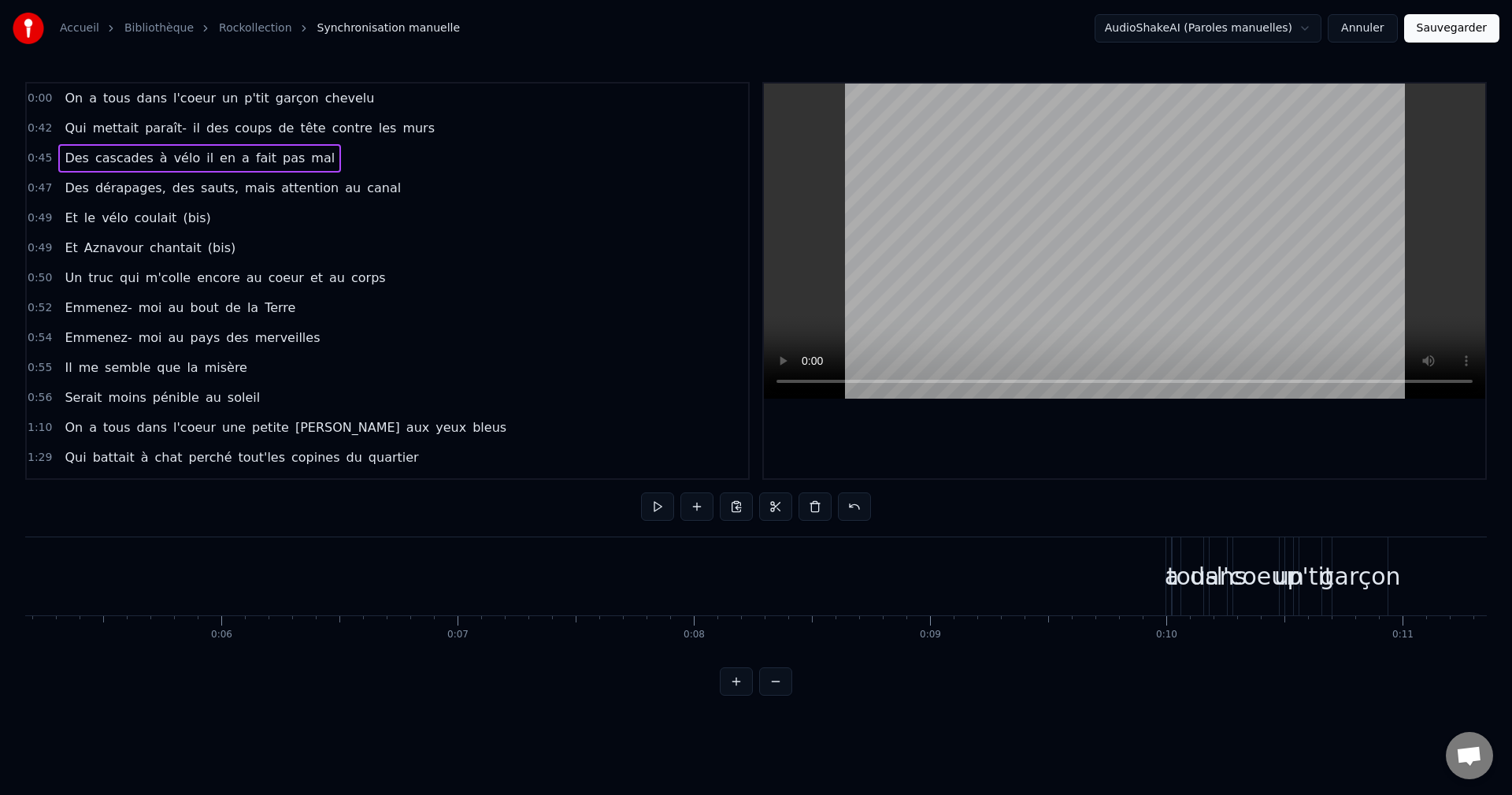
scroll to position [0, 0]
click at [172, 106] on span "l'coeur" at bounding box center [194, 98] width 46 height 19
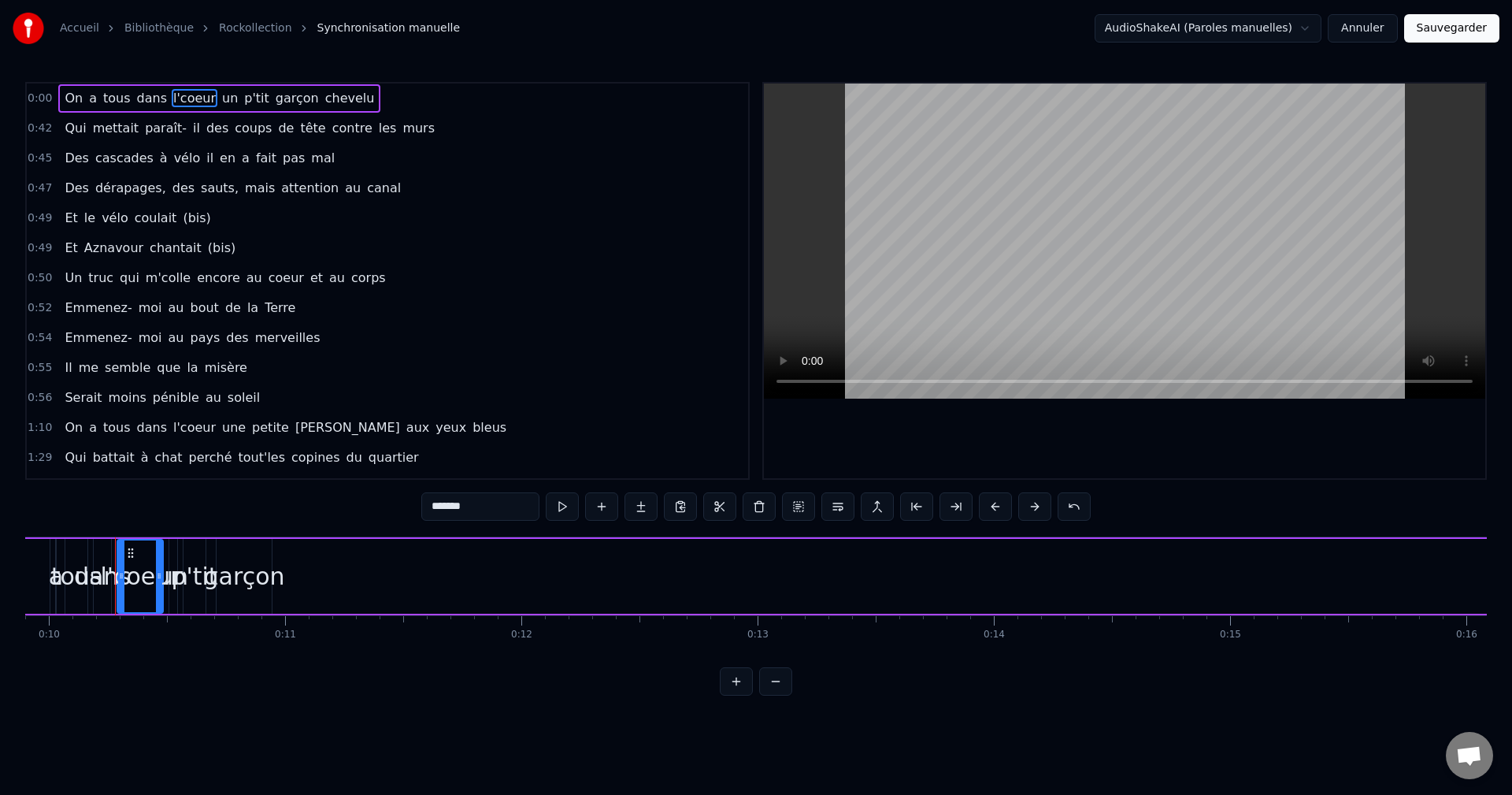
scroll to position [0, 2350]
click at [73, 101] on span "On" at bounding box center [74, 98] width 21 height 19
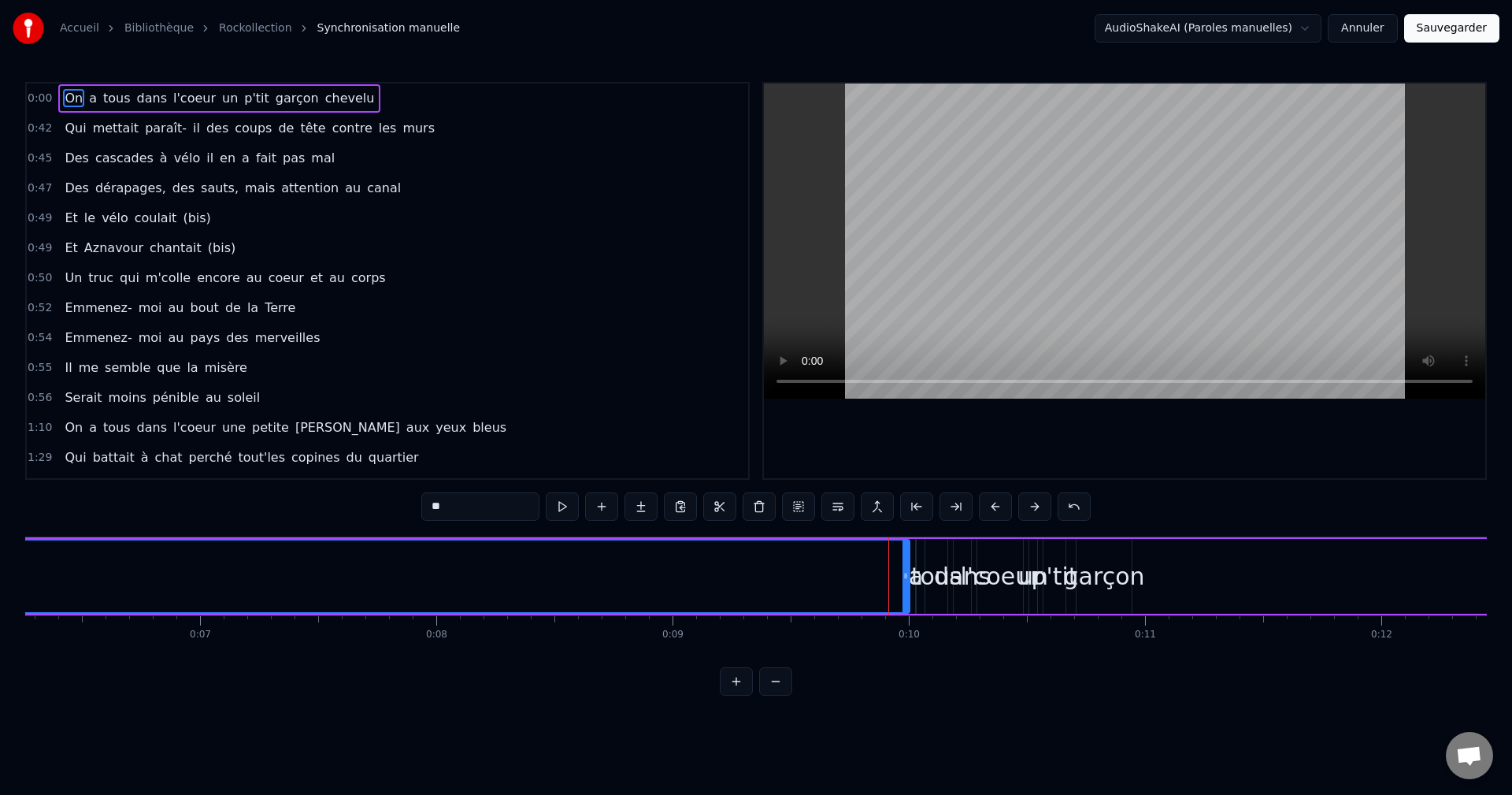
scroll to position [0, 0]
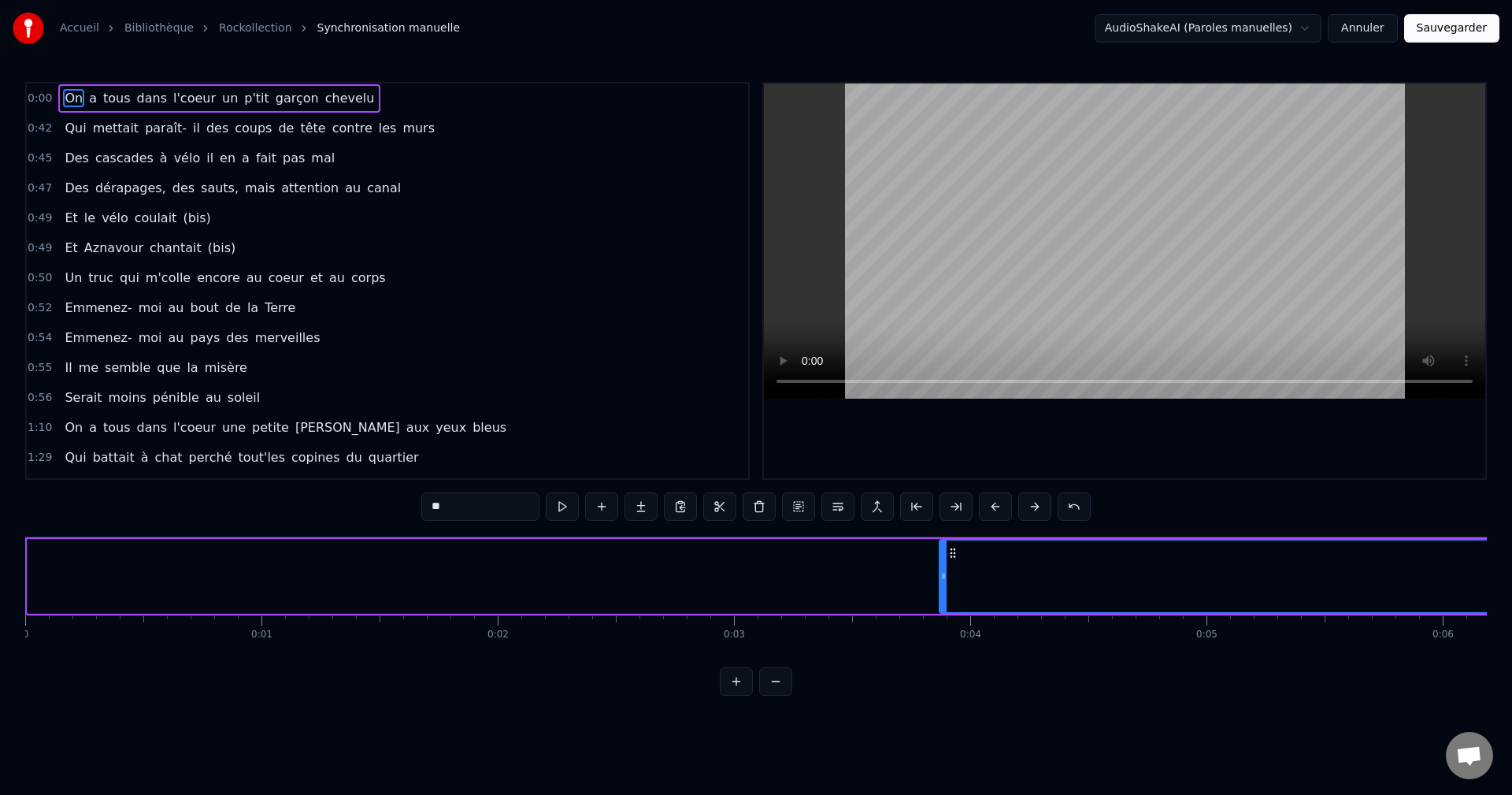
drag, startPoint x: 29, startPoint y: 574, endPoint x: 941, endPoint y: 558, distance: 912.1
click at [941, 558] on div at bounding box center [943, 576] width 6 height 71
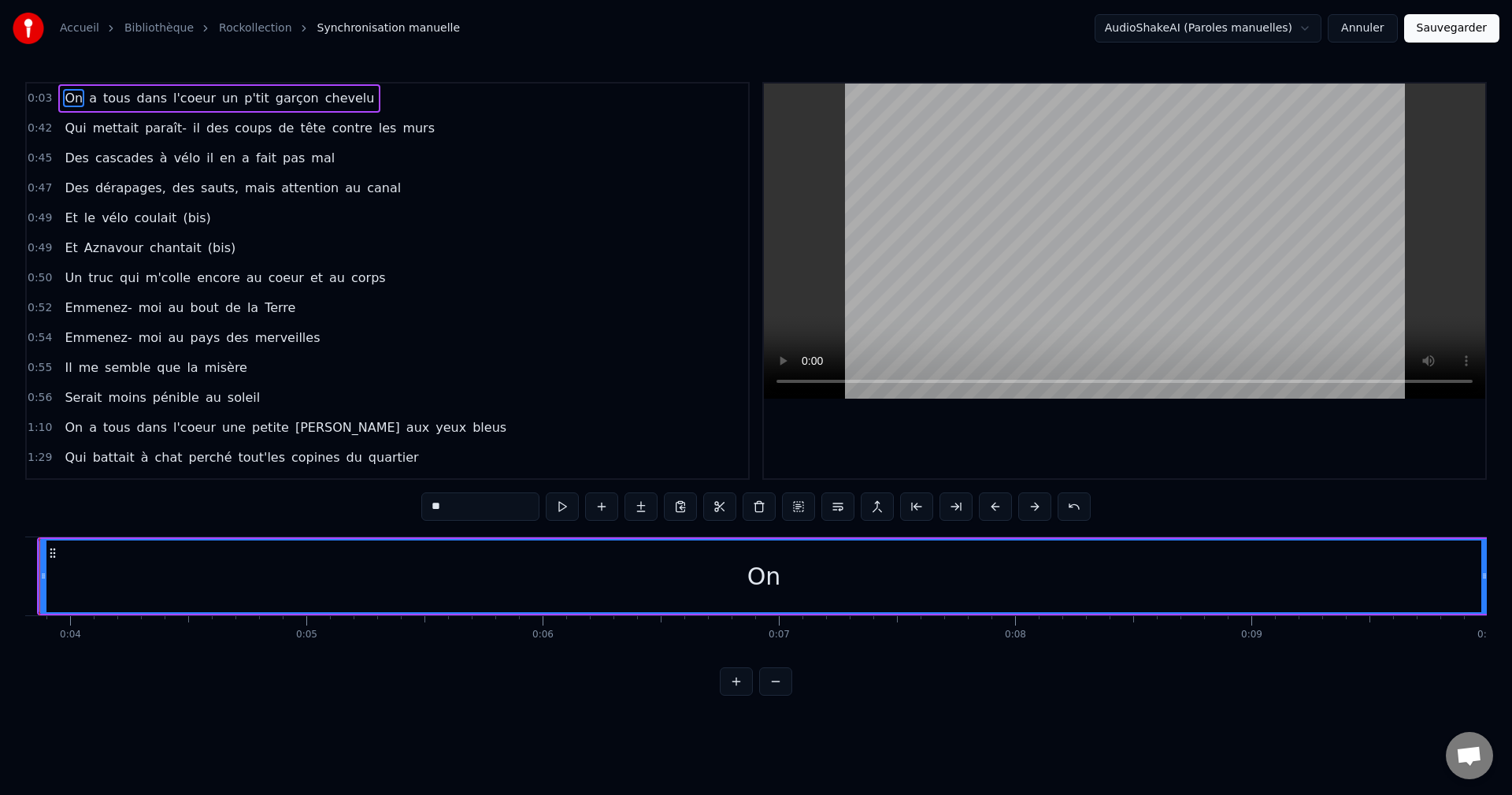
scroll to position [0, 707]
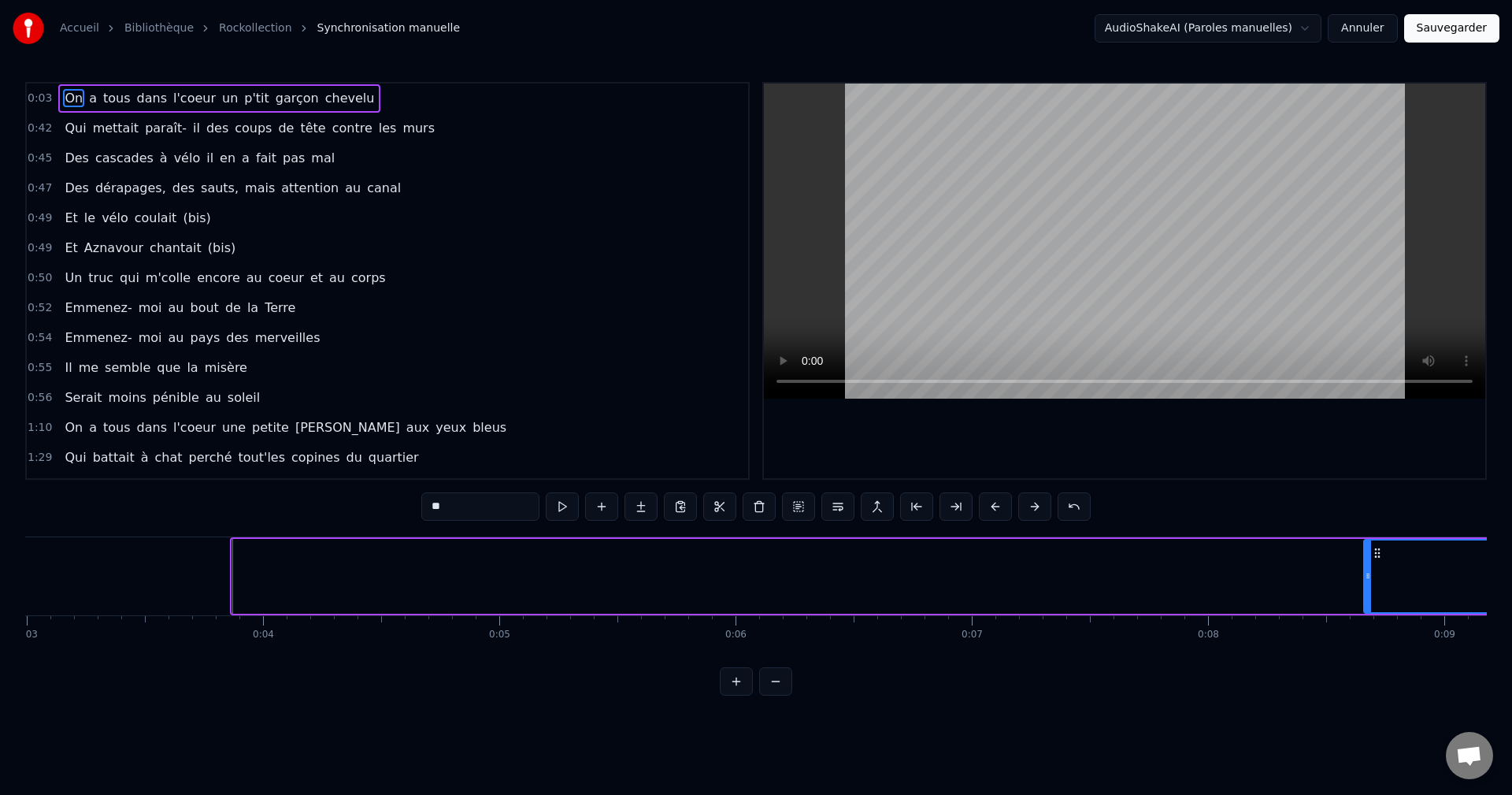
drag, startPoint x: 236, startPoint y: 575, endPoint x: 1262, endPoint y: 616, distance: 1026.8
click at [1372, 578] on icon at bounding box center [1368, 576] width 6 height 13
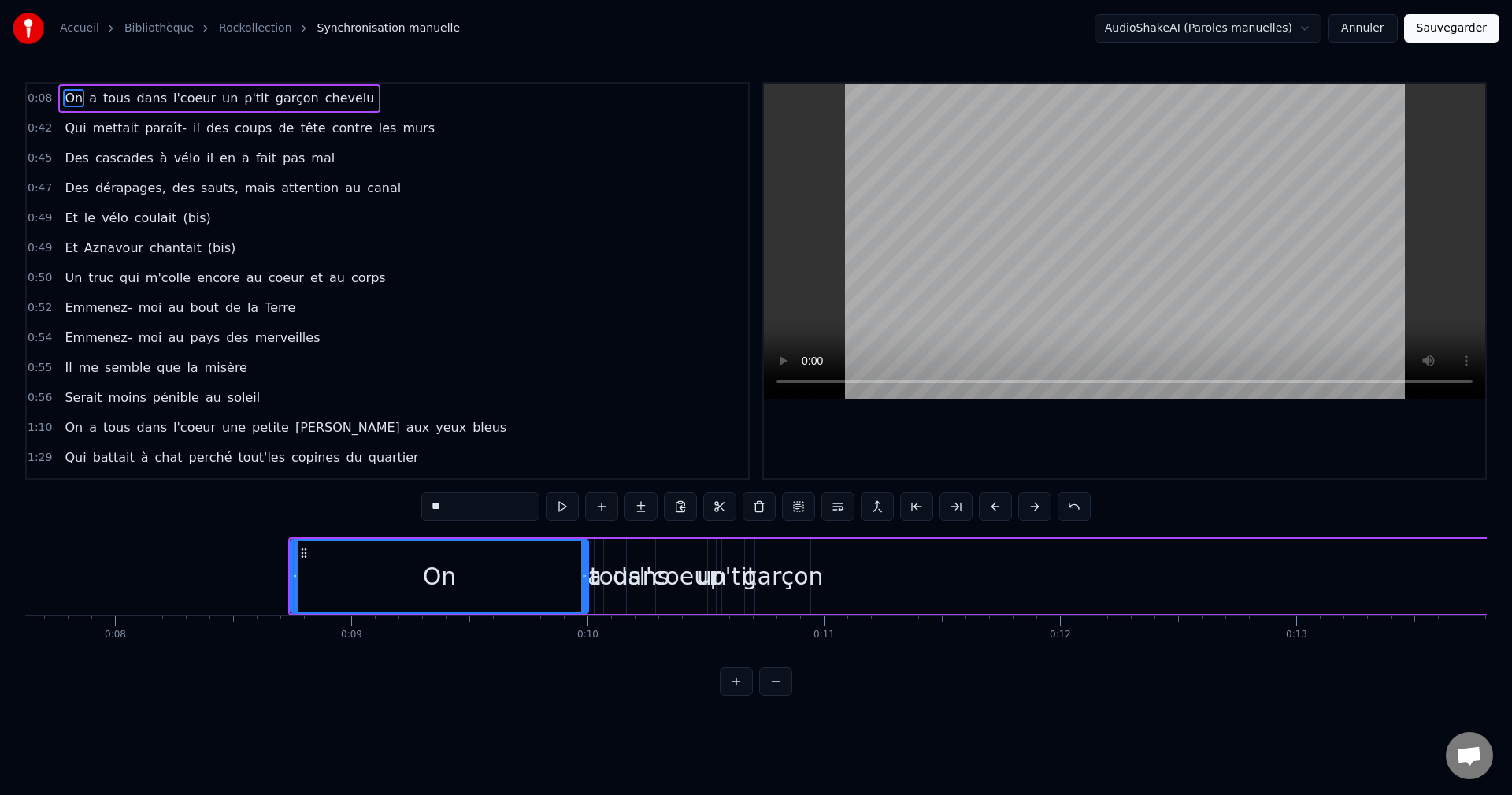
scroll to position [0, 1930]
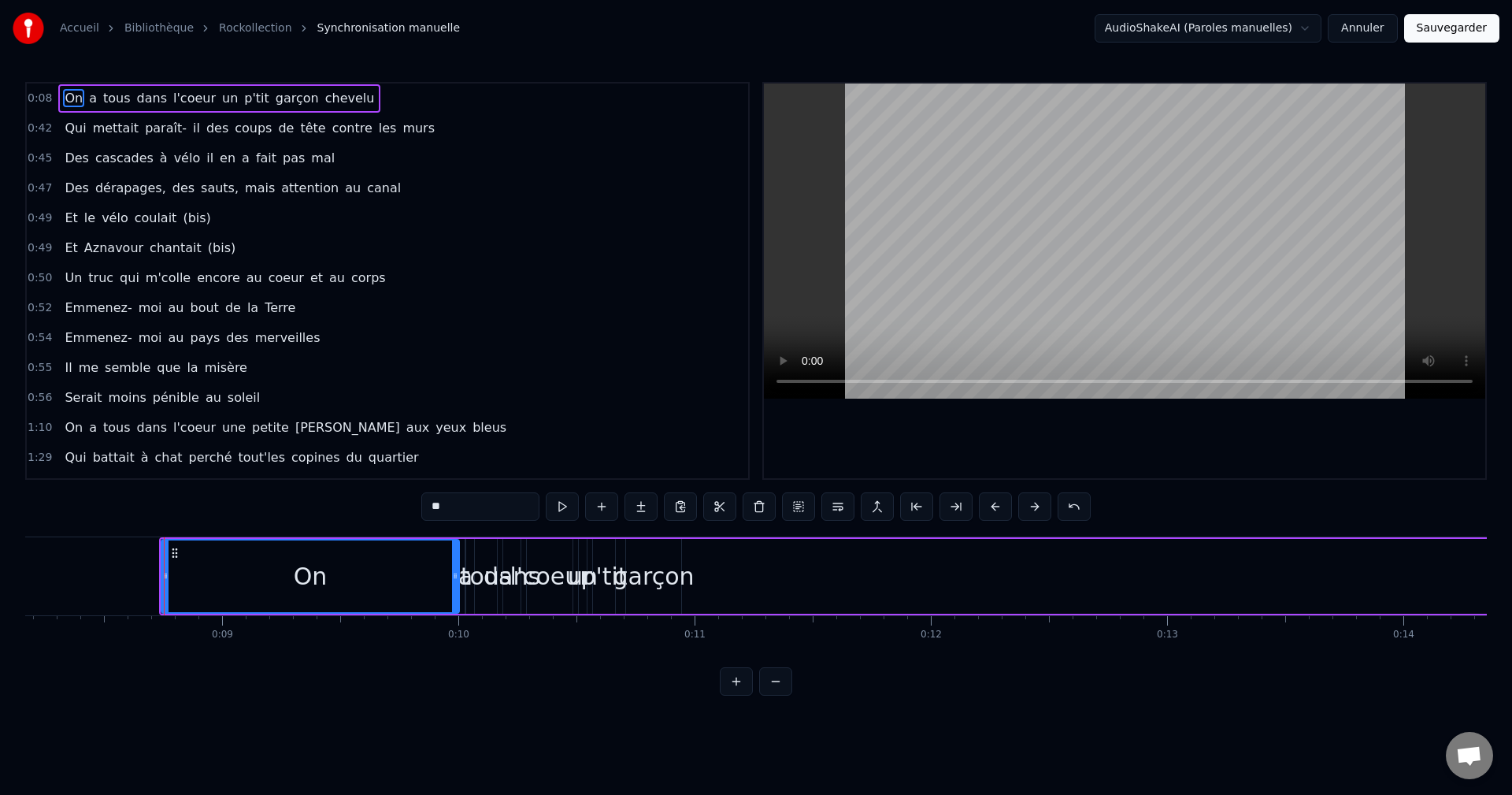
click at [745, 696] on button at bounding box center [736, 681] width 33 height 28
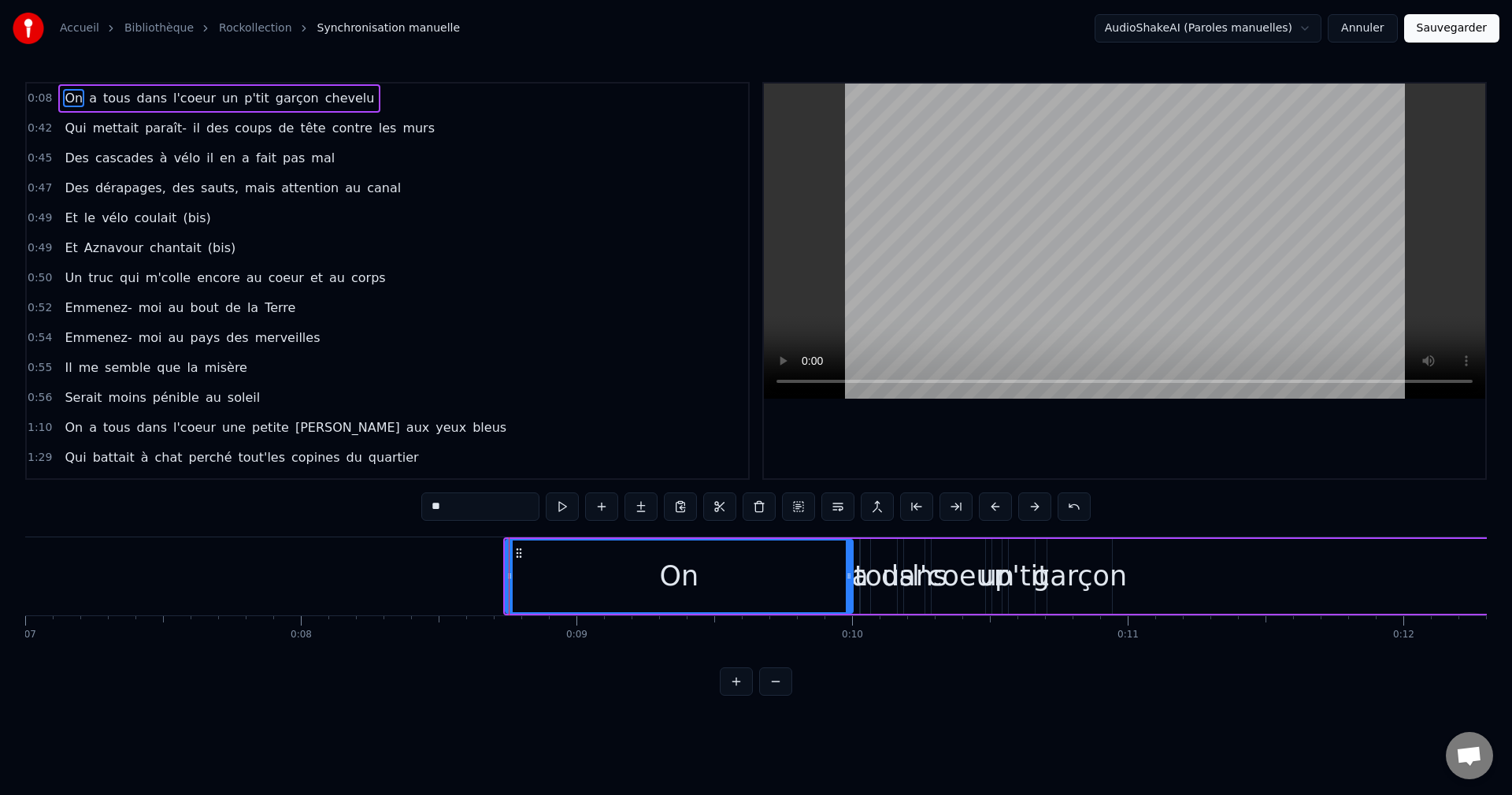
click at [742, 696] on button at bounding box center [736, 681] width 33 height 28
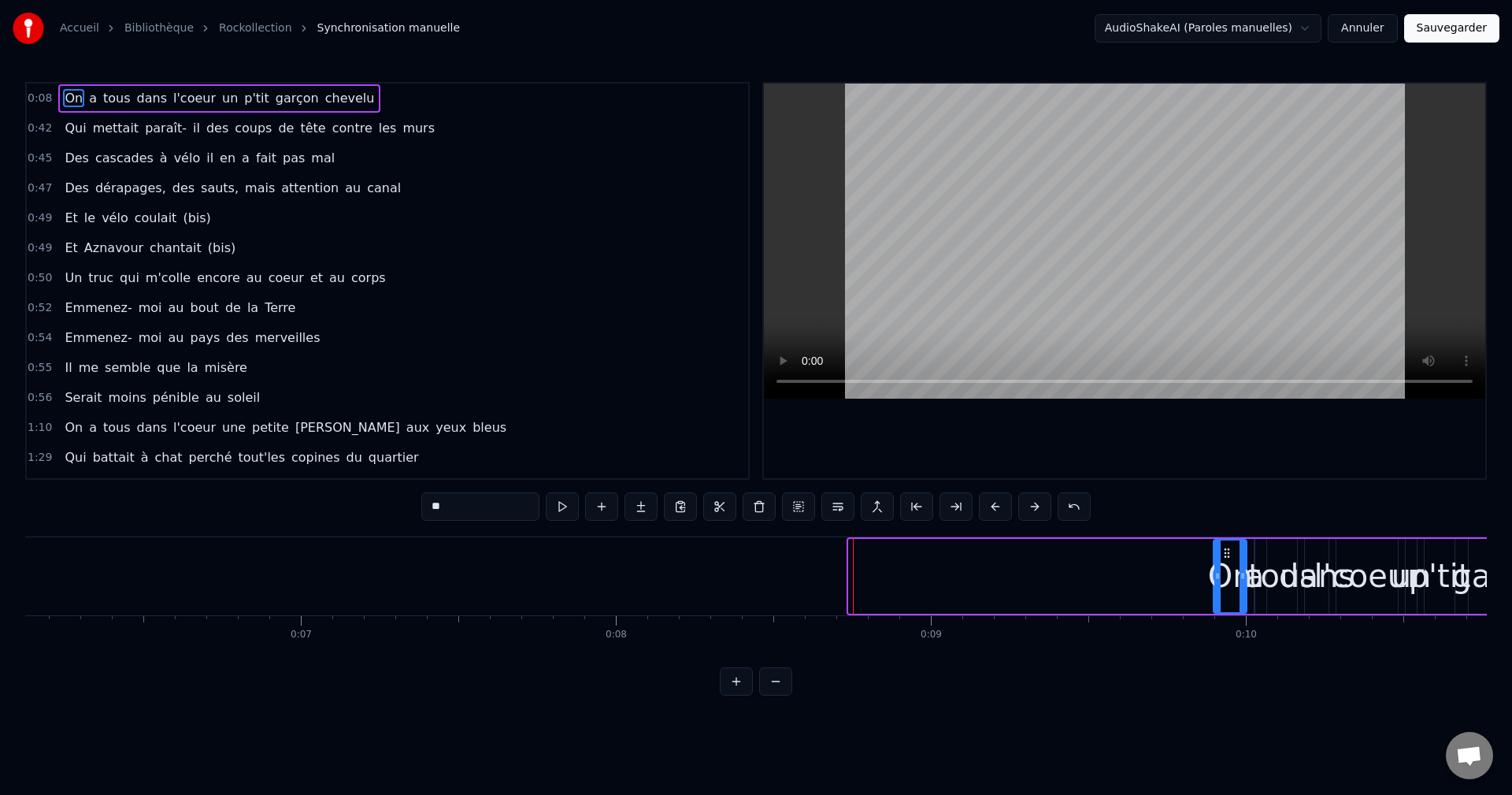
drag, startPoint x: 855, startPoint y: 571, endPoint x: 1219, endPoint y: 575, distance: 364.0
click at [1219, 575] on icon at bounding box center [1217, 576] width 6 height 13
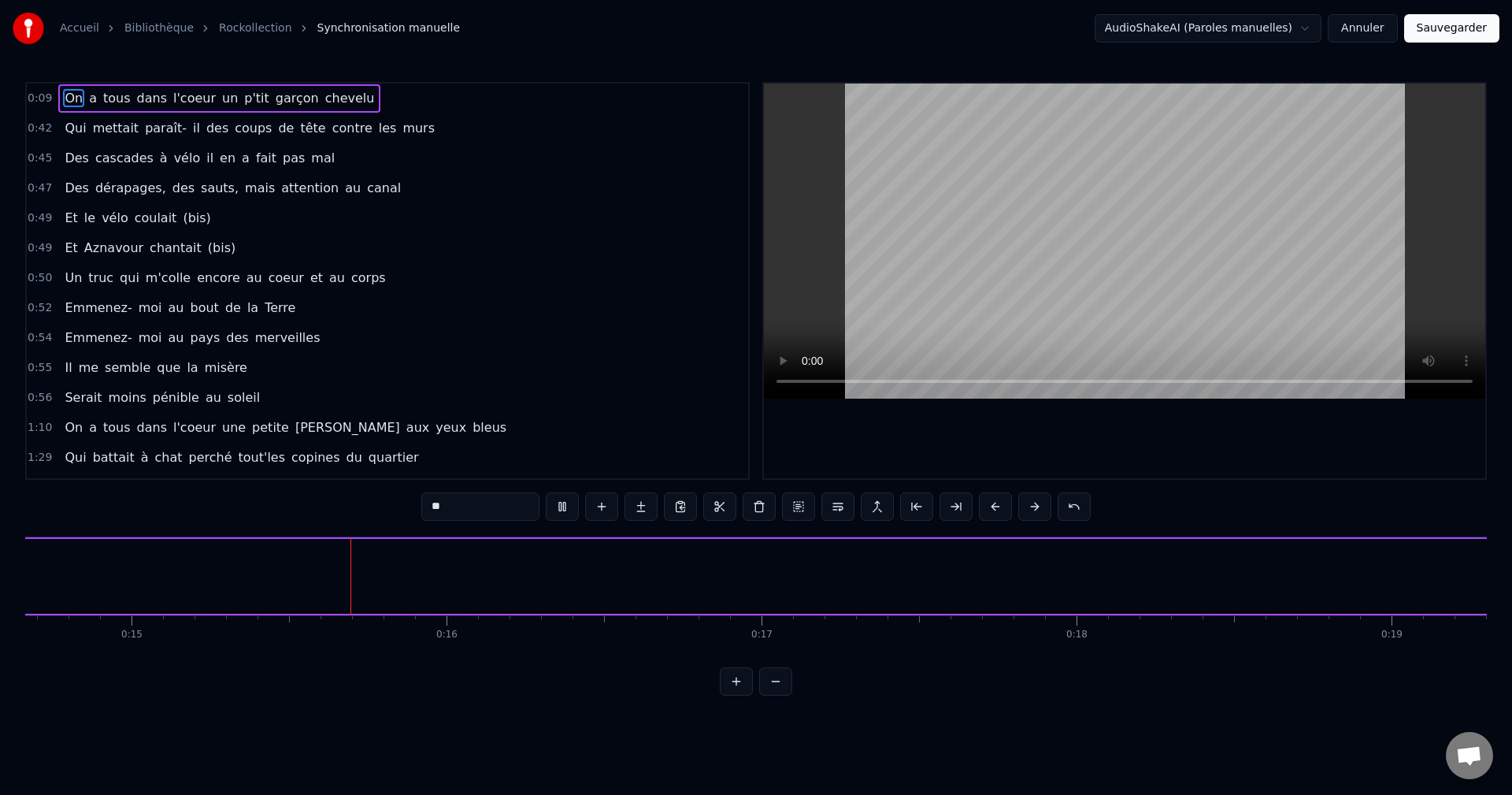
scroll to position [0, 4622]
click at [773, 696] on button at bounding box center [776, 681] width 33 height 28
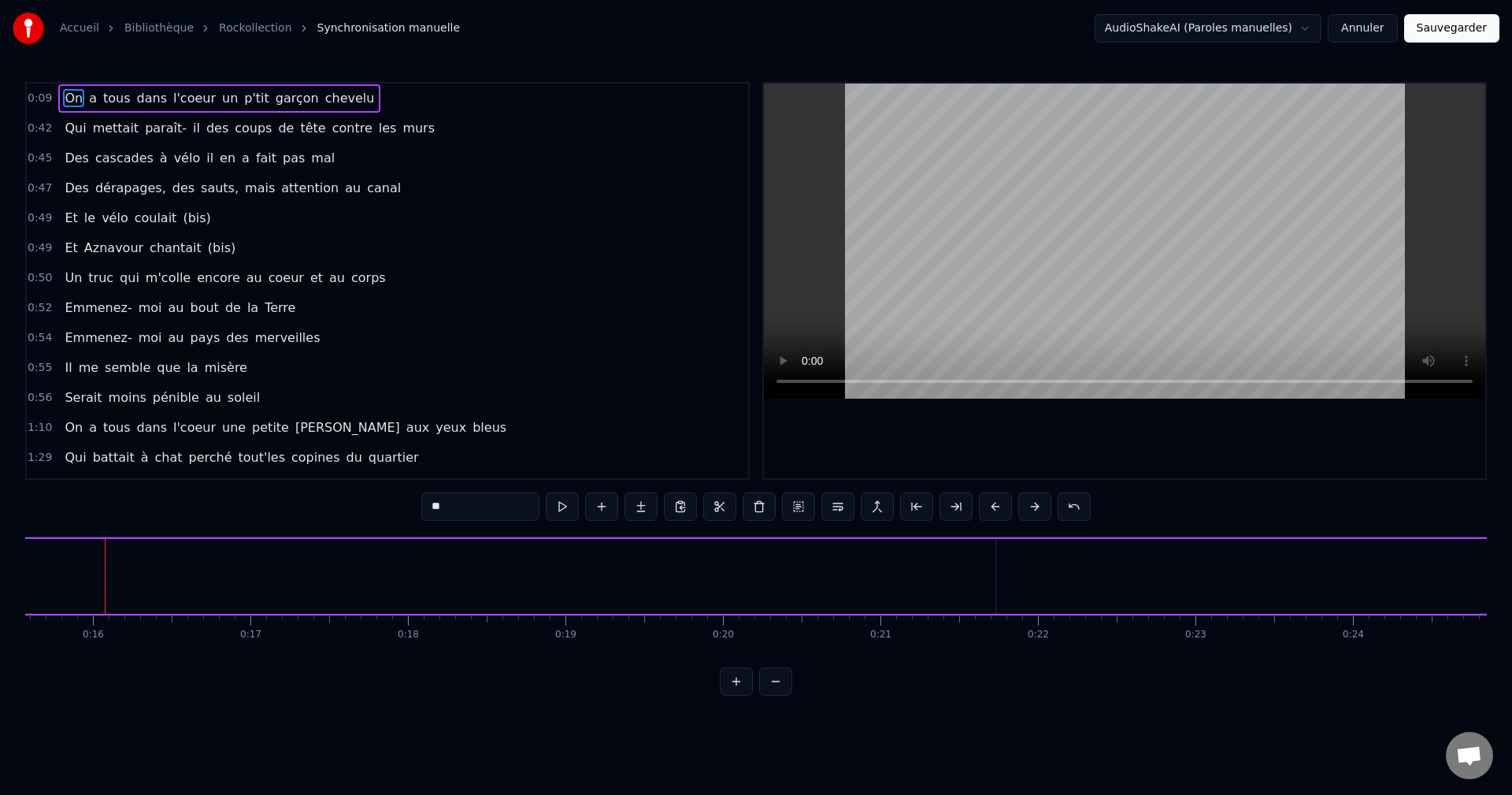
click at [773, 696] on button at bounding box center [776, 681] width 33 height 28
click at [773, 696] on div at bounding box center [756, 681] width 72 height 28
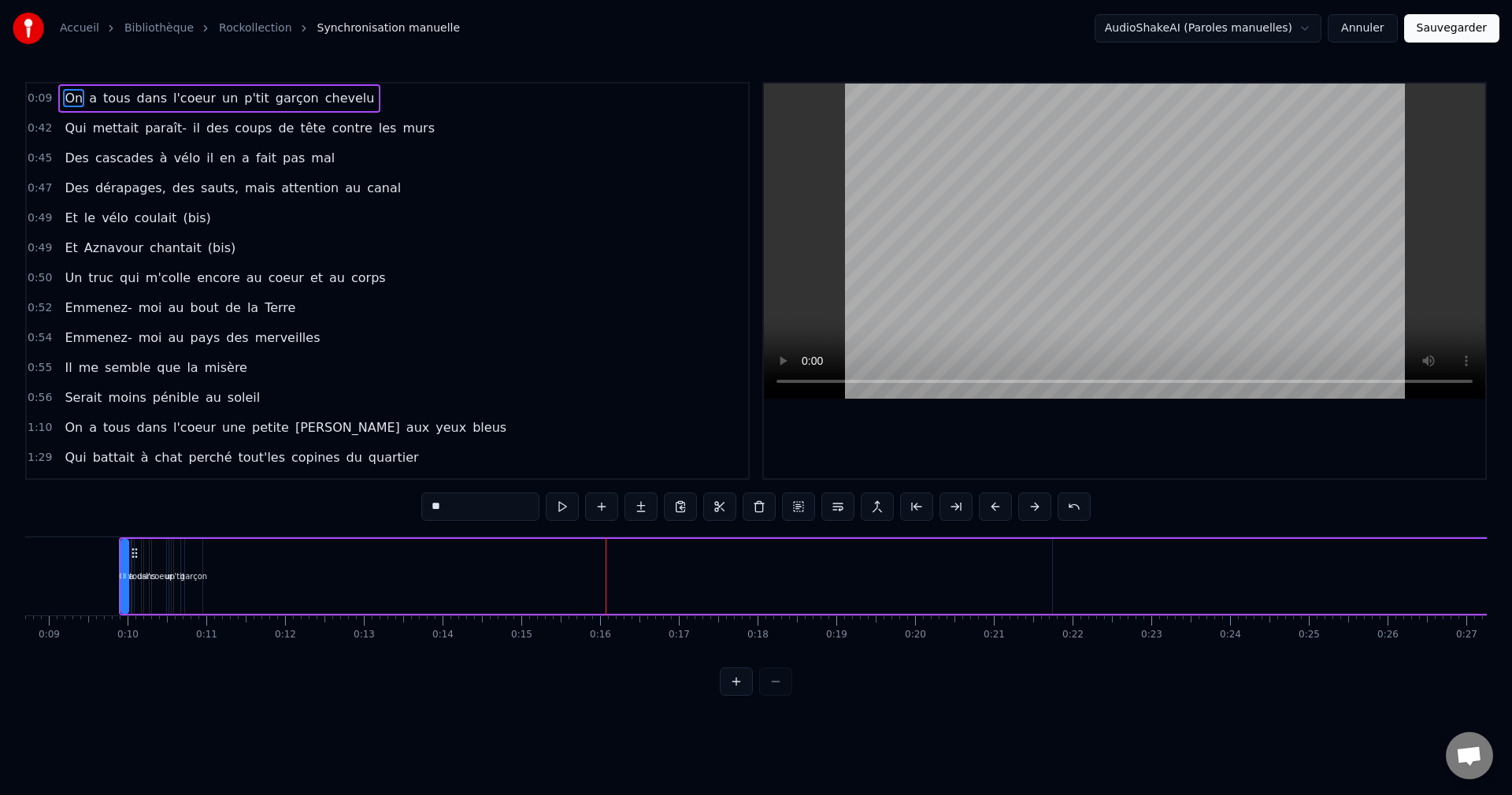
scroll to position [0, 536]
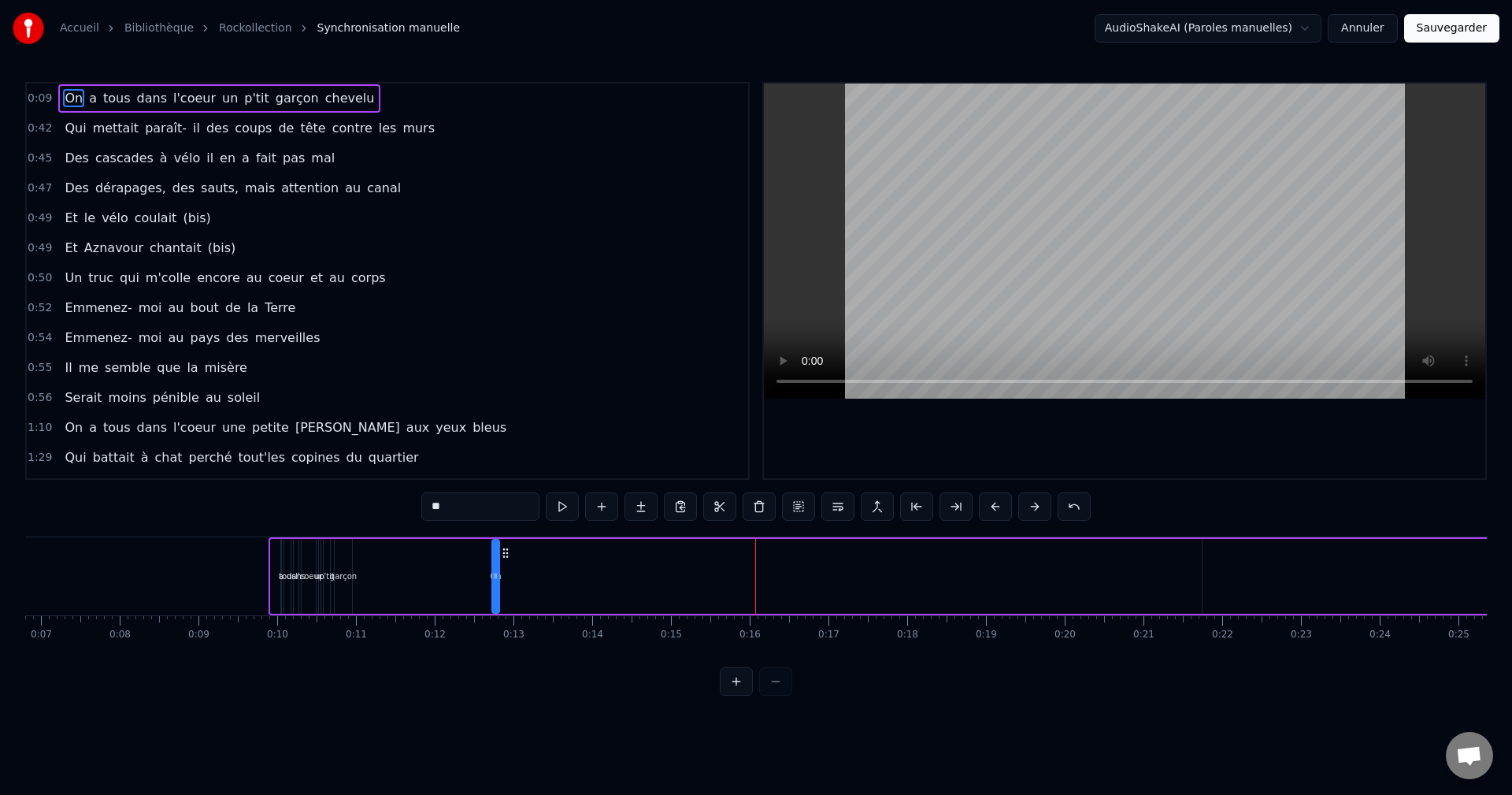
drag, startPoint x: 284, startPoint y: 551, endPoint x: 505, endPoint y: 559, distance: 221.1
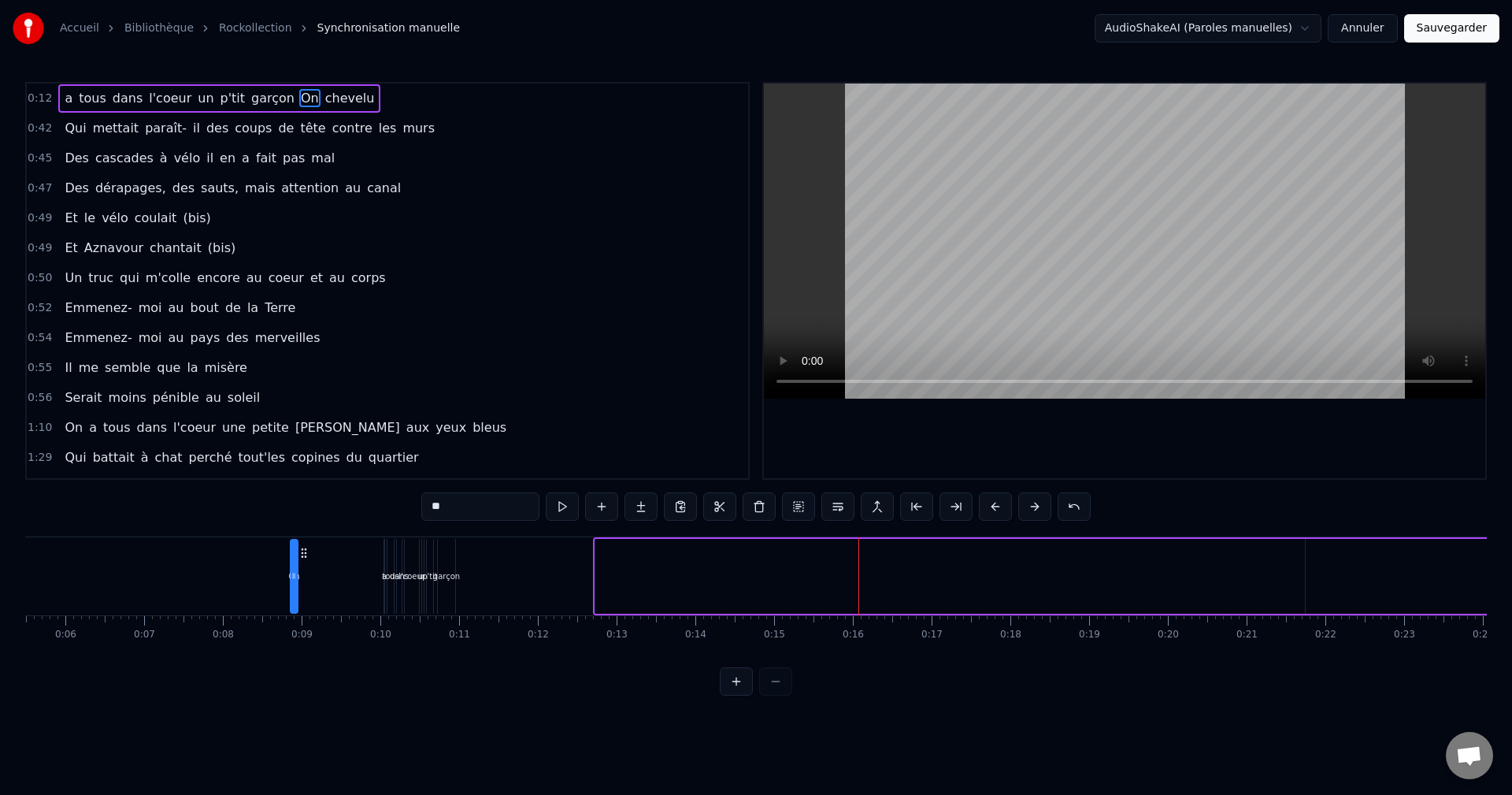
scroll to position [0, 431]
drag, startPoint x: 506, startPoint y: 554, endPoint x: 391, endPoint y: 552, distance: 115.0
click at [391, 552] on icon at bounding box center [390, 552] width 13 height 13
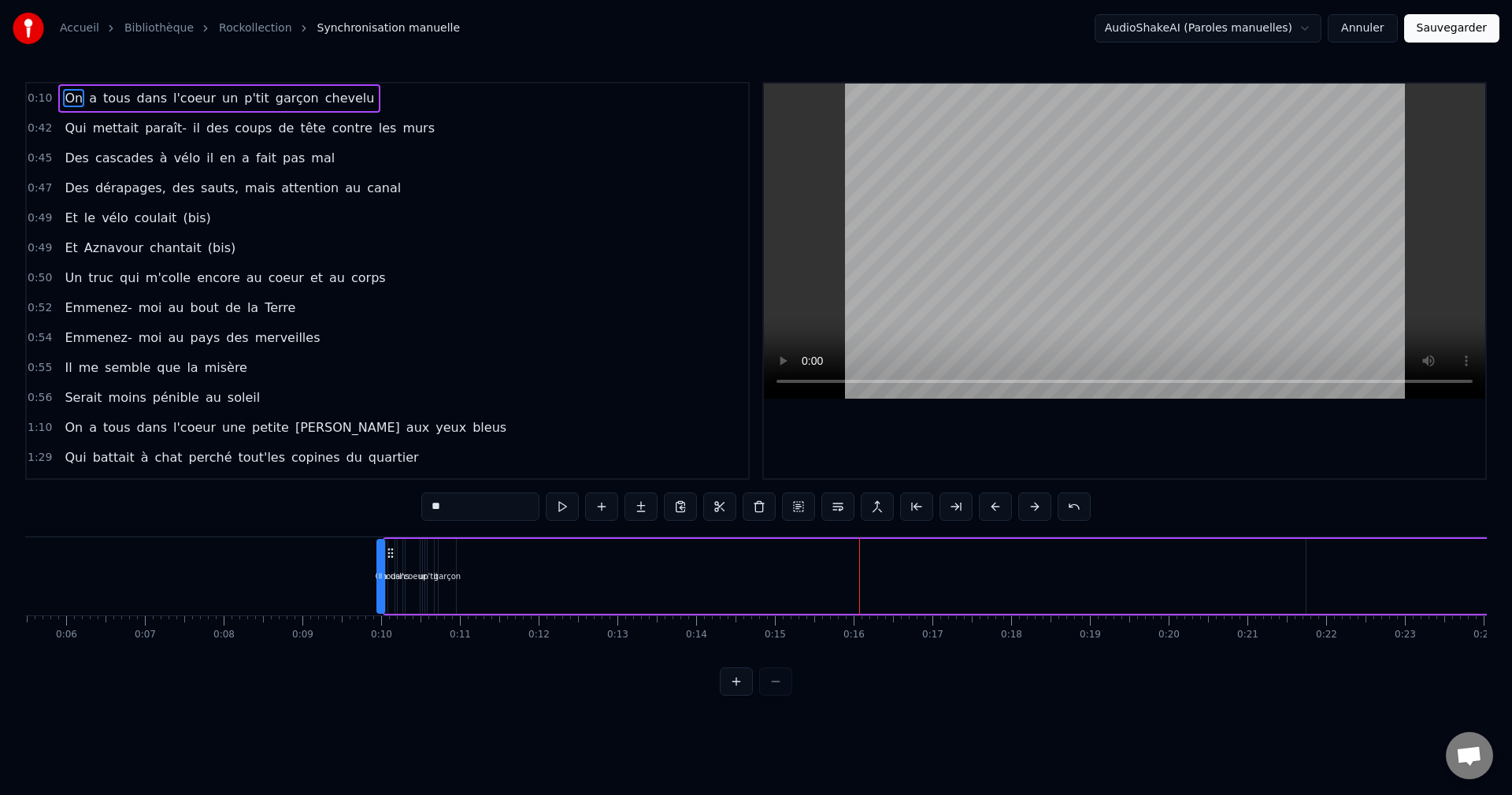
click at [324, 96] on span "chevelu" at bounding box center [350, 98] width 53 height 19
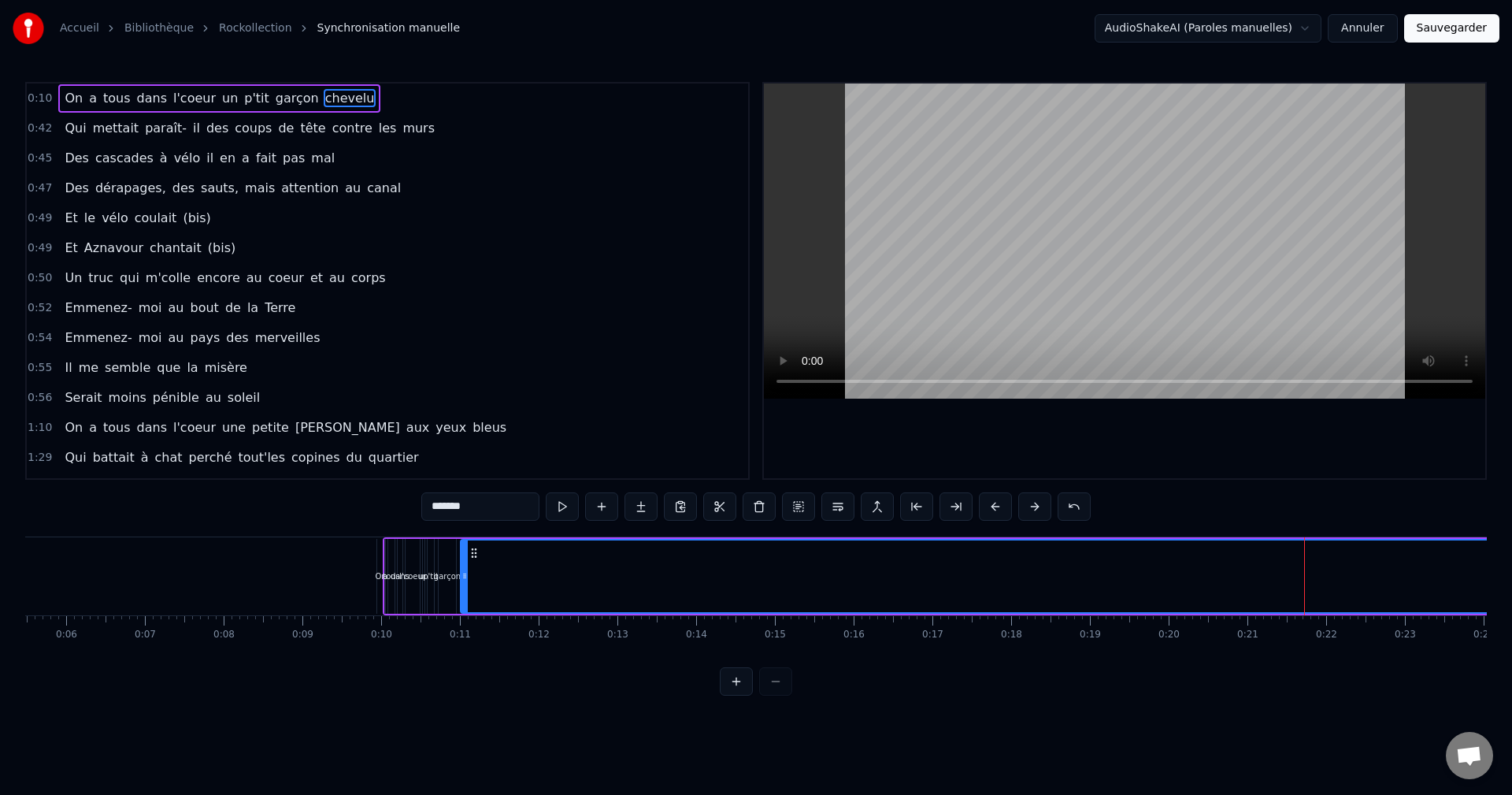
drag, startPoint x: 1310, startPoint y: 575, endPoint x: 464, endPoint y: 575, distance: 846.0
click at [464, 575] on icon at bounding box center [464, 576] width 6 height 13
click at [380, 564] on div "On" at bounding box center [380, 576] width 7 height 75
type input "**"
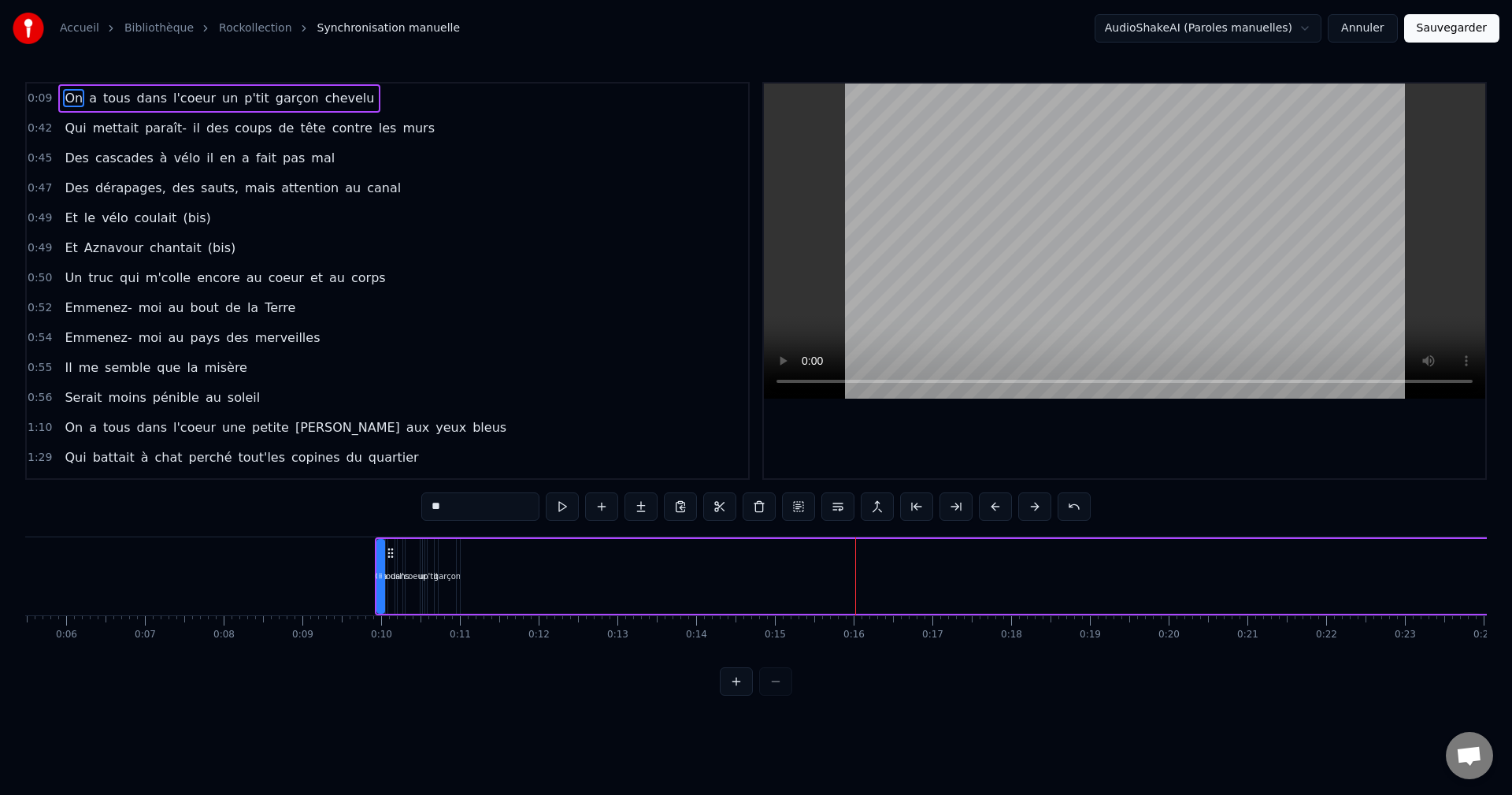
drag, startPoint x: 378, startPoint y: 561, endPoint x: 394, endPoint y: 585, distance: 28.8
click at [378, 568] on div at bounding box center [380, 576] width 6 height 71
drag, startPoint x: 413, startPoint y: 614, endPoint x: 441, endPoint y: 614, distance: 28.0
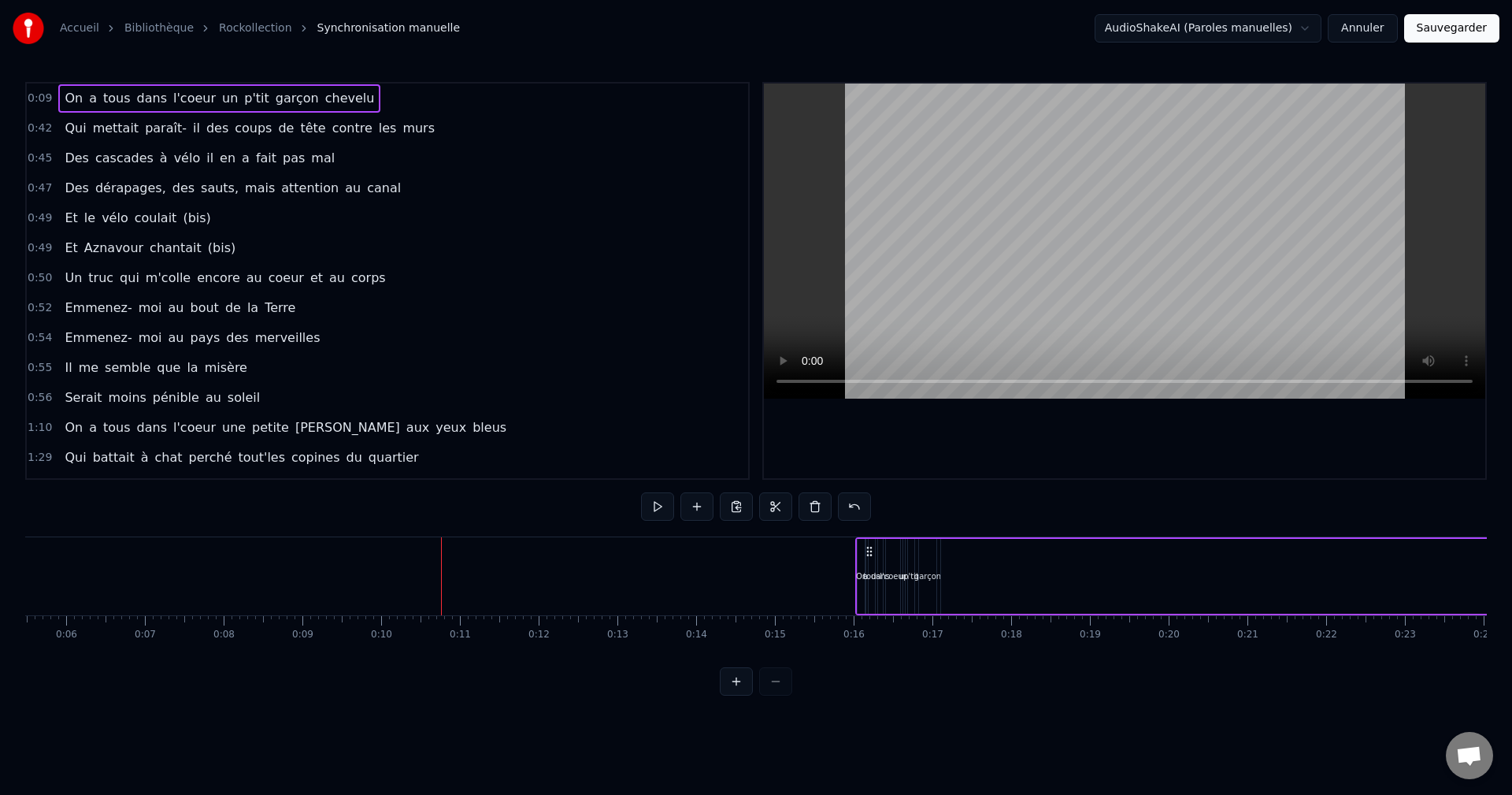
drag, startPoint x: 388, startPoint y: 549, endPoint x: 869, endPoint y: 575, distance: 481.7
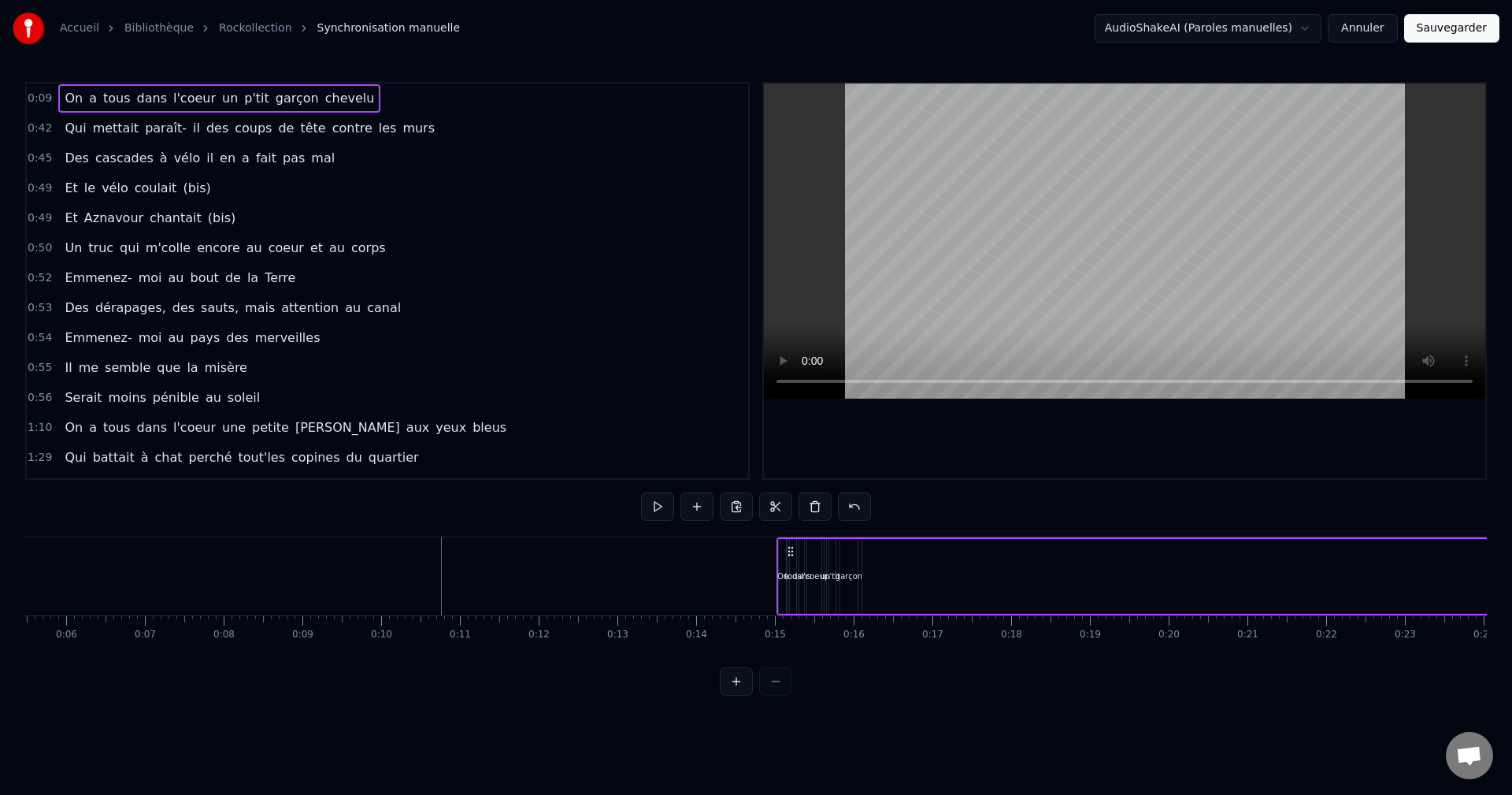
drag, startPoint x: 389, startPoint y: 551, endPoint x: 791, endPoint y: 578, distance: 402.9
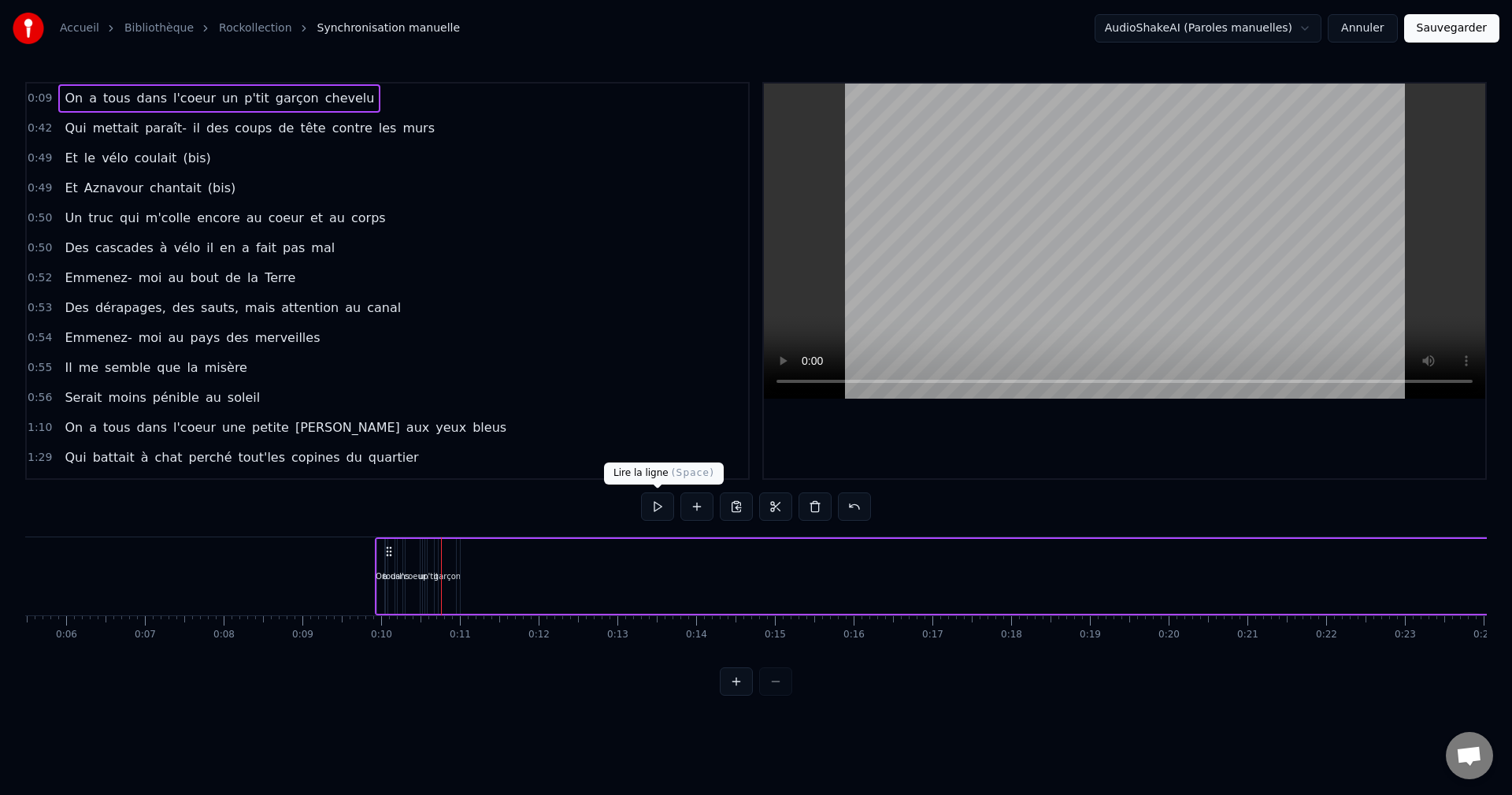
click at [660, 509] on button at bounding box center [657, 506] width 33 height 28
click at [657, 508] on button at bounding box center [657, 506] width 33 height 28
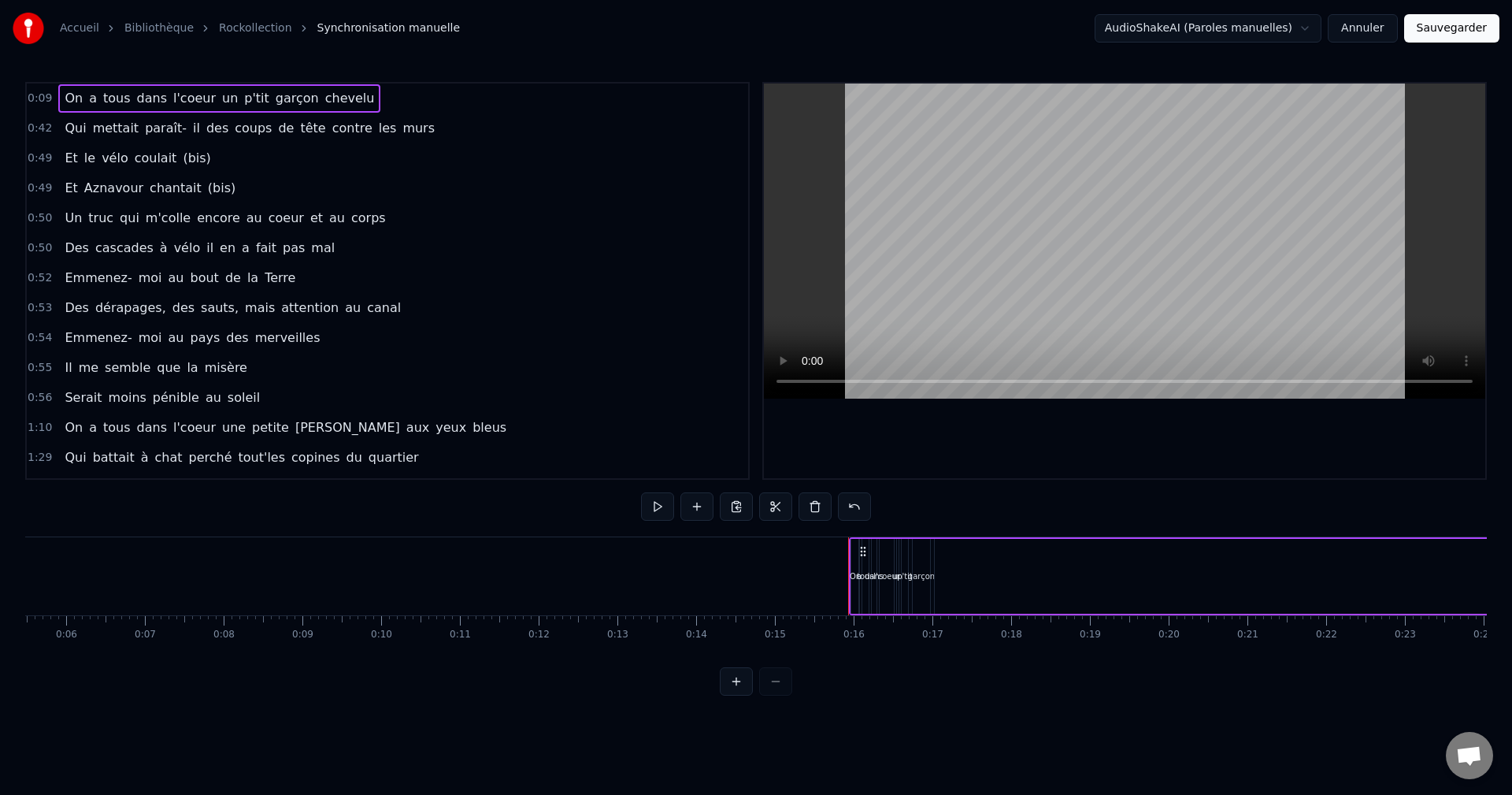
drag, startPoint x: 387, startPoint y: 550, endPoint x: 861, endPoint y: 573, distance: 474.6
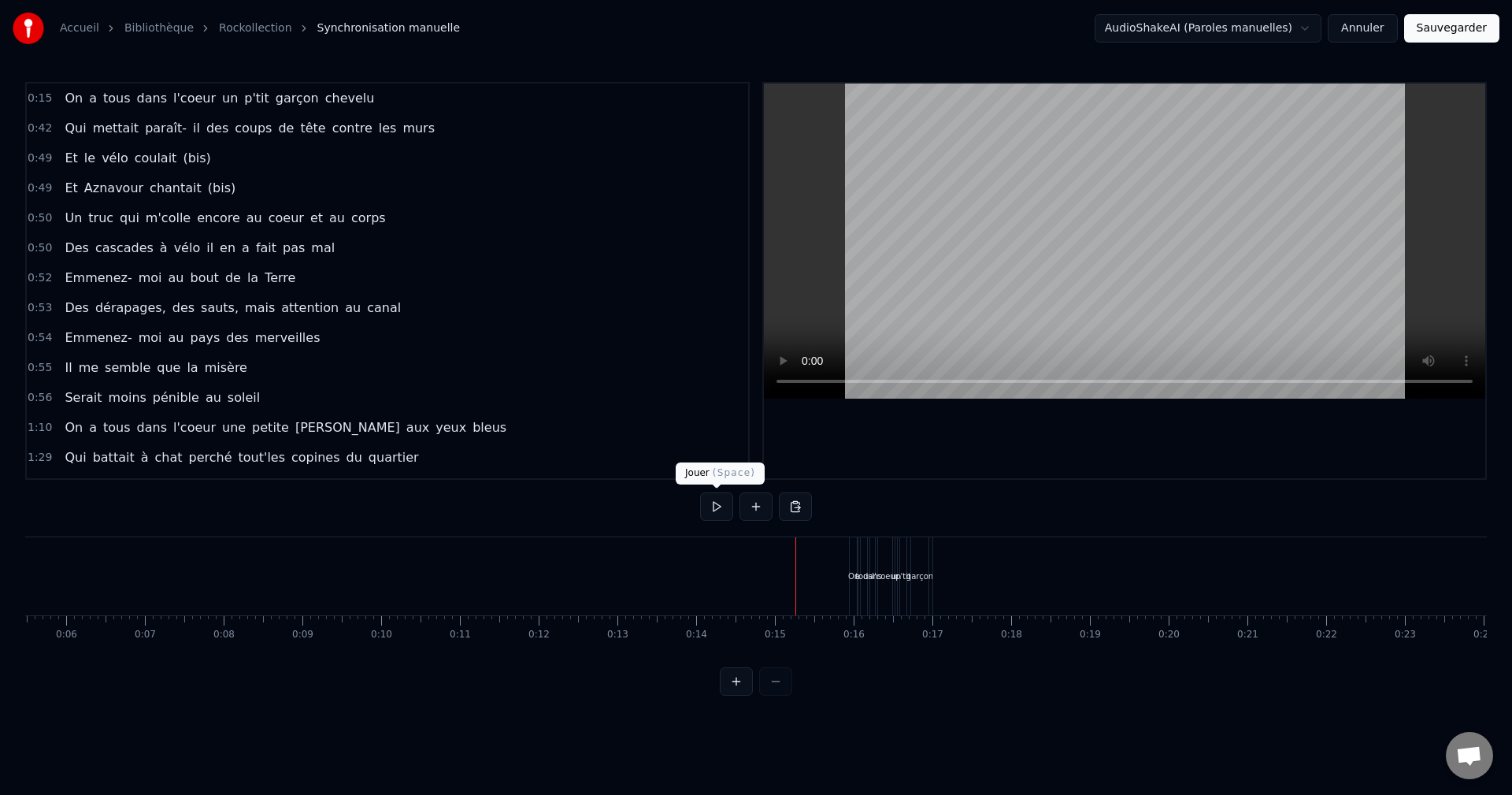
click at [715, 508] on button at bounding box center [717, 506] width 33 height 28
click at [713, 509] on button at bounding box center [717, 506] width 33 height 28
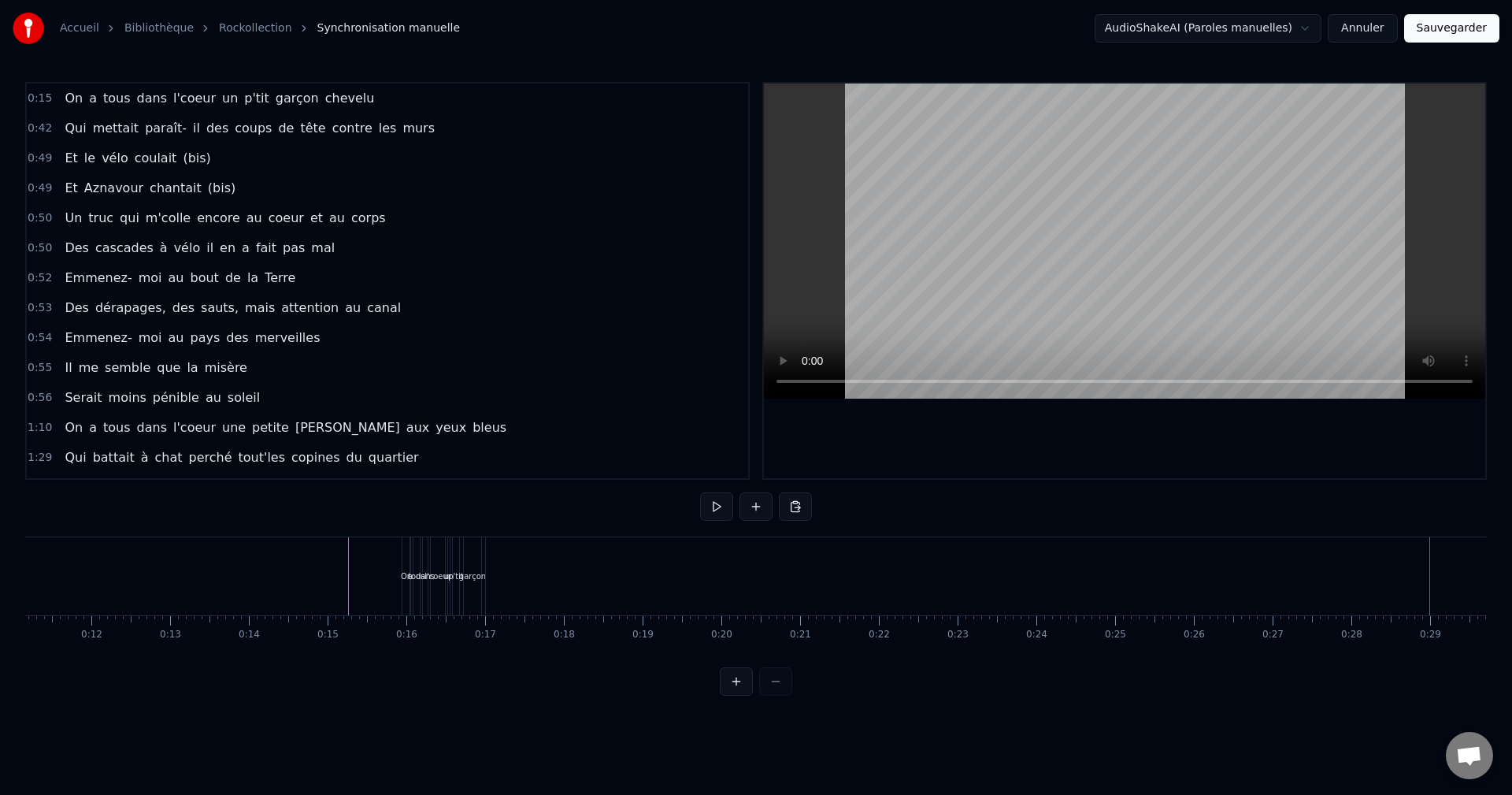
click at [344, 100] on div "On a tous dans l'coeur un p'tit garçon chevelu" at bounding box center [219, 98] width 322 height 28
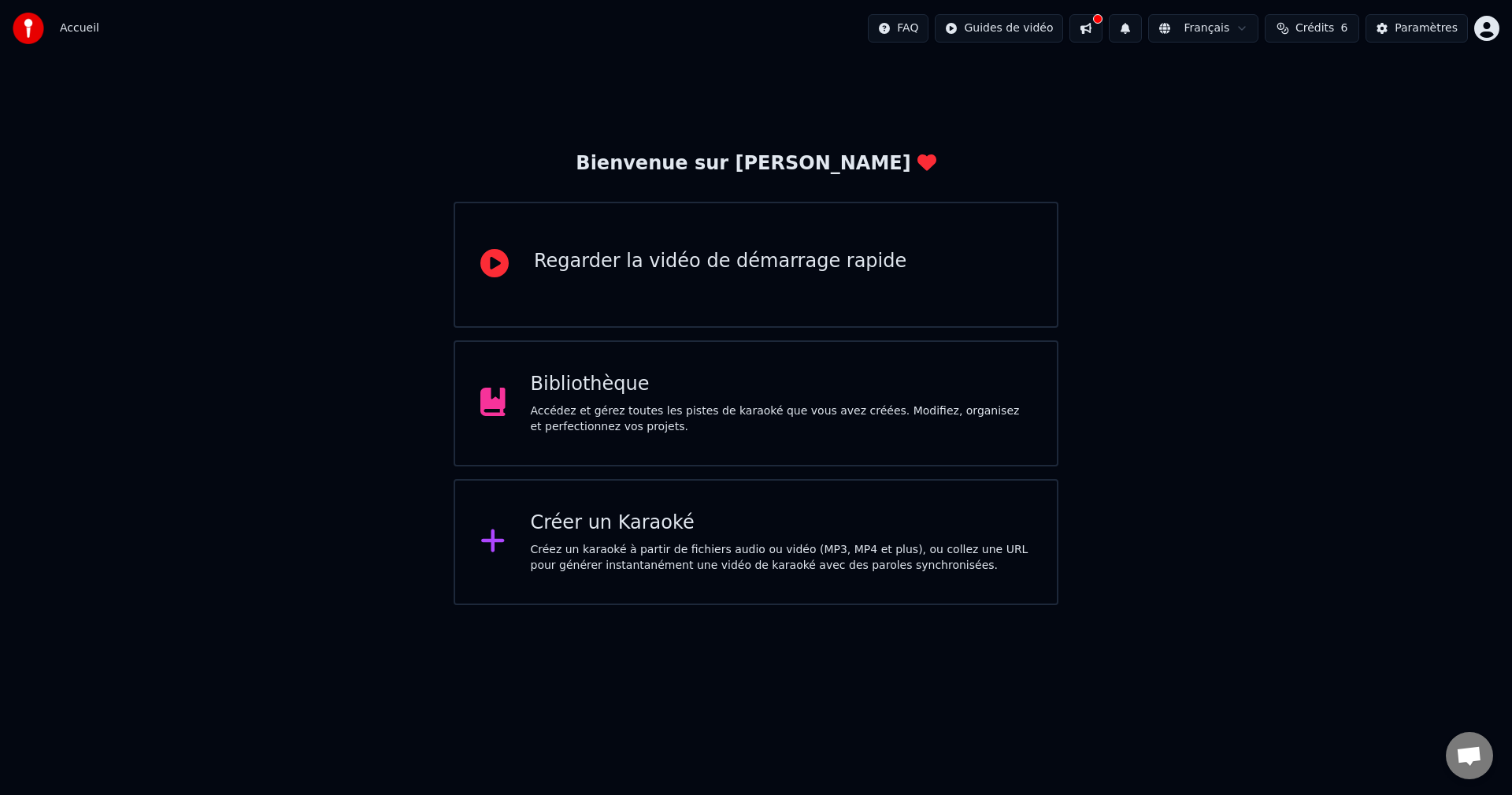
click at [1096, 34] on button at bounding box center [1086, 28] width 33 height 28
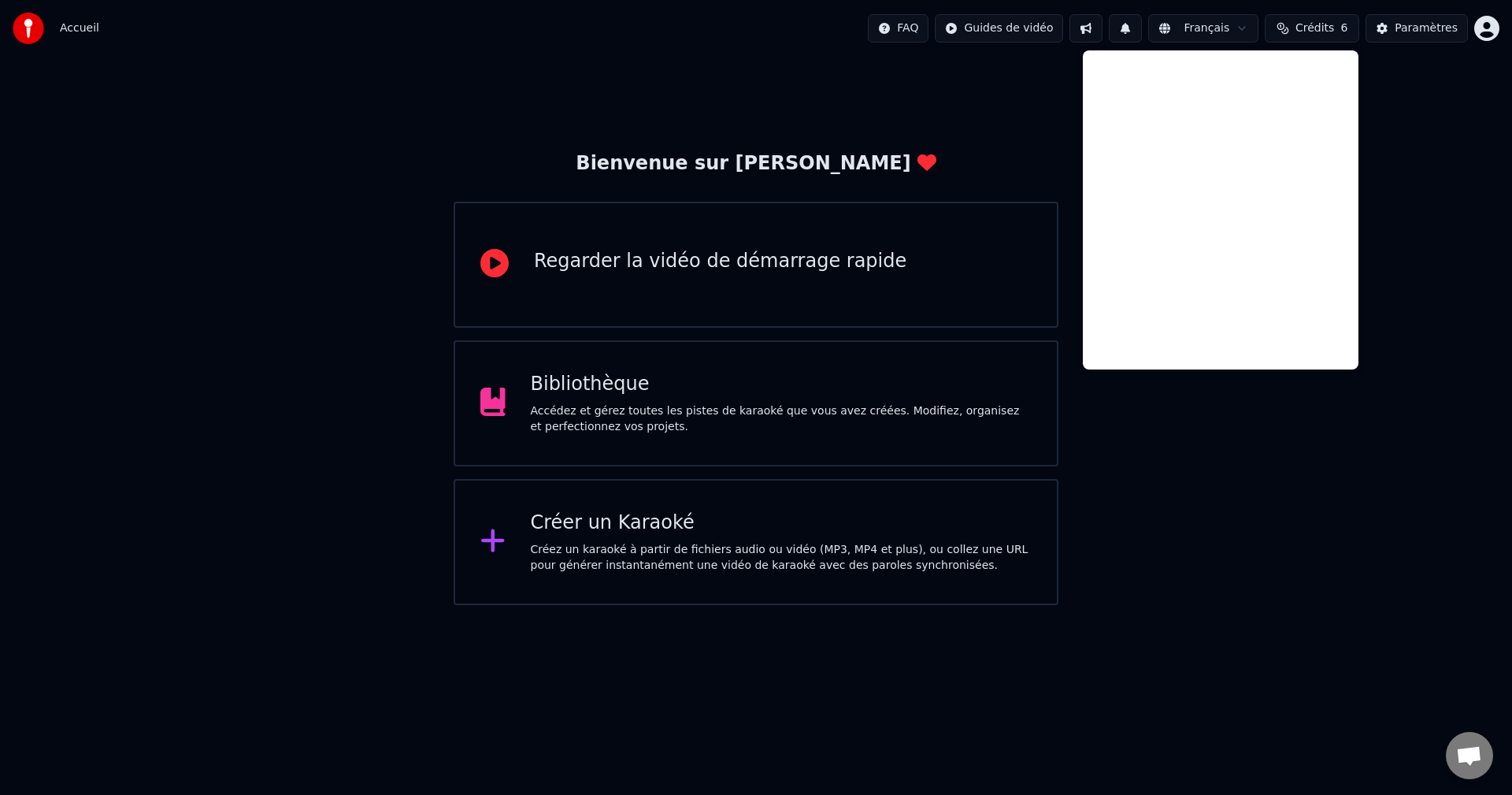
click at [983, 127] on div "Bienvenue sur Youka Regarder la vidéo de démarrage rapide Bibliothèque Accédez …" at bounding box center [756, 331] width 1512 height 548
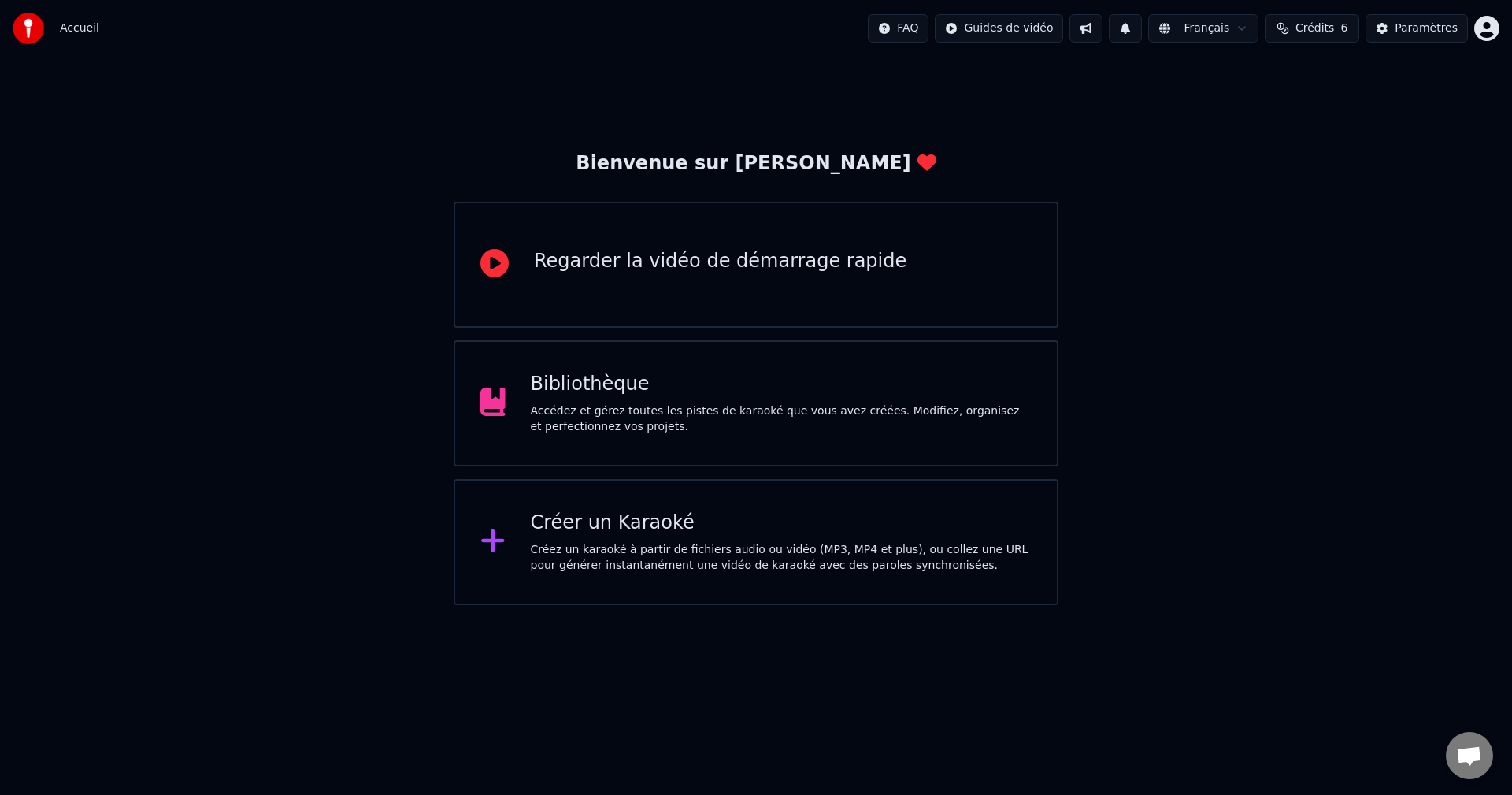
click at [667, 394] on div "Bibliothèque" at bounding box center [781, 384] width 501 height 25
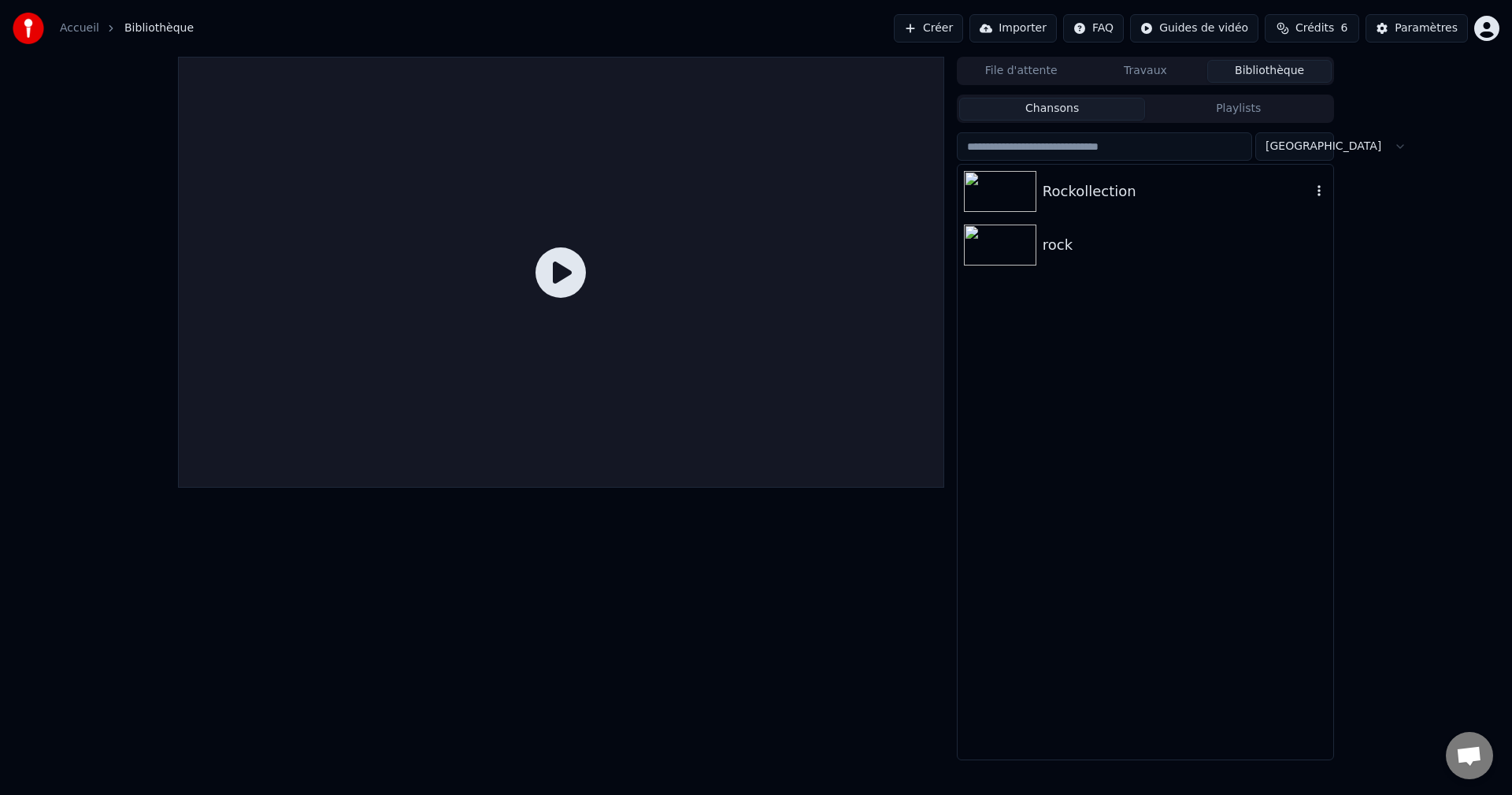
click at [1174, 188] on div "Rockollection" at bounding box center [1176, 191] width 268 height 22
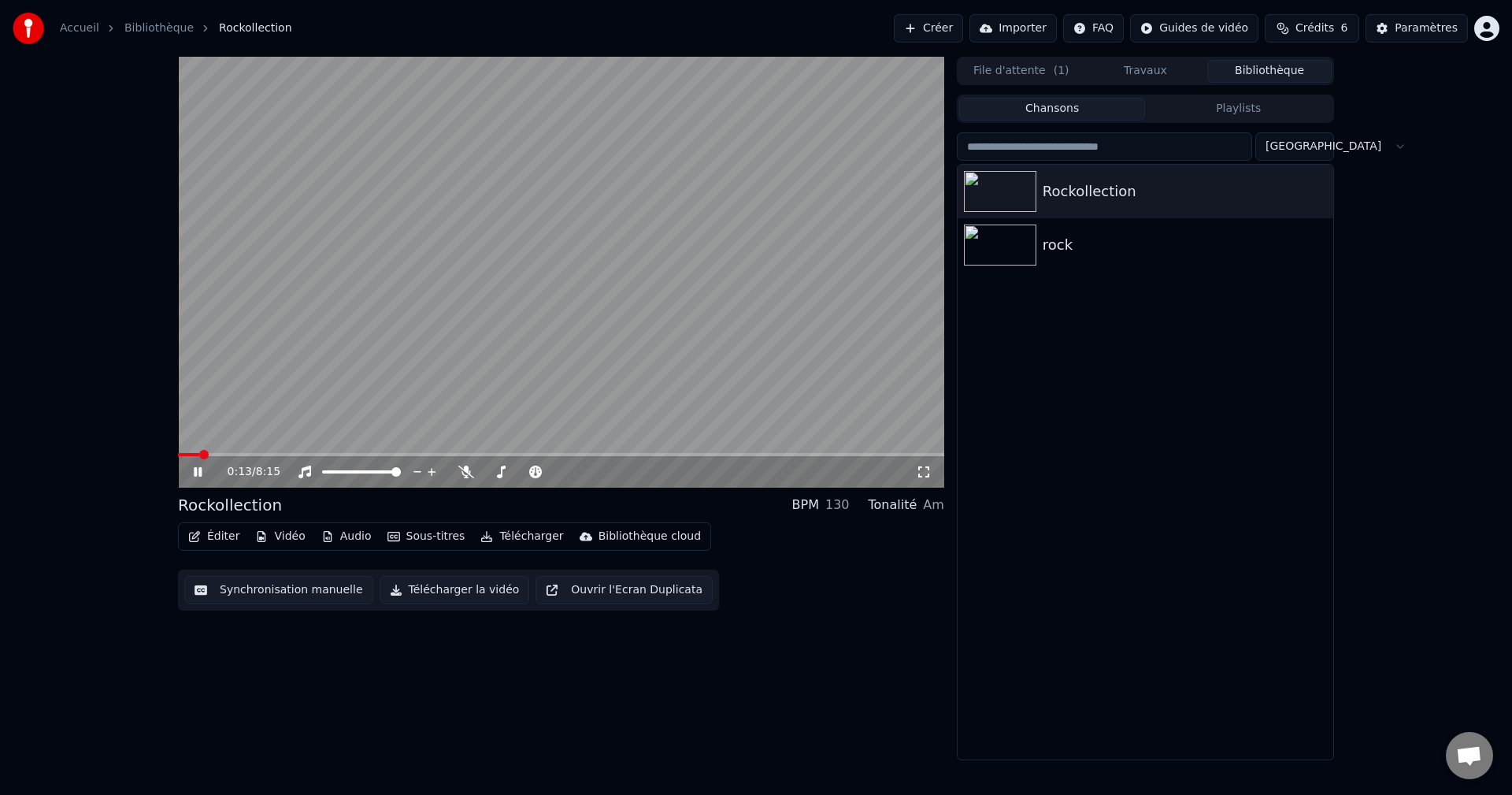
click at [199, 474] on icon at bounding box center [198, 472] width 8 height 10
click at [259, 593] on button "Synchronisation manuelle" at bounding box center [279, 589] width 189 height 28
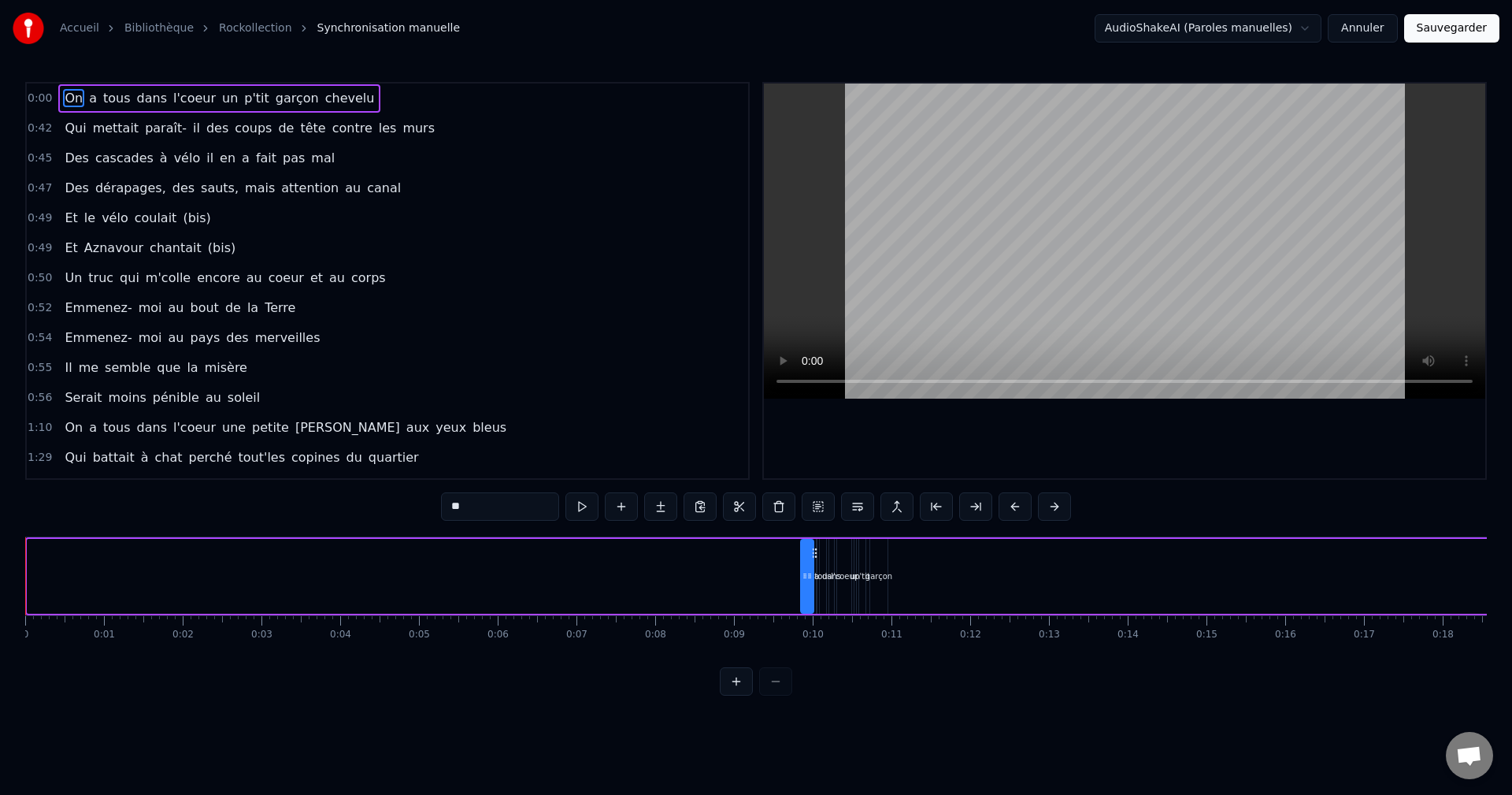
drag, startPoint x: 32, startPoint y: 575, endPoint x: 806, endPoint y: 586, distance: 774.1
click at [806, 586] on div at bounding box center [805, 576] width 6 height 71
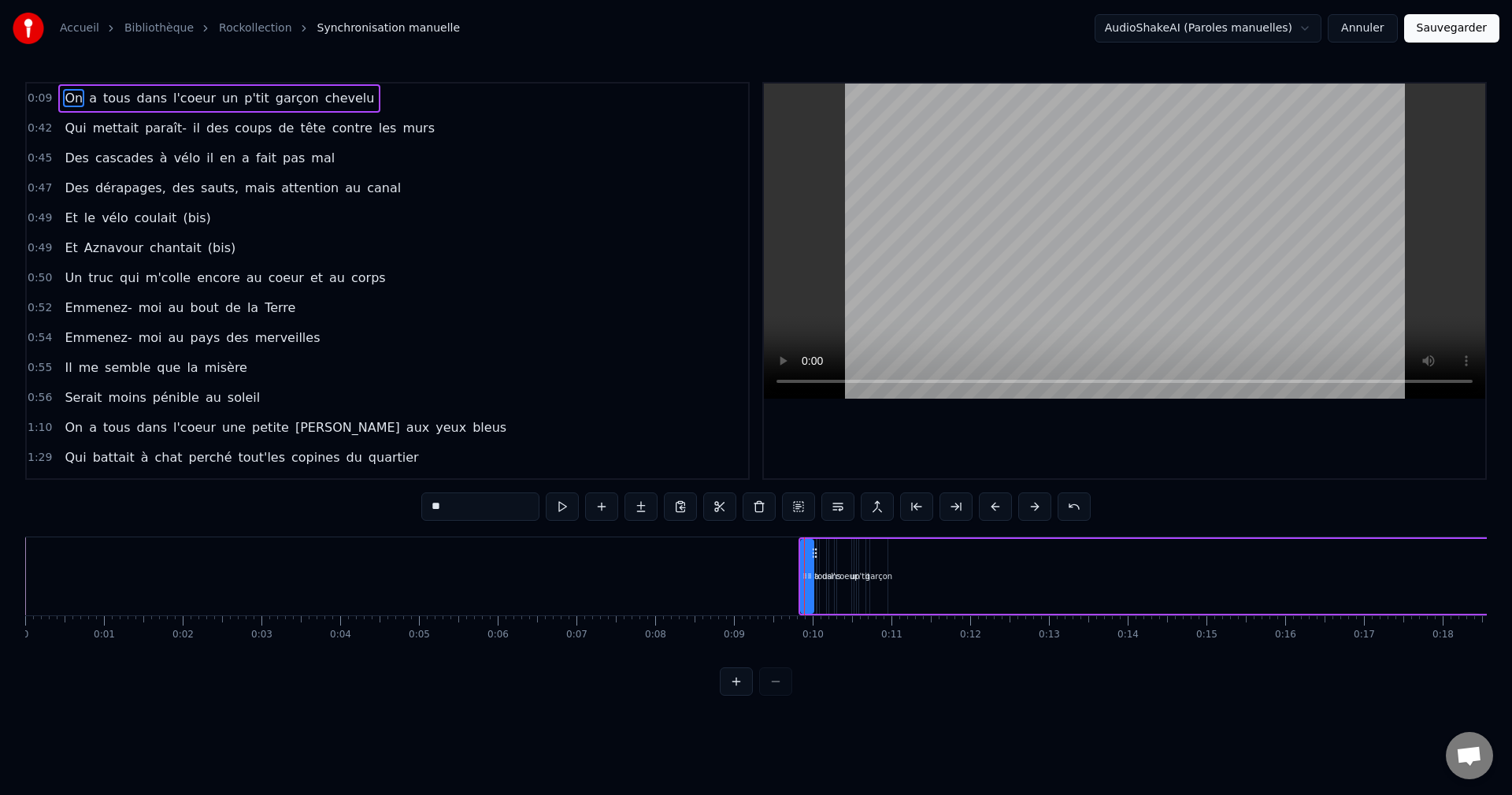
click at [341, 89] on div "On a tous dans l'coeur un p'tit garçon chevelu" at bounding box center [219, 98] width 322 height 28
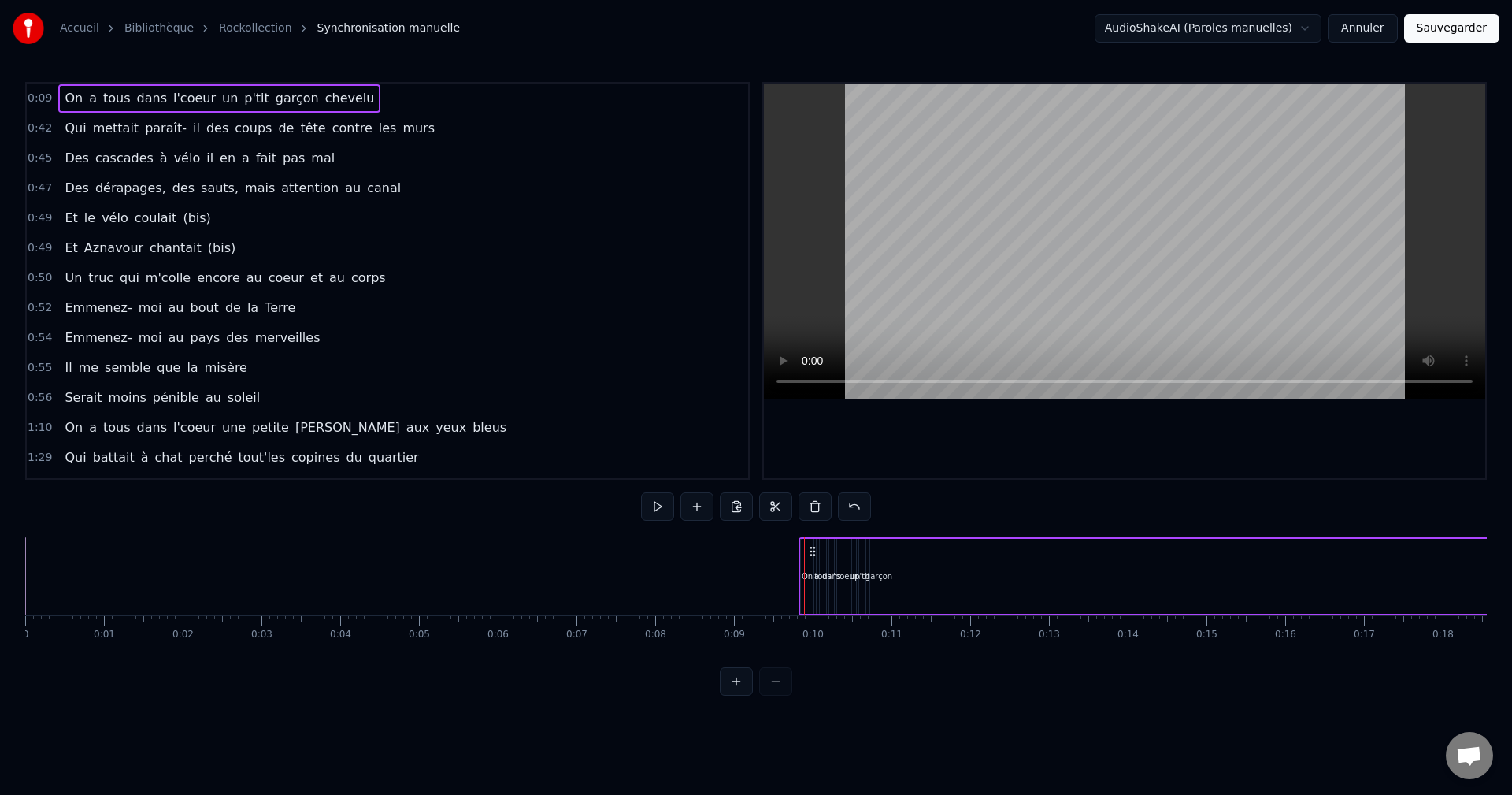
drag, startPoint x: 909, startPoint y: 537, endPoint x: 958, endPoint y: 537, distance: 49.0
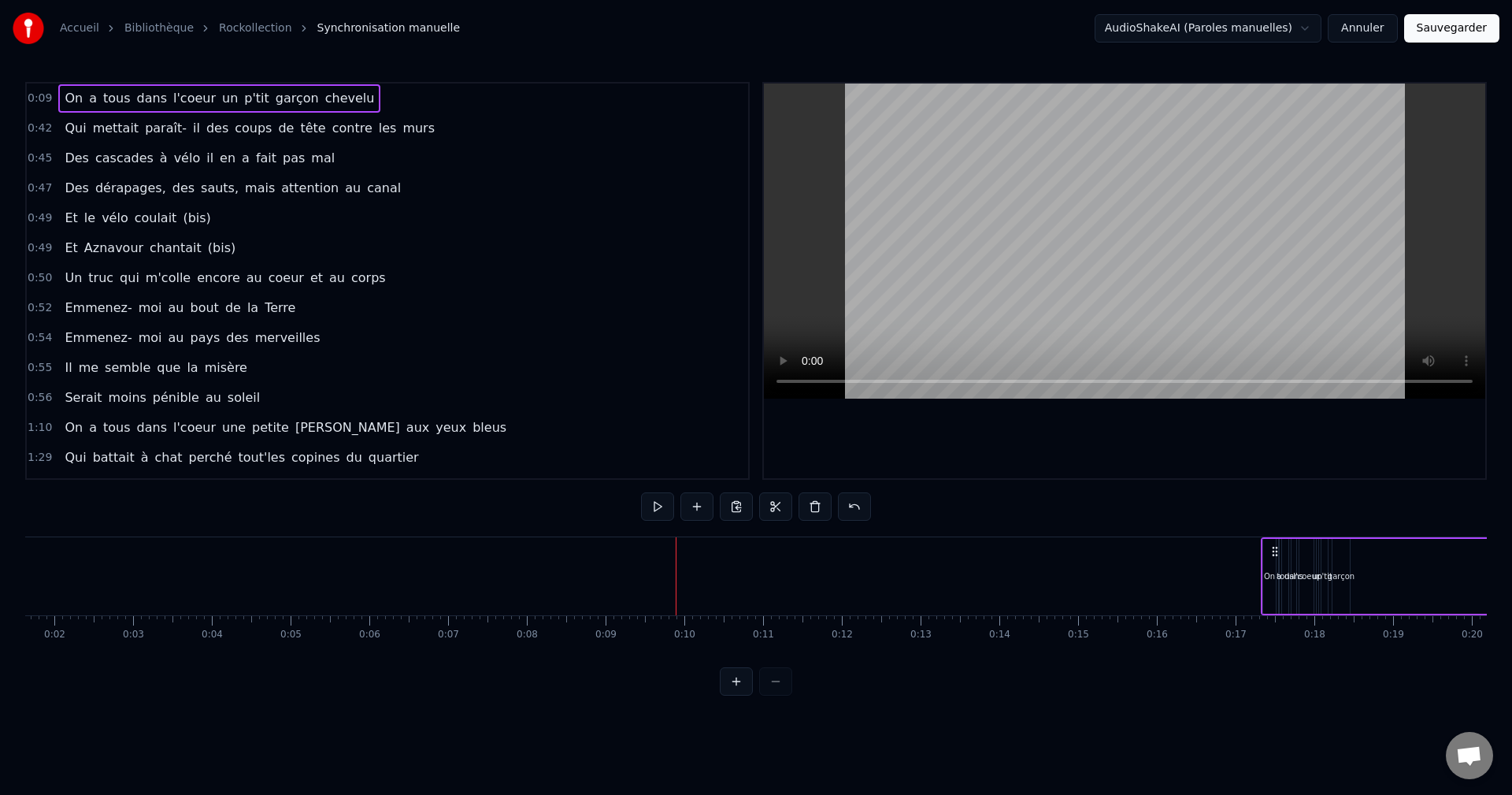
scroll to position [0, 131]
drag, startPoint x: 814, startPoint y: 551, endPoint x: 1172, endPoint y: 578, distance: 359.0
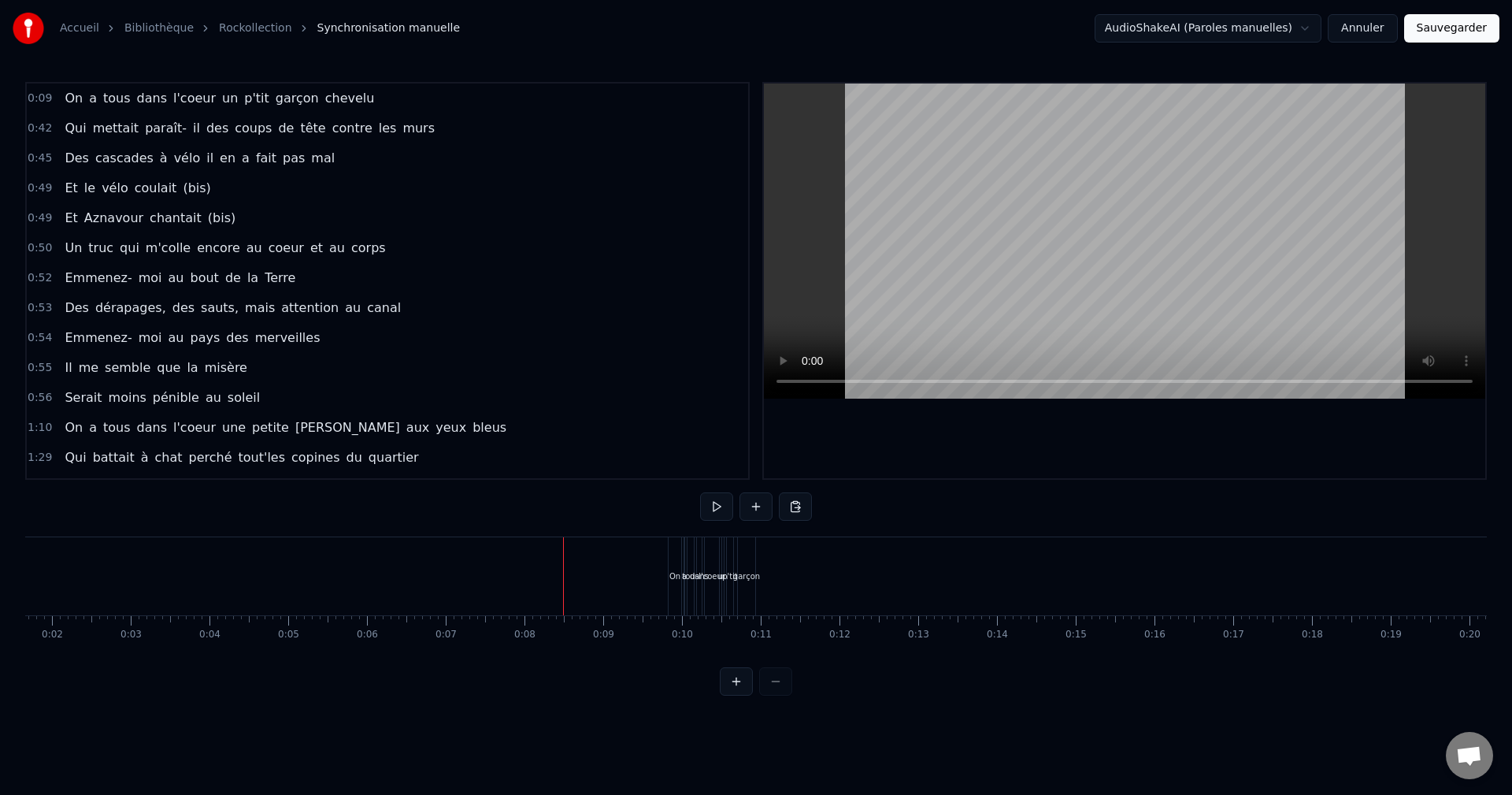
click at [341, 98] on div "On a tous dans l'coeur un p'tit garçon chevelu" at bounding box center [219, 98] width 322 height 28
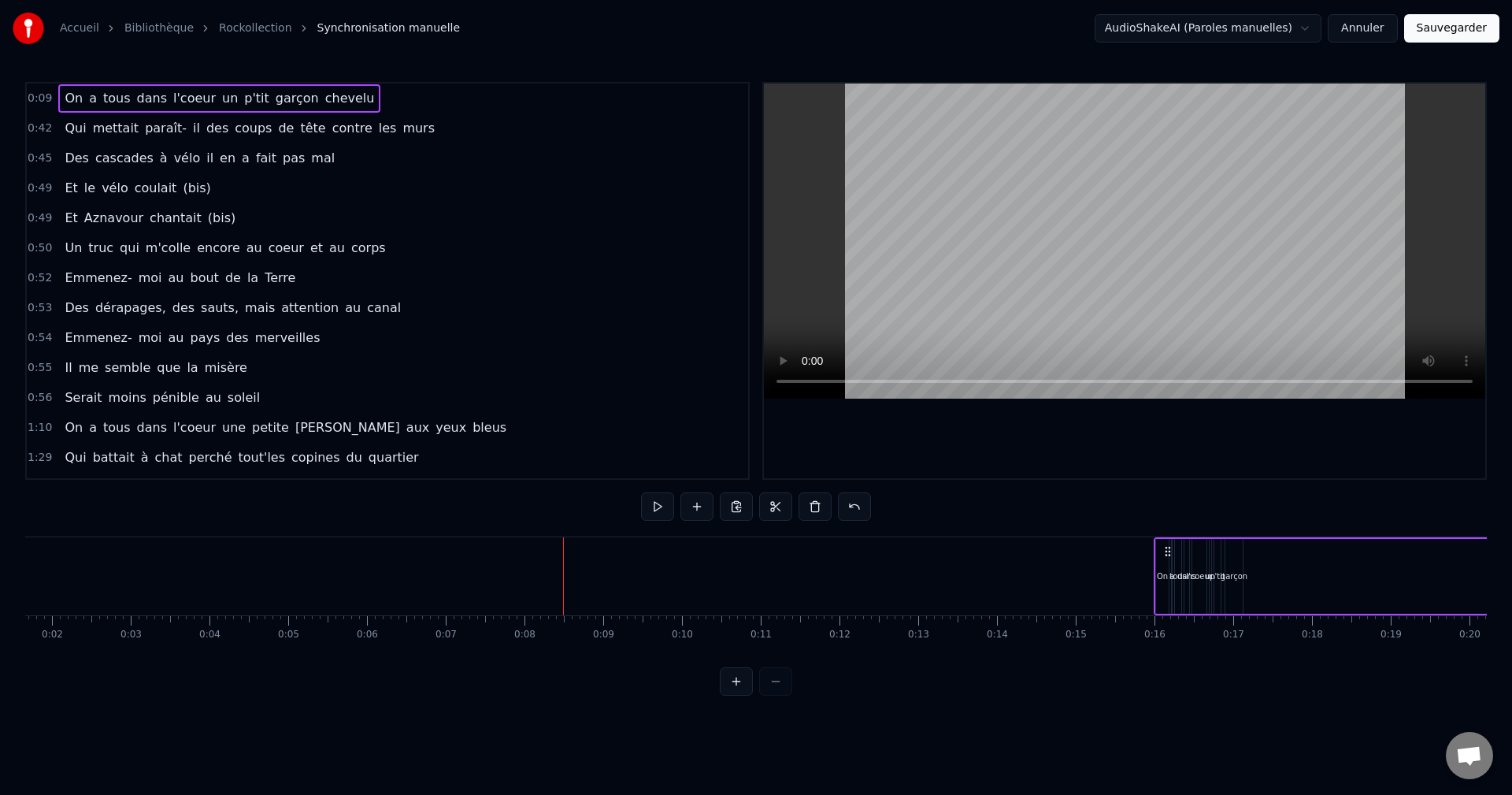
drag, startPoint x: 682, startPoint y: 549, endPoint x: 1168, endPoint y: 587, distance: 487.5
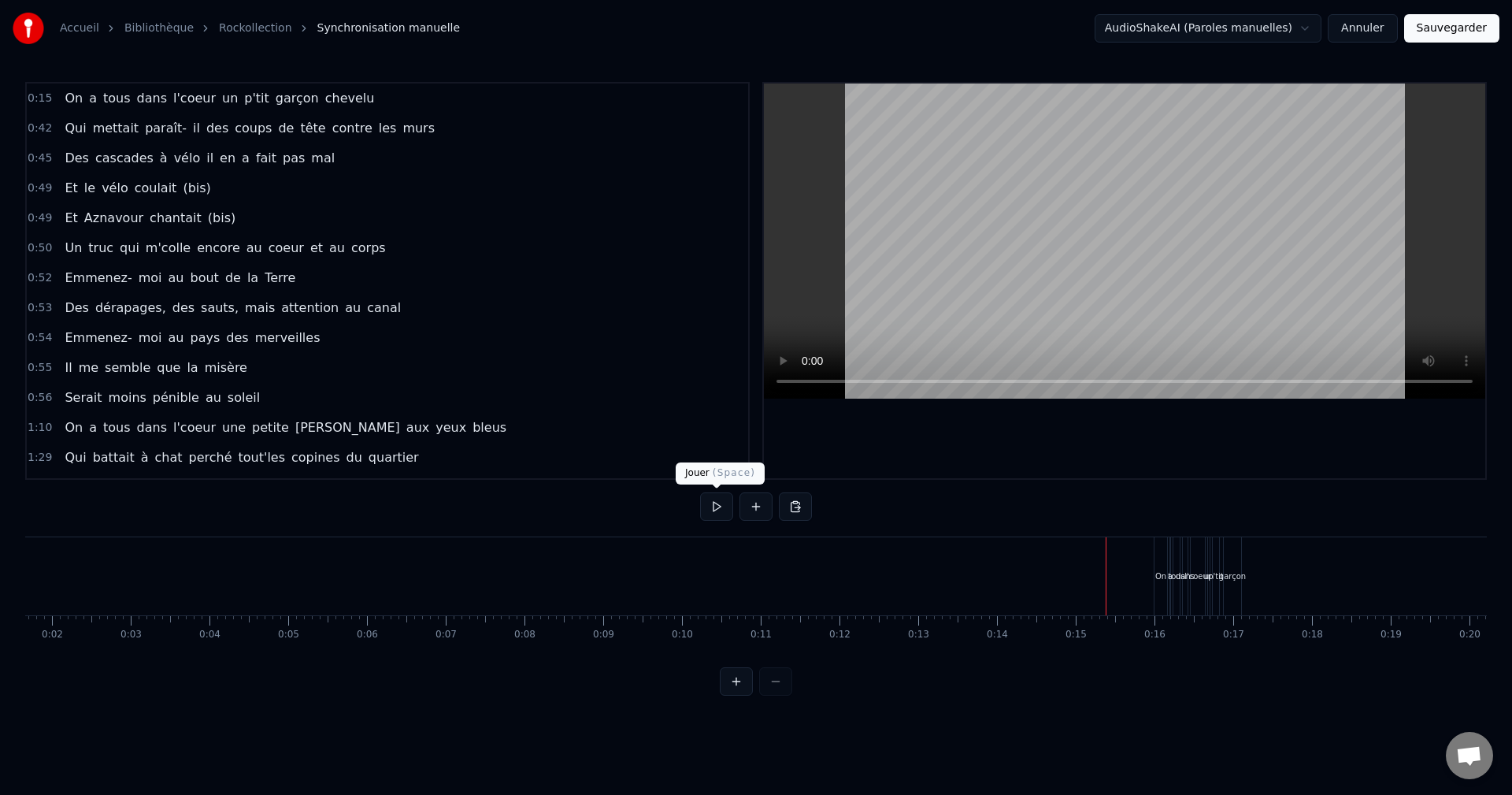
click at [713, 511] on button at bounding box center [717, 506] width 33 height 28
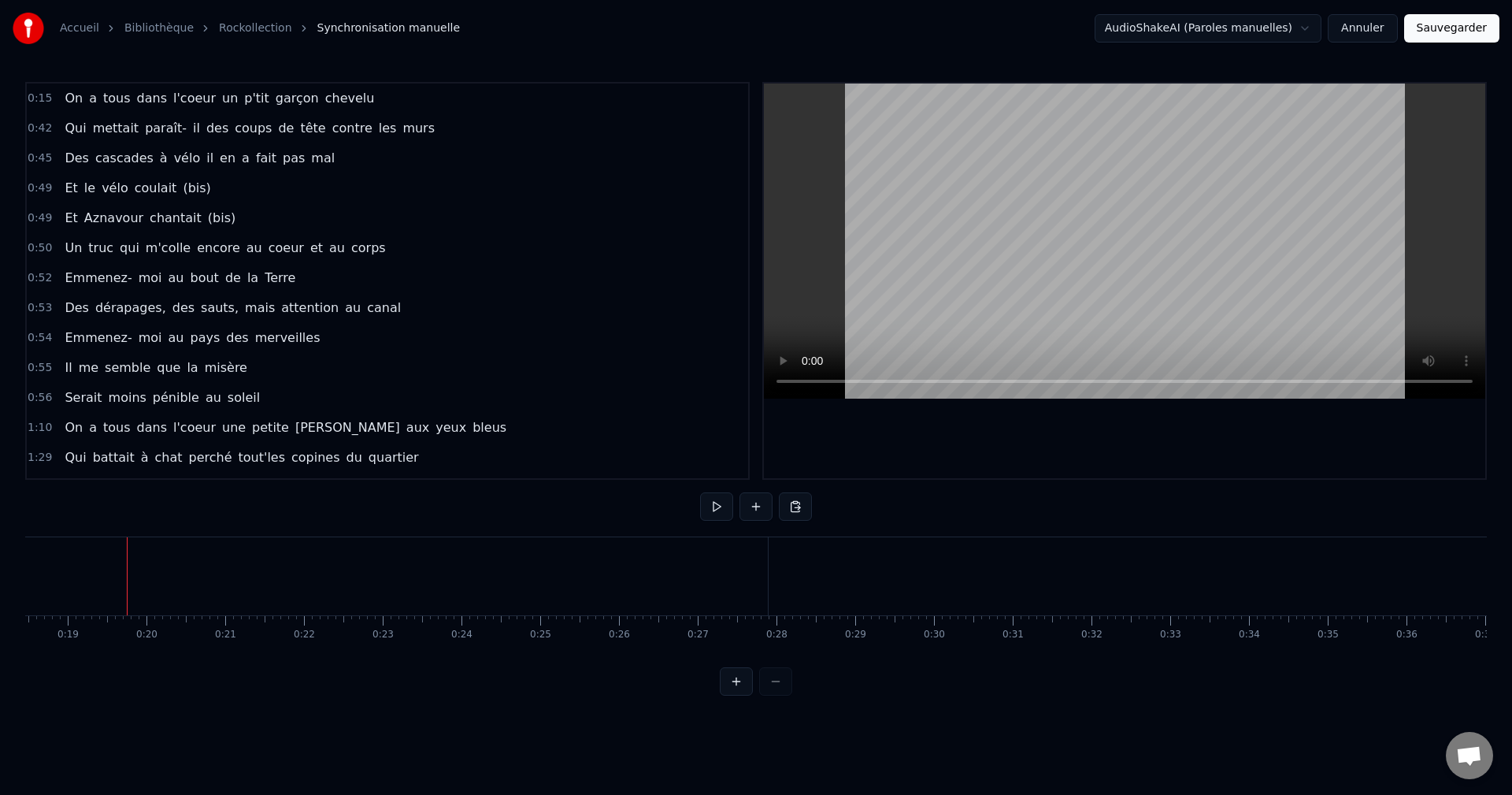
click at [764, 696] on div at bounding box center [756, 681] width 72 height 28
click at [186, 580] on div "tous" at bounding box center [193, 576] width 18 height 12
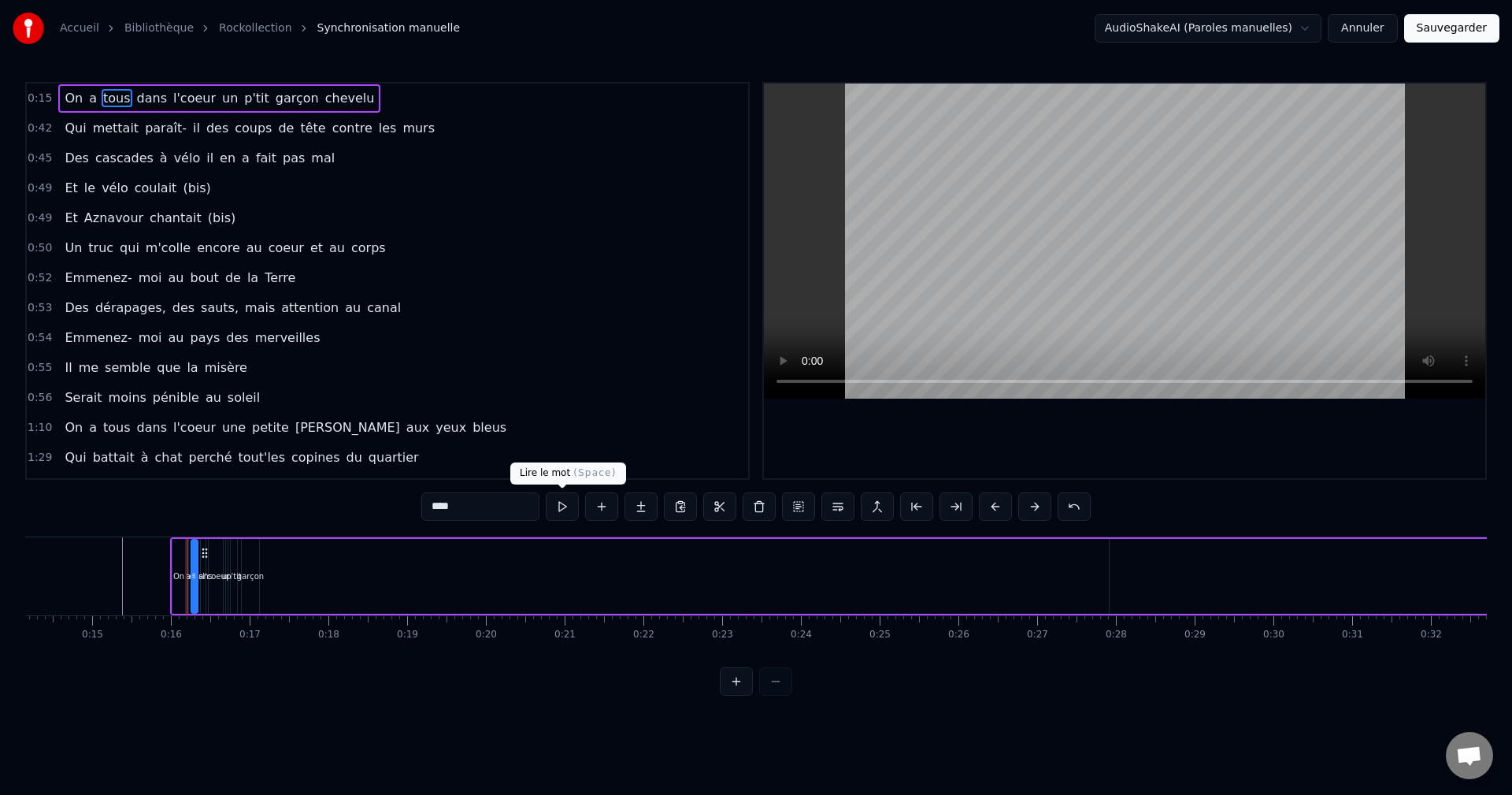
click at [567, 508] on button at bounding box center [563, 506] width 33 height 28
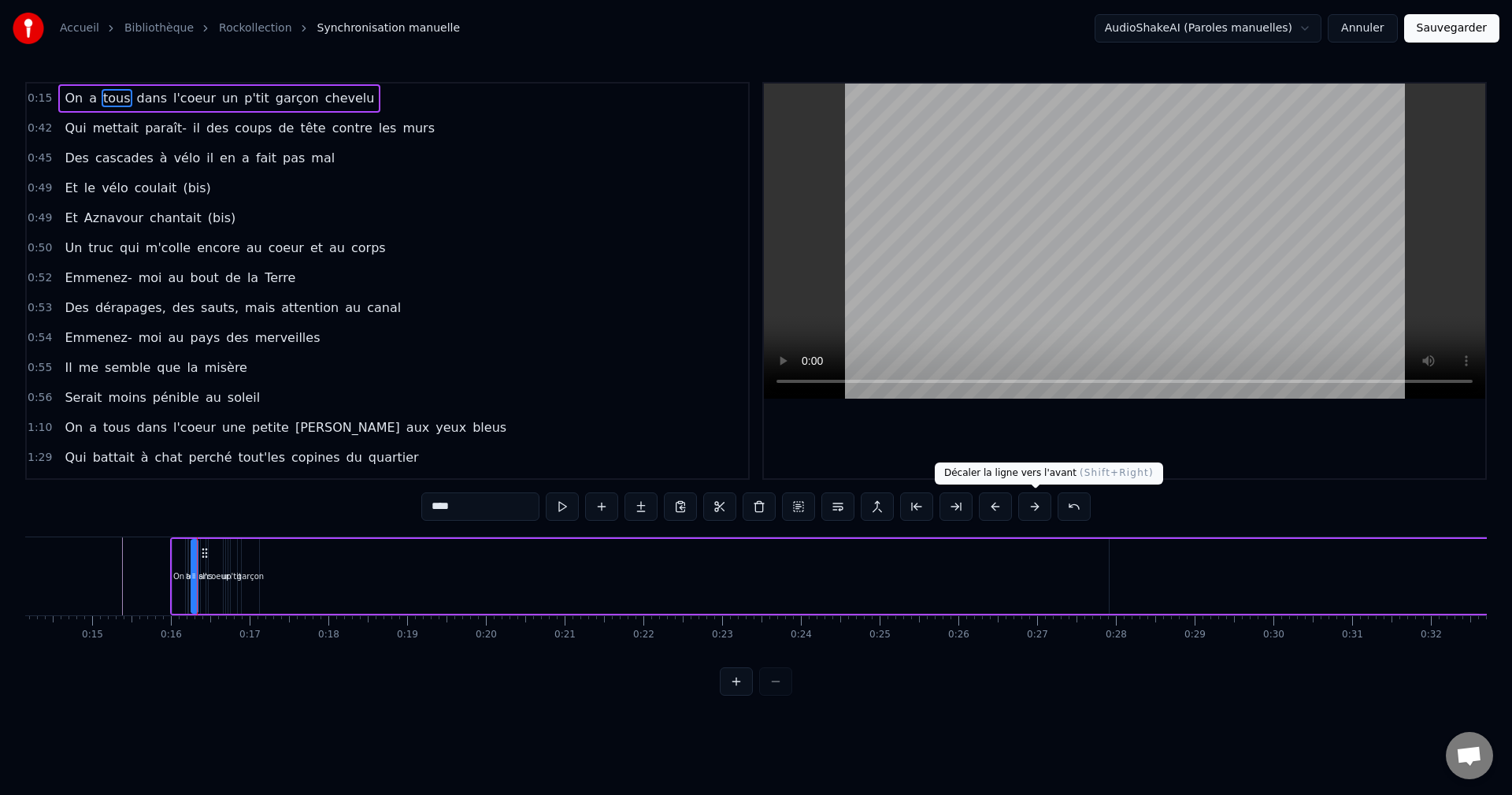
click at [1042, 509] on button at bounding box center [1035, 506] width 33 height 28
click at [1001, 508] on button at bounding box center [996, 506] width 33 height 28
click at [172, 95] on span "l'coeur" at bounding box center [194, 98] width 46 height 19
type input "*******"
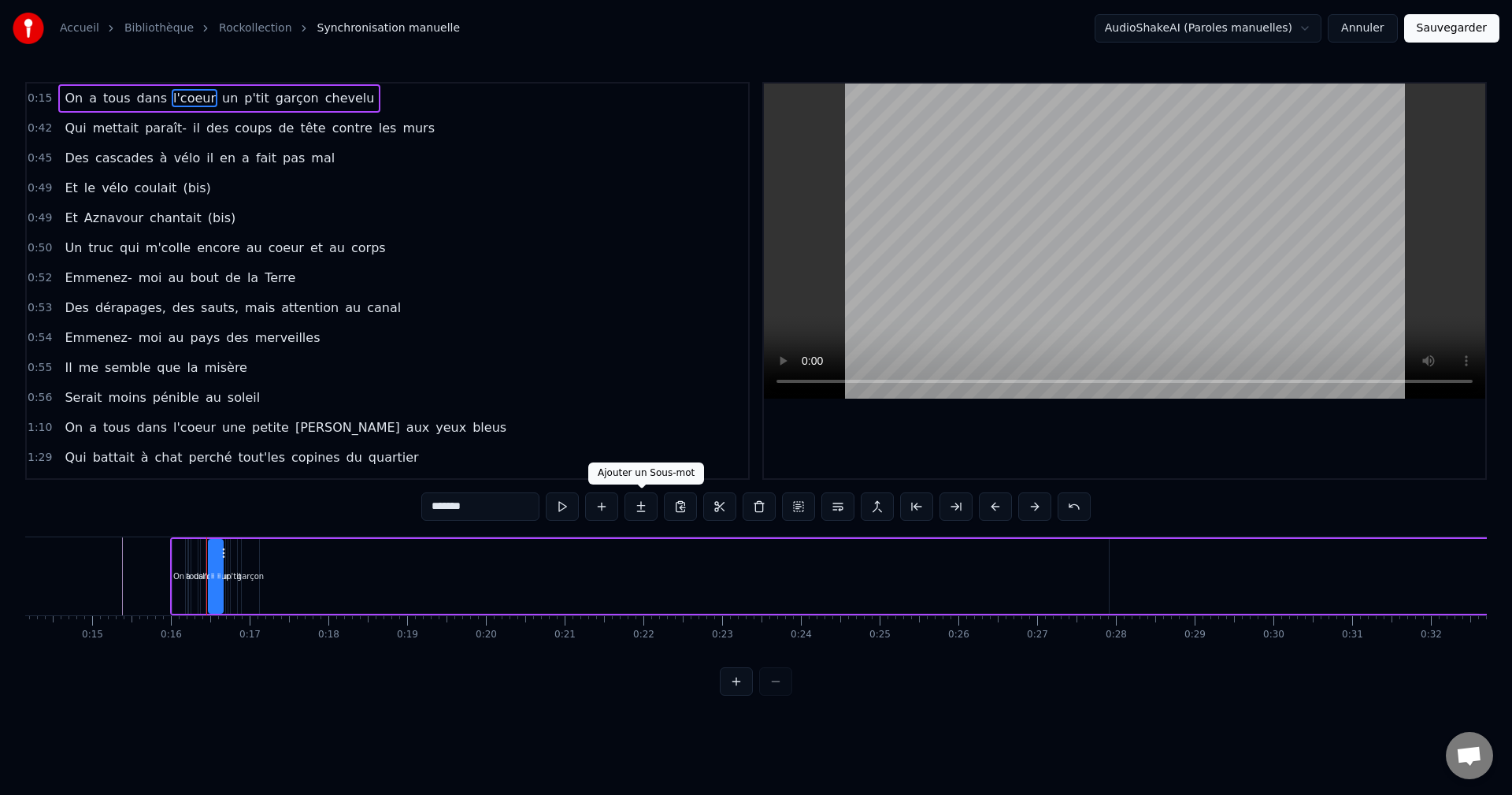
click at [648, 506] on button at bounding box center [641, 506] width 33 height 28
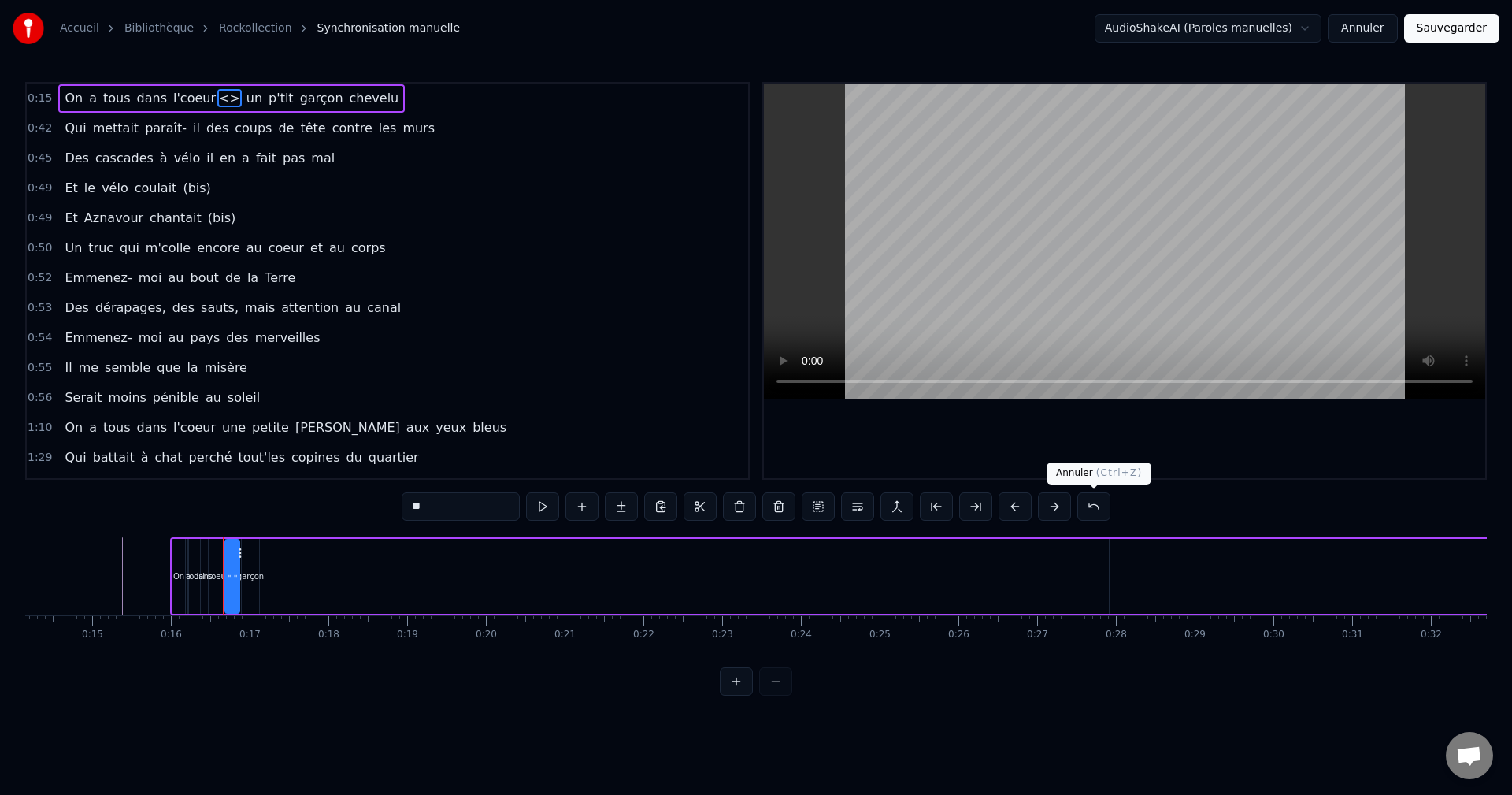
click at [1095, 512] on button at bounding box center [1094, 506] width 33 height 28
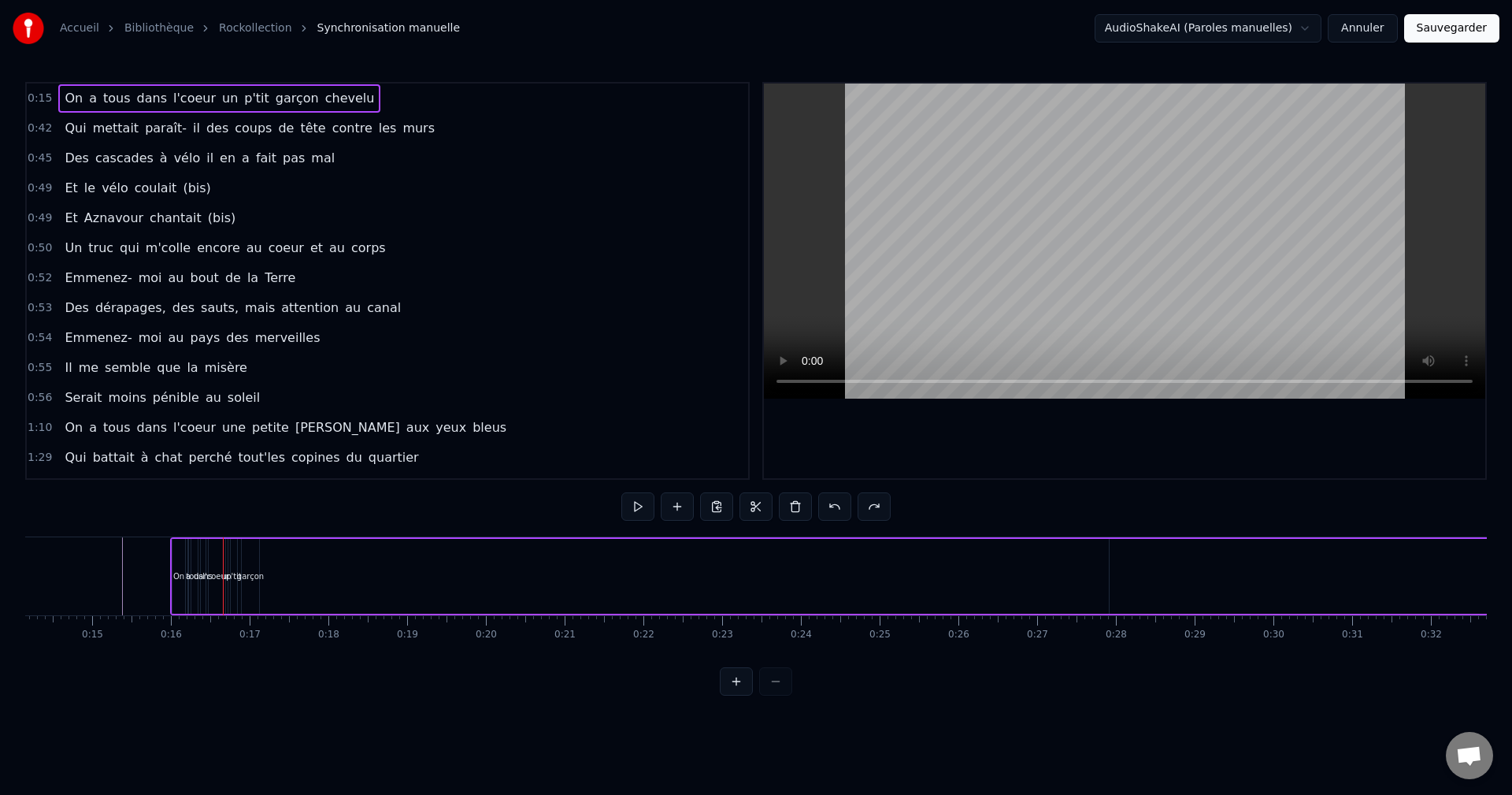
drag, startPoint x: 342, startPoint y: 105, endPoint x: 340, endPoint y: 173, distance: 68.0
click at [340, 173] on div "0:15 On a tous dans l'coeur un p'tit garçon chevelu 0:42 Qui mettait paraît- il…" at bounding box center [387, 281] width 725 height 398
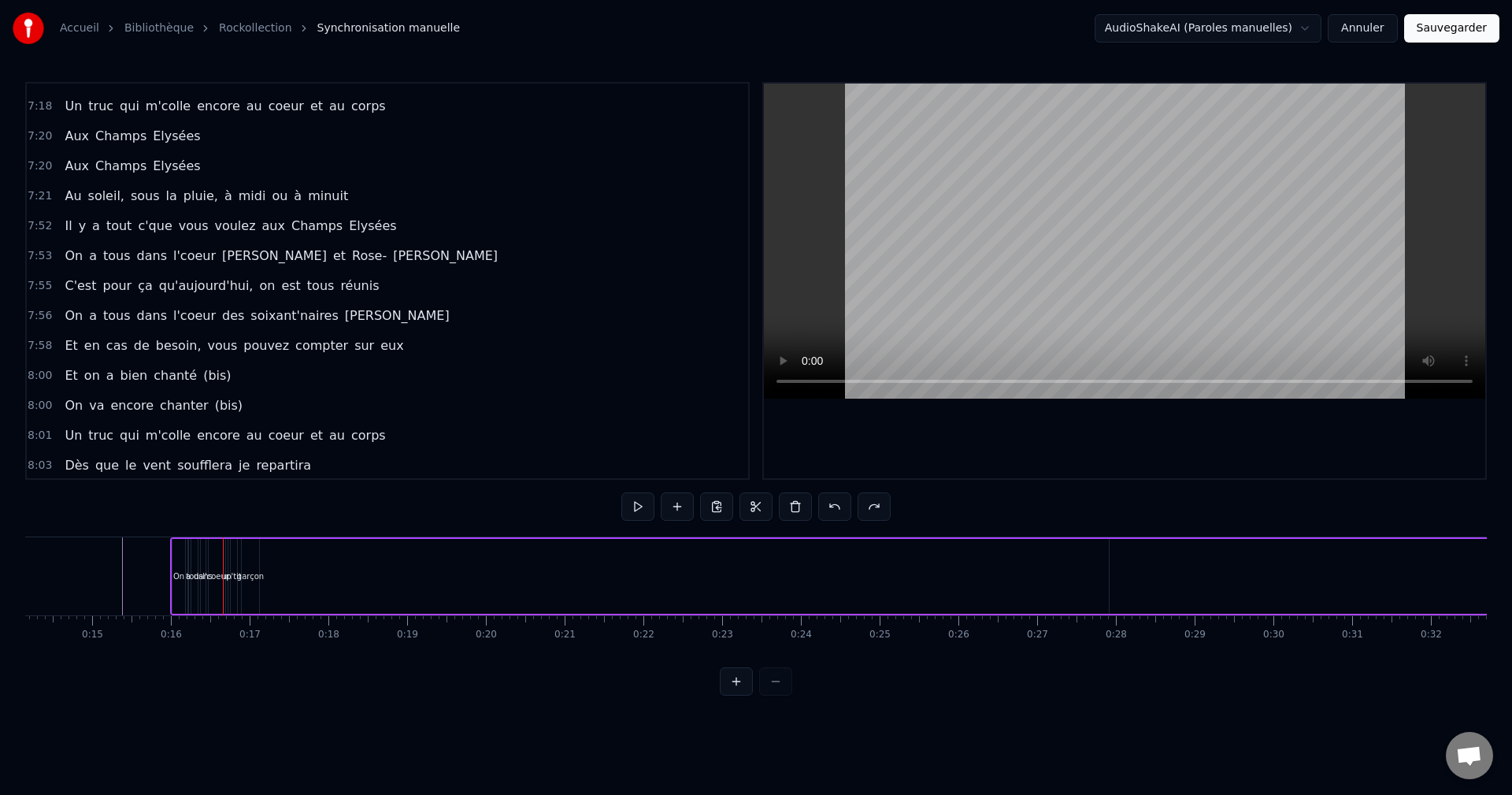
scroll to position [3197, 0]
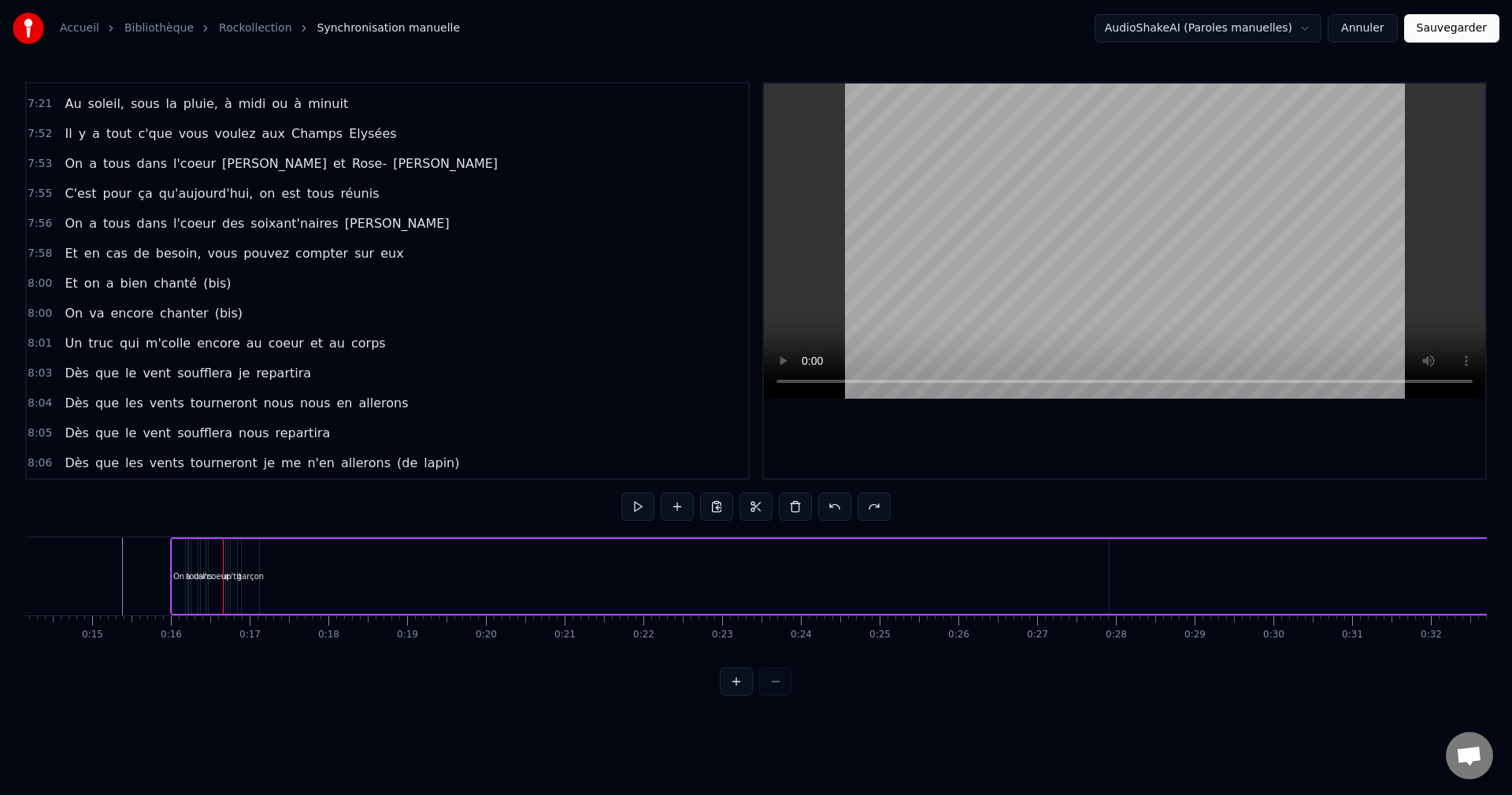
click at [215, 67] on div "Accueil Bibliothèque Rockollection Synchronisation manuelle AudioShakeAI (Parol…" at bounding box center [756, 347] width 1512 height 696
click at [1378, 30] on button "Annuler" at bounding box center [1362, 28] width 69 height 28
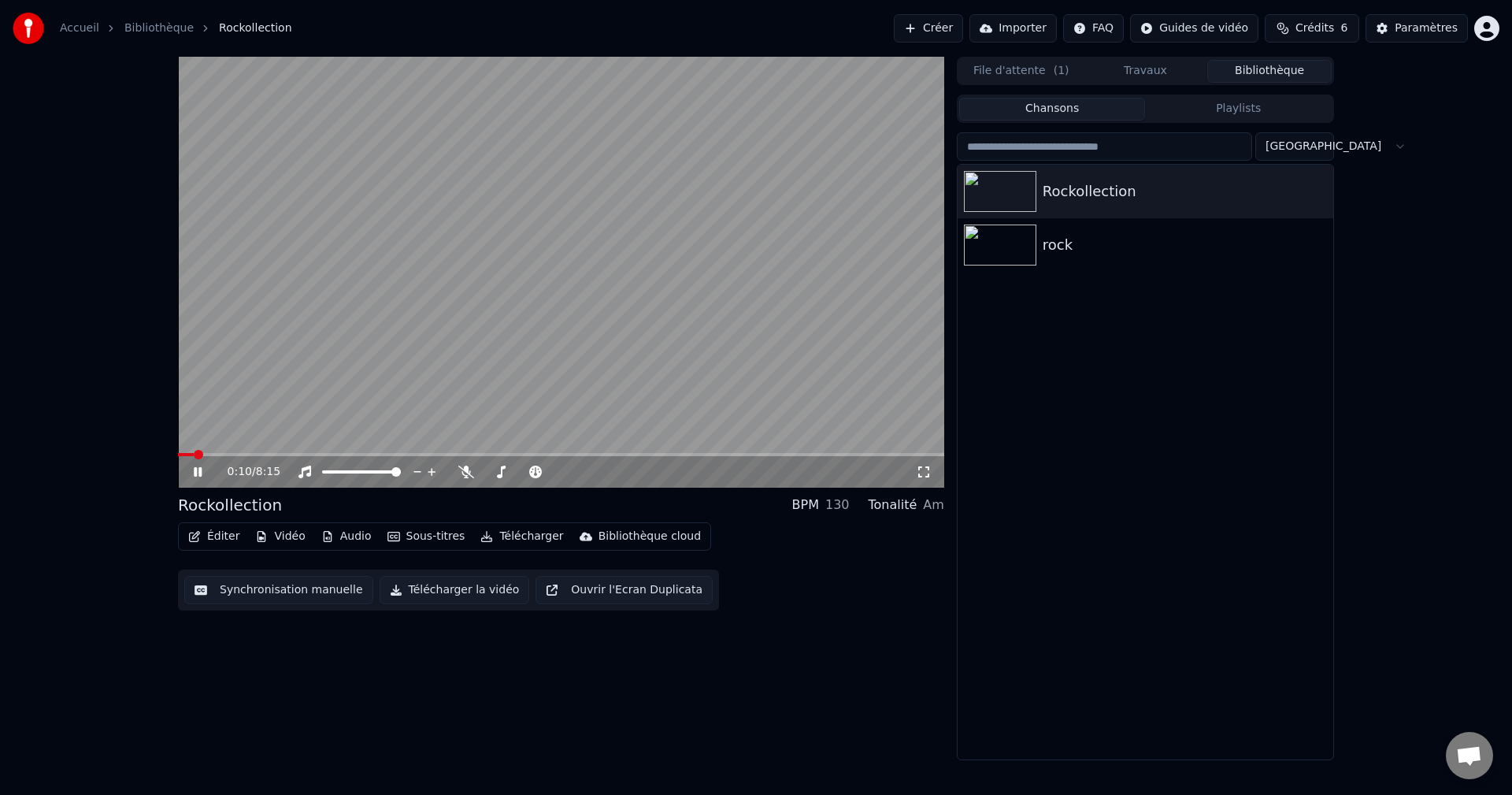
click at [194, 470] on icon at bounding box center [198, 472] width 8 height 10
click at [1035, 30] on button "Importer" at bounding box center [1014, 28] width 88 height 28
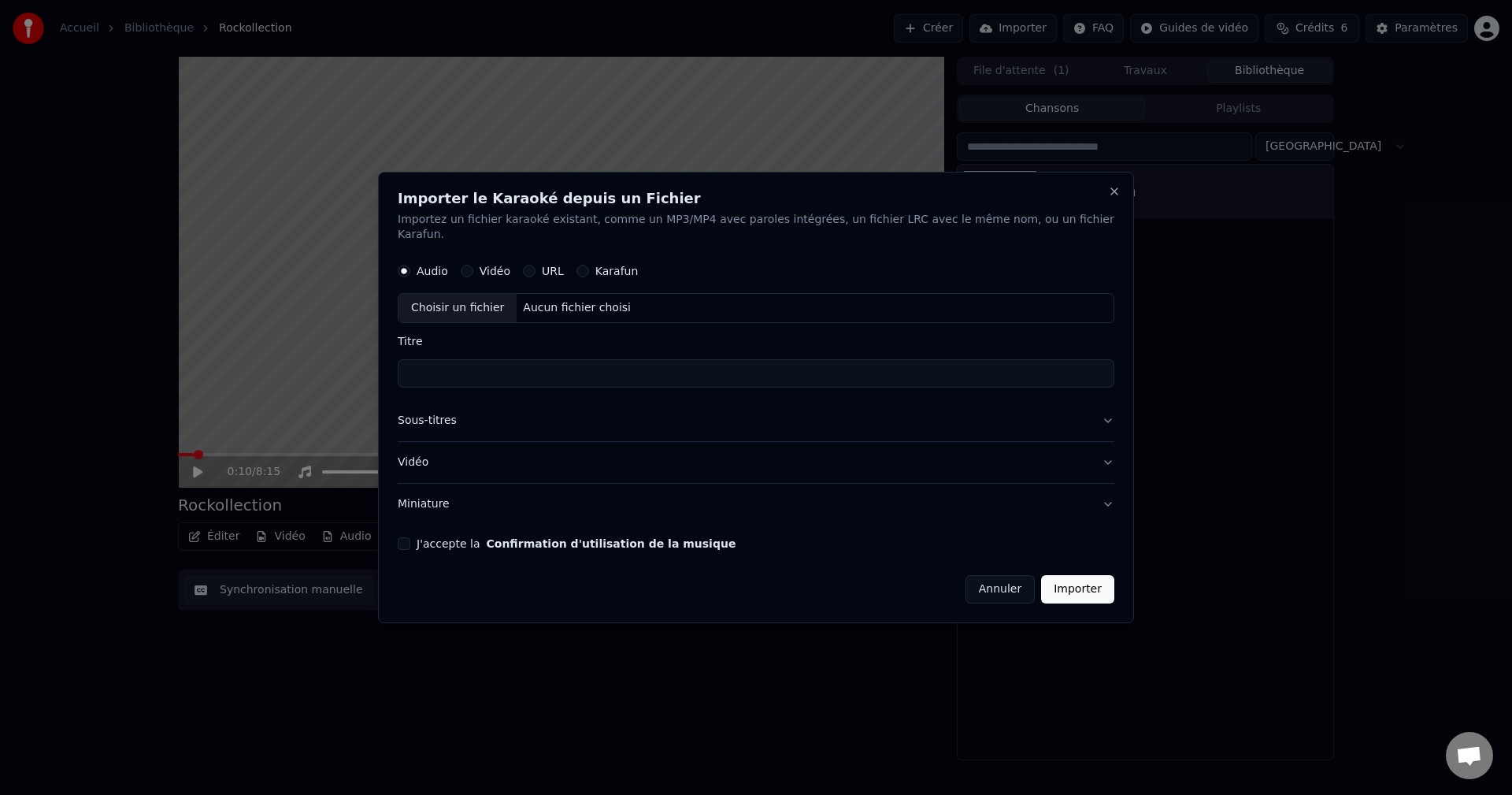
click at [630, 266] on label "Karafun" at bounding box center [617, 271] width 43 height 11
click at [589, 266] on button "Karafun" at bounding box center [582, 271] width 13 height 13
click at [577, 300] on div "Aucun fichier choisi" at bounding box center [577, 308] width 121 height 16
type input "**********"
click at [1042, 582] on button "Importer" at bounding box center [1077, 588] width 73 height 28
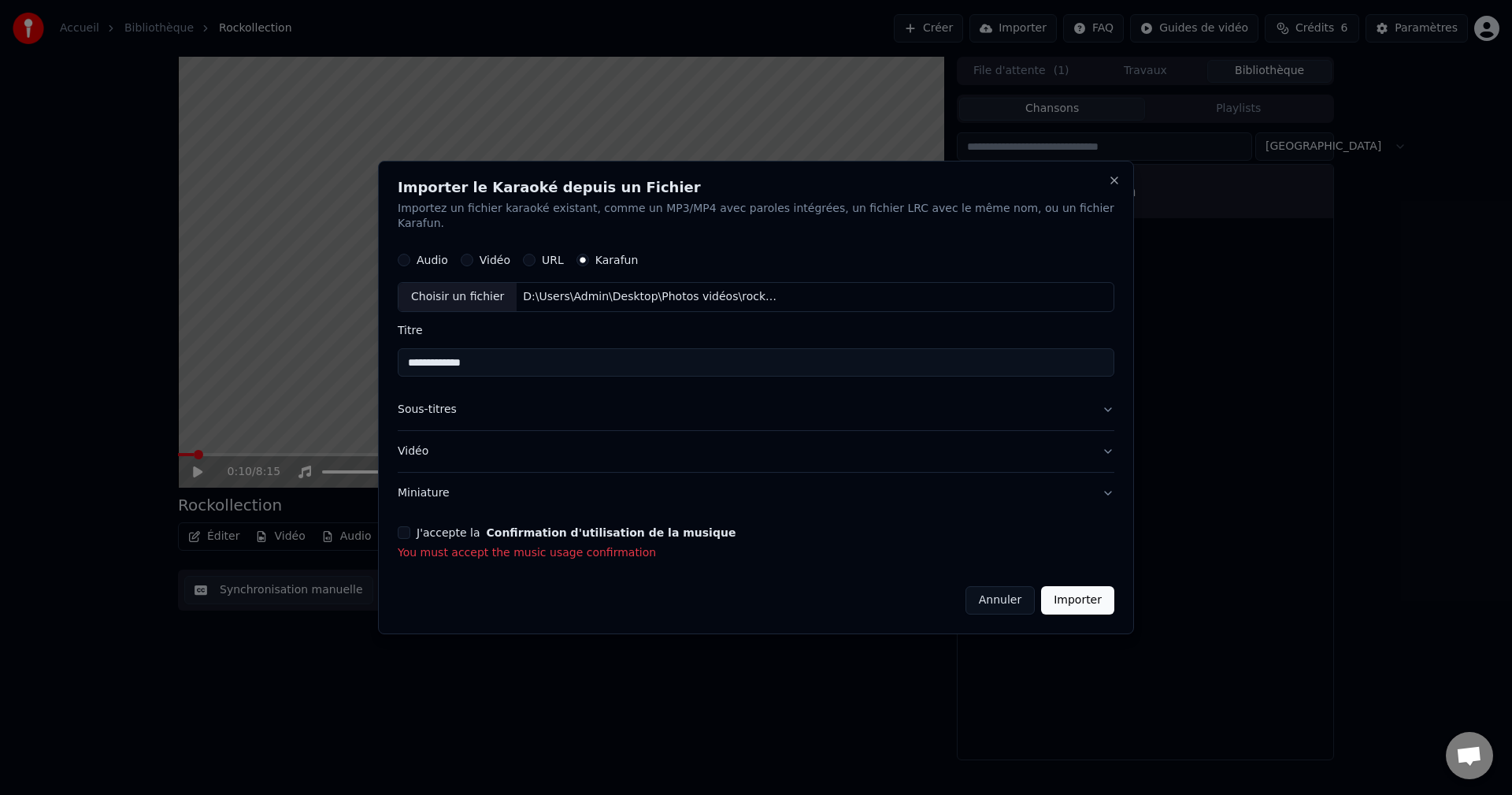
click at [411, 526] on button "J'accepte la Confirmation d'utilisation de la musique" at bounding box center [404, 532] width 13 height 13
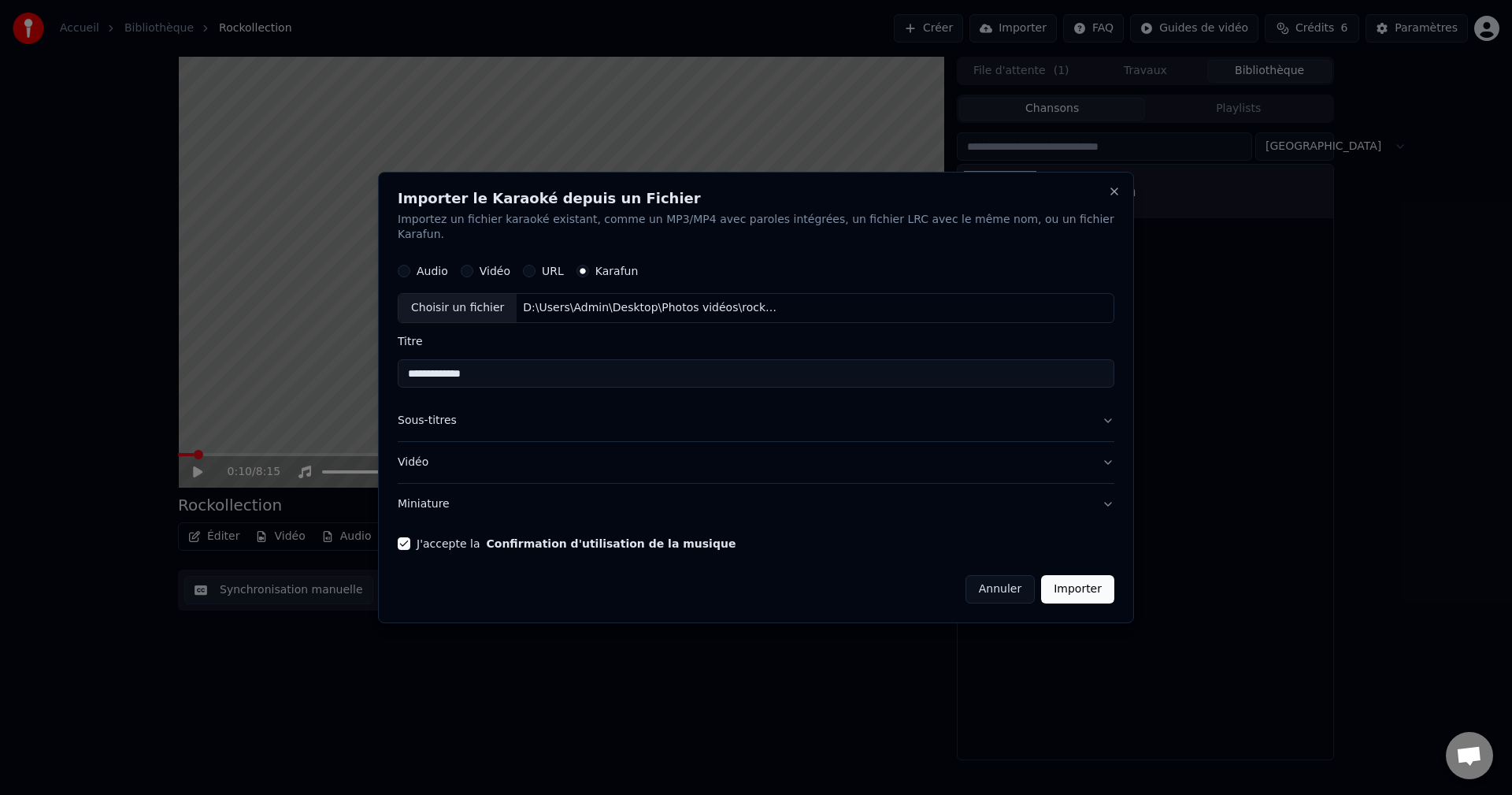
click at [1061, 586] on button "Importer" at bounding box center [1077, 588] width 73 height 28
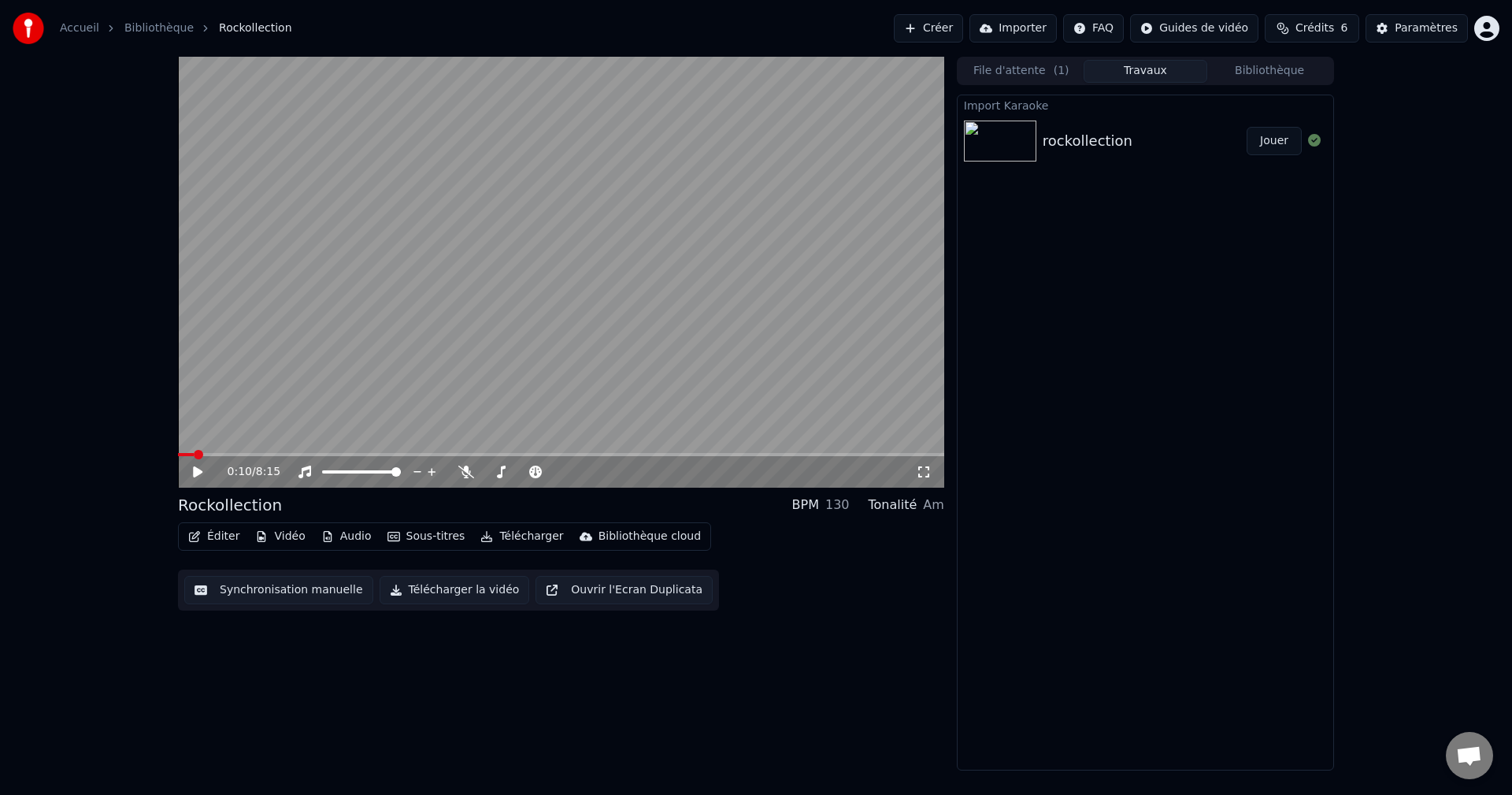
click at [1269, 145] on button "Jouer" at bounding box center [1274, 140] width 56 height 28
click at [199, 472] on icon at bounding box center [198, 472] width 8 height 10
click at [1022, 68] on button "File d'attente ( 1 )" at bounding box center [1021, 70] width 125 height 22
click at [1132, 70] on button "Travaux" at bounding box center [1146, 70] width 125 height 22
click at [1292, 71] on button "Bibliothèque" at bounding box center [1270, 70] width 125 height 22
